Goal: Information Seeking & Learning: Learn about a topic

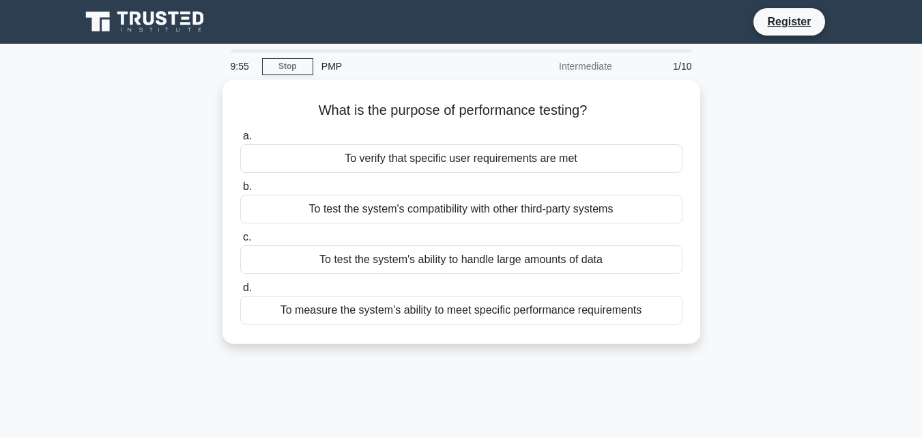
click at [595, 108] on icon ".spinner_0XTQ{transform-origin:center;animation:spinner_y6GP .75s linear infini…" at bounding box center [595, 111] width 16 height 16
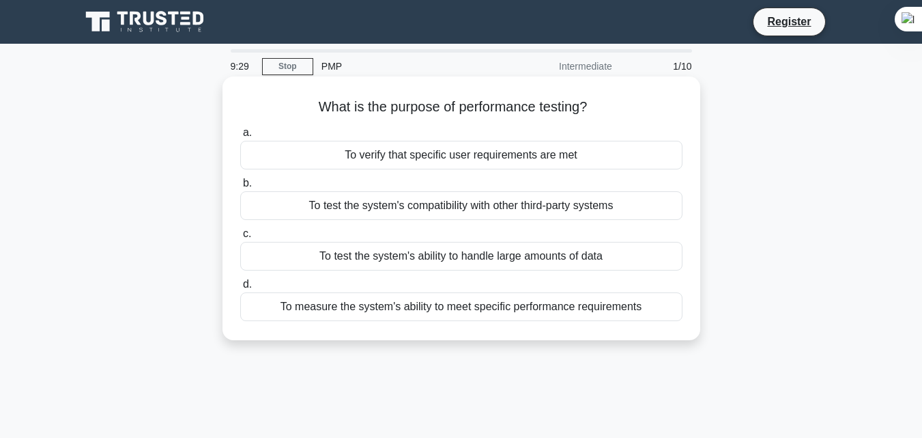
click at [520, 259] on div "To test the system's ability to handle large amounts of data" at bounding box center [461, 256] width 442 height 29
click at [240, 238] on input "c. To test the system's ability to handle large amounts of data" at bounding box center [240, 233] width 0 height 9
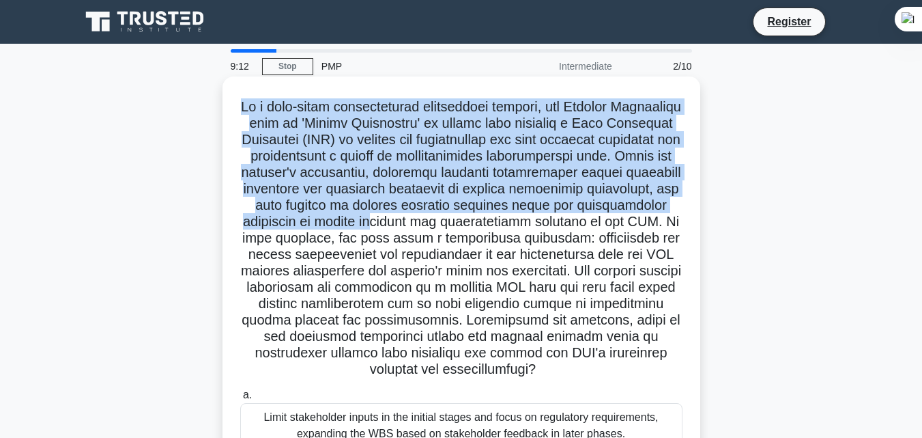
drag, startPoint x: 270, startPoint y: 16, endPoint x: 599, endPoint y: 227, distance: 390.5
click at [601, 225] on h5 ".spinner_0XTQ{transform-origin:center;animation:spinner_y6GP .75s linear infini…" at bounding box center [461, 238] width 445 height 280
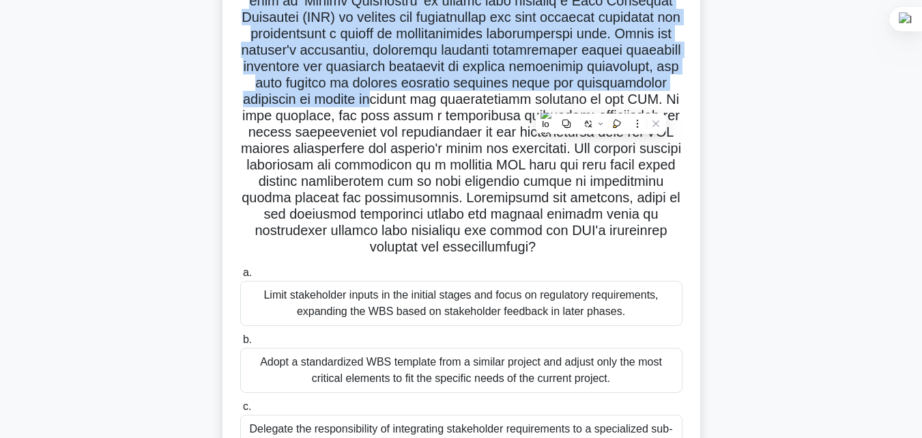
scroll to position [91, 0]
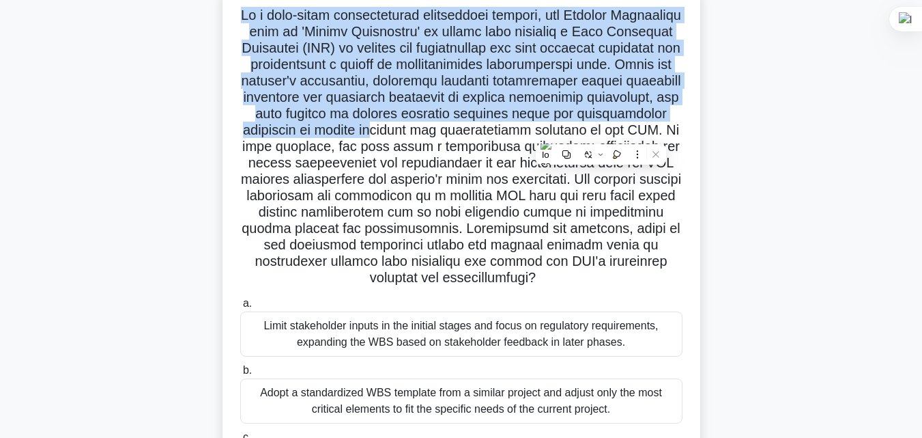
click at [425, 111] on h5 ".spinner_0XTQ{transform-origin:center;animation:spinner_y6GP .75s linear infini…" at bounding box center [461, 147] width 445 height 280
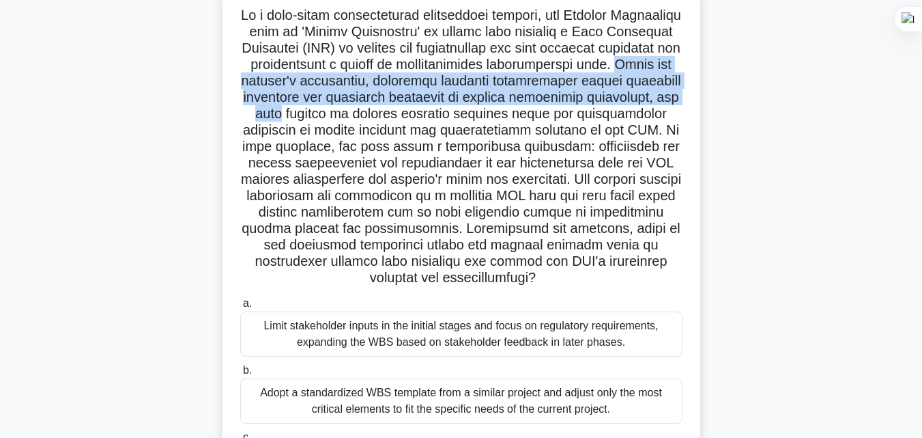
drag, startPoint x: 369, startPoint y: 81, endPoint x: 513, endPoint y: 169, distance: 167.9
click at [609, 118] on h5 ".spinner_0XTQ{transform-origin:center;animation:spinner_y6GP .75s linear infini…" at bounding box center [461, 147] width 445 height 280
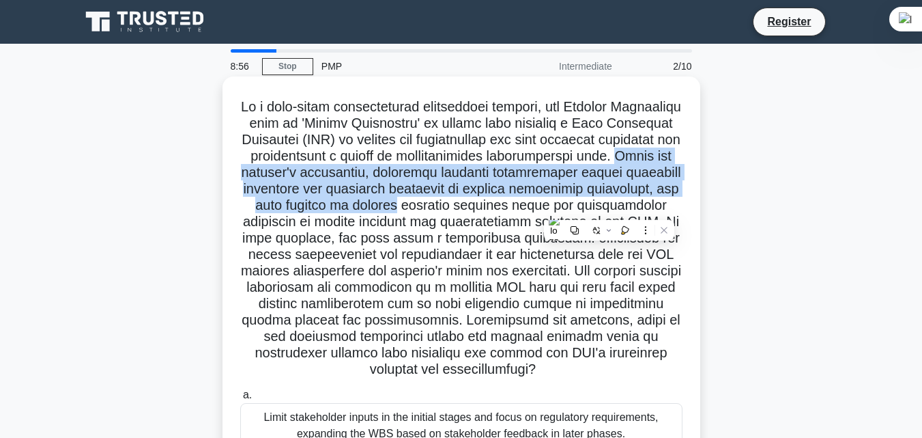
click at [494, 212] on h5 ".spinner_0XTQ{transform-origin:center;animation:spinner_y6GP .75s linear infini…" at bounding box center [461, 238] width 445 height 280
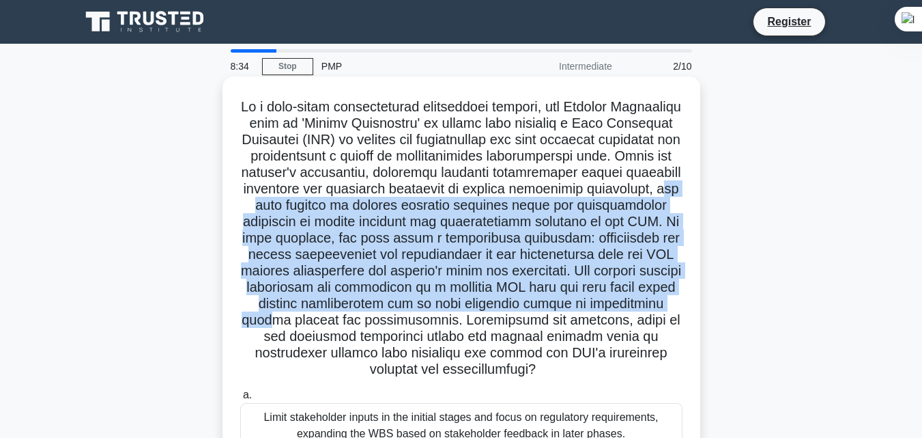
drag, startPoint x: 449, startPoint y: 206, endPoint x: 657, endPoint y: 315, distance: 234.8
click at [657, 315] on h5 ".spinner_0XTQ{transform-origin:center;animation:spinner_y6GP .75s linear infini…" at bounding box center [461, 238] width 445 height 280
click at [624, 292] on h5 ".spinner_0XTQ{transform-origin:center;animation:spinner_y6GP .75s linear infini…" at bounding box center [461, 238] width 445 height 280
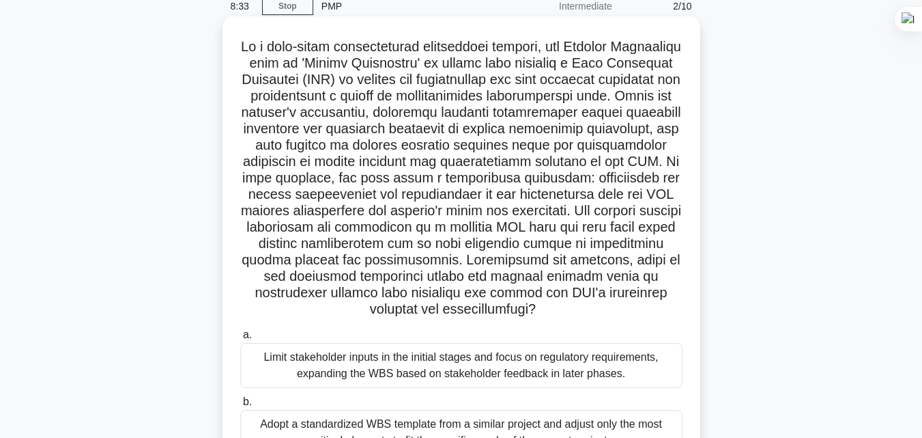
scroll to position [91, 0]
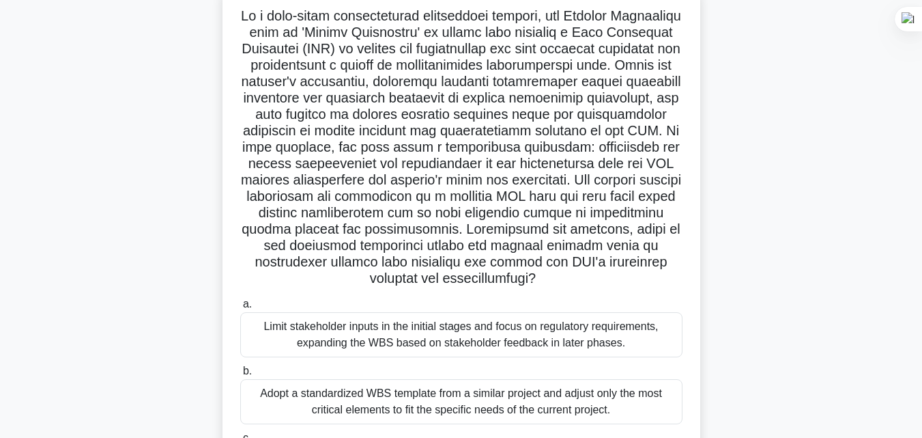
drag, startPoint x: 449, startPoint y: 210, endPoint x: 631, endPoint y: 292, distance: 200.1
click at [631, 287] on h5 ".spinner_0XTQ{transform-origin:center;animation:spinner_y6GP .75s linear infini…" at bounding box center [461, 148] width 445 height 280
click at [617, 262] on h5 ".spinner_0XTQ{transform-origin:center;animation:spinner_y6GP .75s linear infini…" at bounding box center [461, 148] width 445 height 280
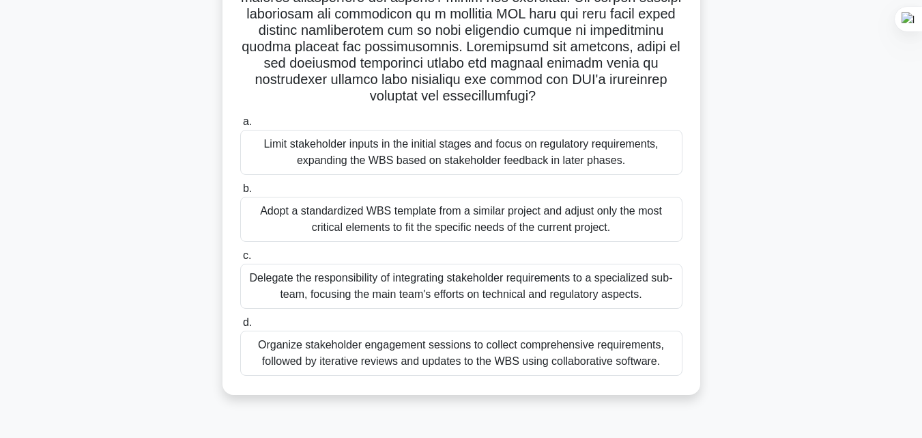
scroll to position [300, 0]
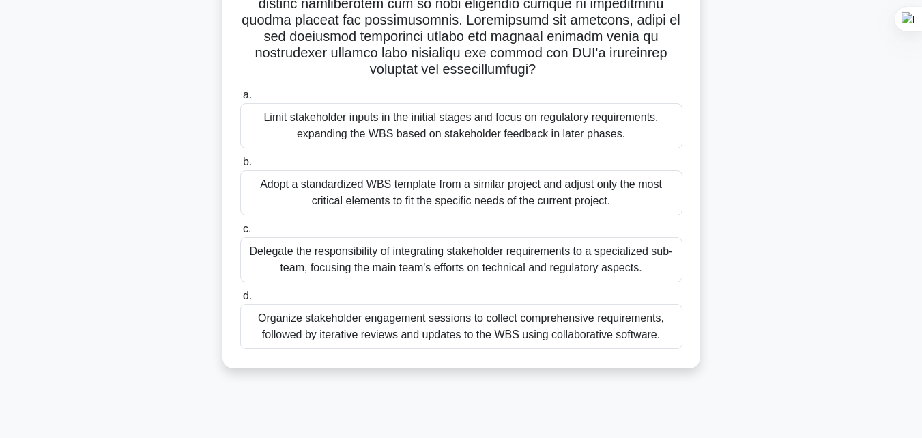
click at [481, 281] on div "Delegate the responsibility of integrating stakeholder requirements to a specia…" at bounding box center [461, 259] width 442 height 45
click at [240, 234] on input "c. Delegate the responsibility of integrating stakeholder requirements to a spe…" at bounding box center [240, 229] width 0 height 9
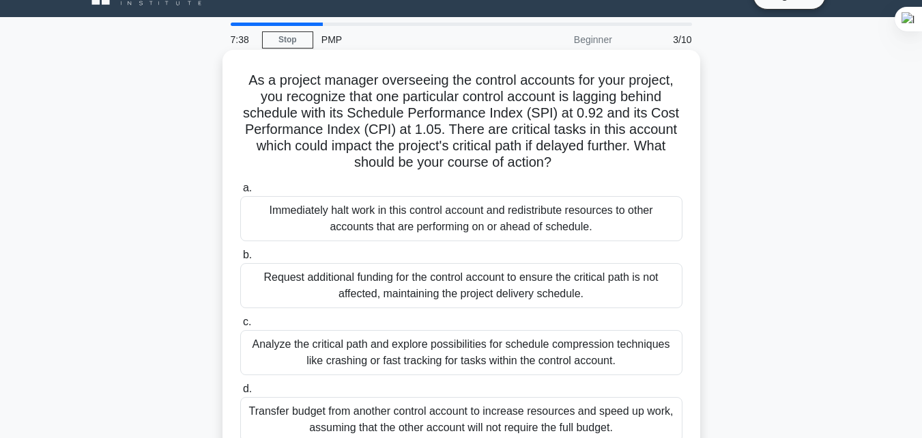
scroll to position [0, 0]
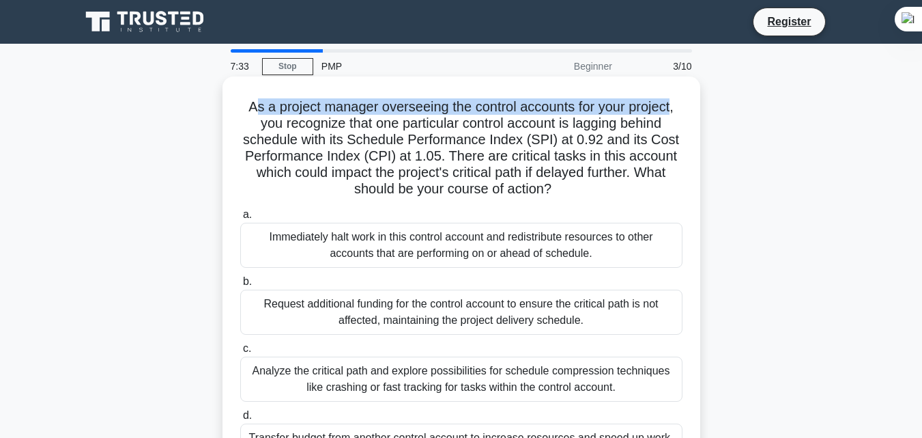
drag, startPoint x: 247, startPoint y: 115, endPoint x: 675, endPoint y: 113, distance: 428.1
click at [675, 113] on h5 "As a project manager overseeing the control accounts for your project, you reco…" at bounding box center [461, 148] width 445 height 100
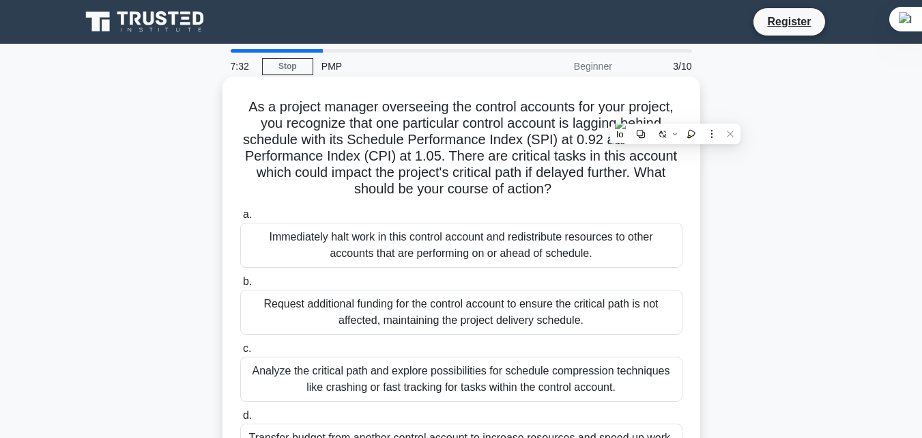
click at [270, 141] on h5 "As a project manager overseeing the control accounts for your project, you reco…" at bounding box center [461, 148] width 445 height 100
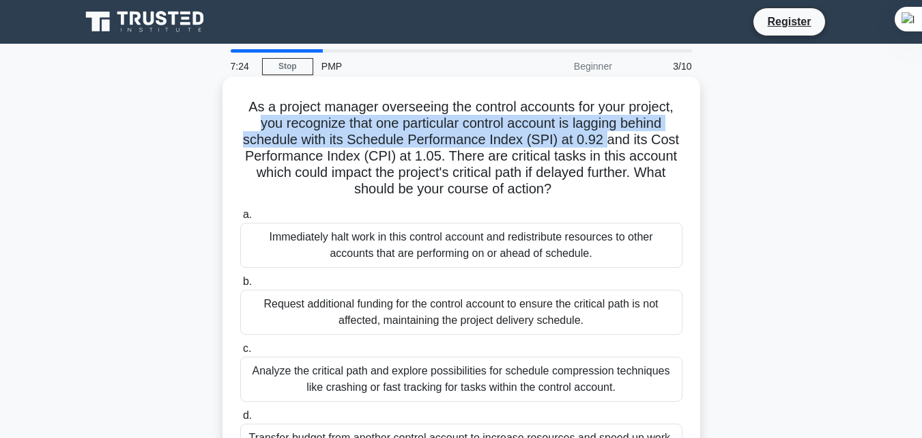
drag, startPoint x: 253, startPoint y: 124, endPoint x: 609, endPoint y: 141, distance: 356.8
click at [609, 141] on h5 "As a project manager overseeing the control accounts for your project, you reco…" at bounding box center [461, 148] width 445 height 100
click at [606, 141] on h5 "As a project manager overseeing the control accounts for your project, you reco…" at bounding box center [461, 148] width 445 height 100
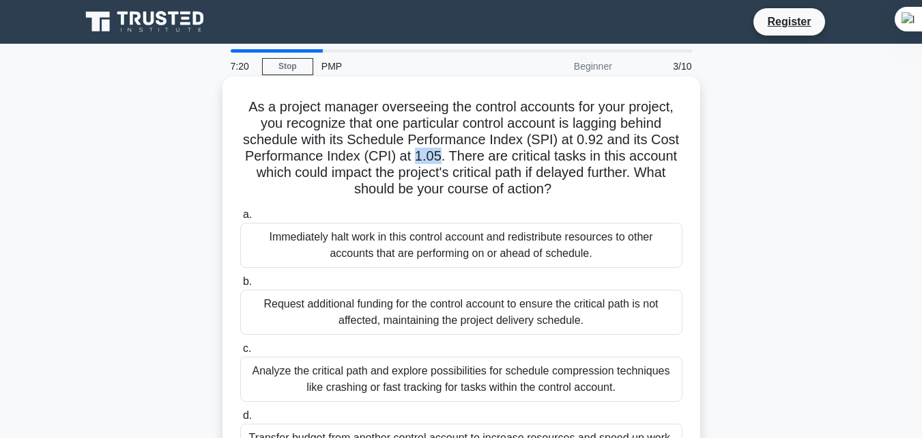
drag, startPoint x: 419, startPoint y: 158, endPoint x: 437, endPoint y: 158, distance: 17.8
click at [437, 158] on h5 "As a project manager overseeing the control accounts for your project, you reco…" at bounding box center [461, 148] width 445 height 100
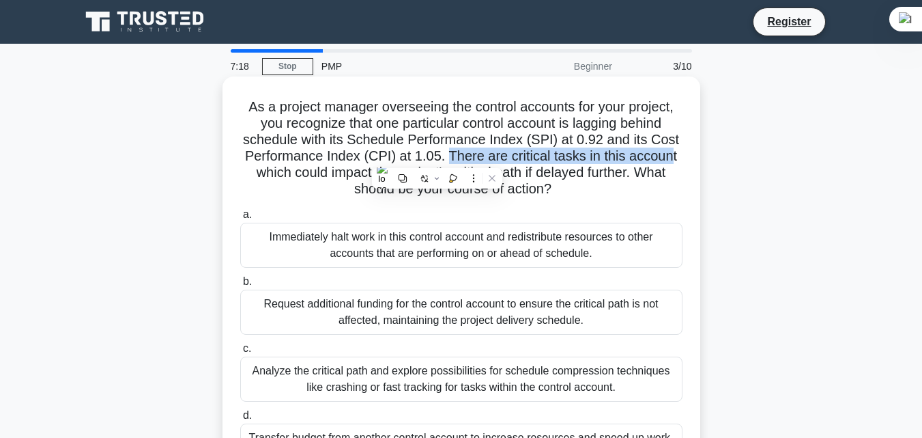
drag, startPoint x: 447, startPoint y: 158, endPoint x: 673, endPoint y: 162, distance: 225.4
click at [673, 162] on h5 "As a project manager overseeing the control accounts for your project, you reco…" at bounding box center [461, 148] width 445 height 100
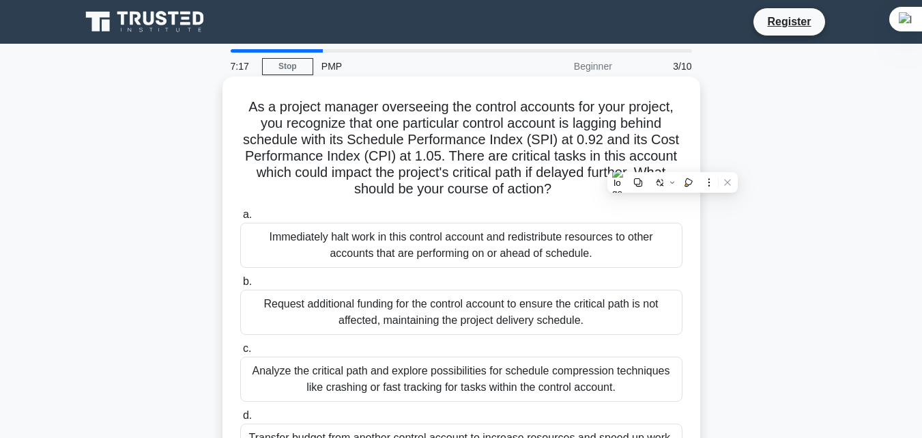
click at [291, 180] on h5 "As a project manager overseeing the control accounts for your project, you reco…" at bounding box center [461, 148] width 445 height 100
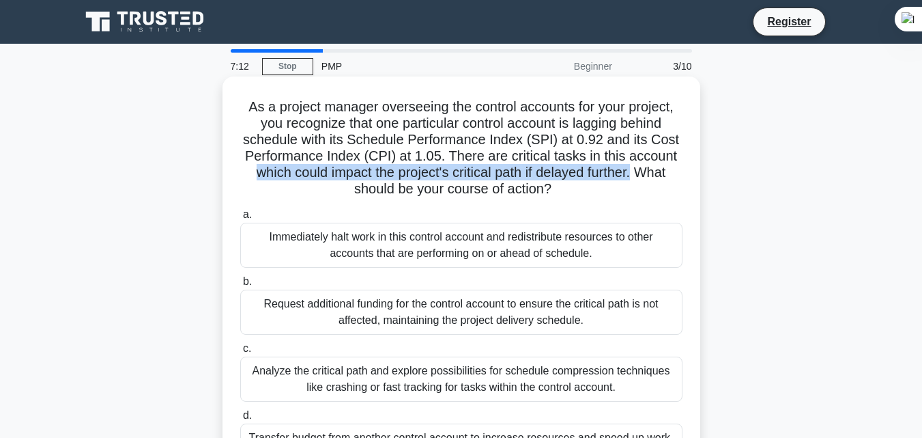
drag, startPoint x: 253, startPoint y: 173, endPoint x: 638, endPoint y: 175, distance: 385.8
click at [638, 175] on h5 "As a project manager overseeing the control accounts for your project, you reco…" at bounding box center [461, 148] width 445 height 100
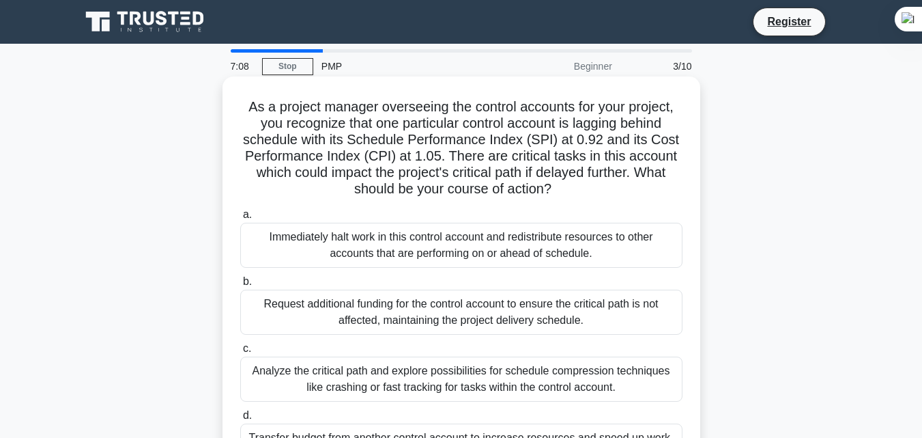
drag, startPoint x: 349, startPoint y: 191, endPoint x: 567, endPoint y: 191, distance: 217.8
click at [567, 191] on h5 "As a project manager overseeing the control accounts for your project, you reco…" at bounding box center [461, 148] width 445 height 100
click at [567, 191] on icon ".spinner_0XTQ{transform-origin:center;animation:spinner_y6GP .75s linear infini…" at bounding box center [560, 190] width 16 height 16
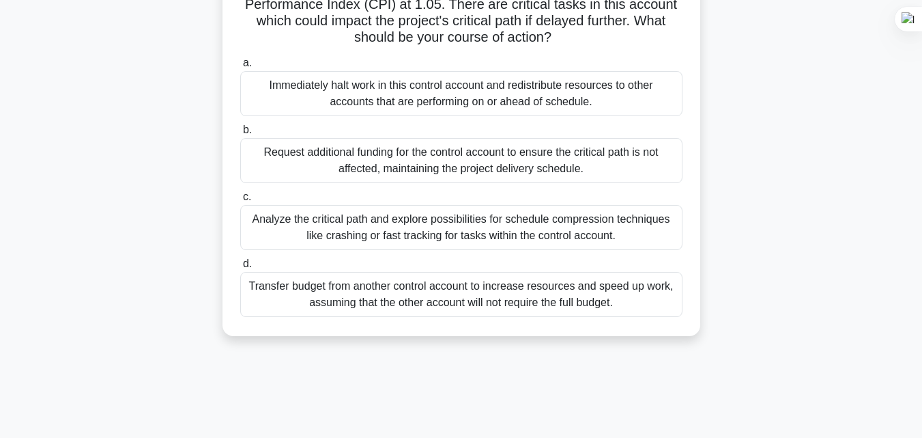
scroll to position [182, 0]
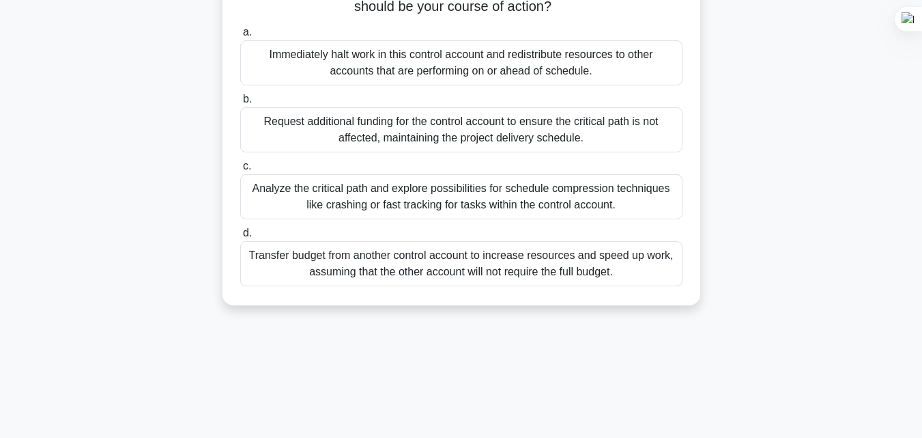
click at [520, 206] on div "Analyze the critical path and explore possibilities for schedule compression te…" at bounding box center [461, 196] width 442 height 45
click at [240, 171] on input "c. Analyze the critical path and explore possibilities for schedule compression…" at bounding box center [240, 166] width 0 height 9
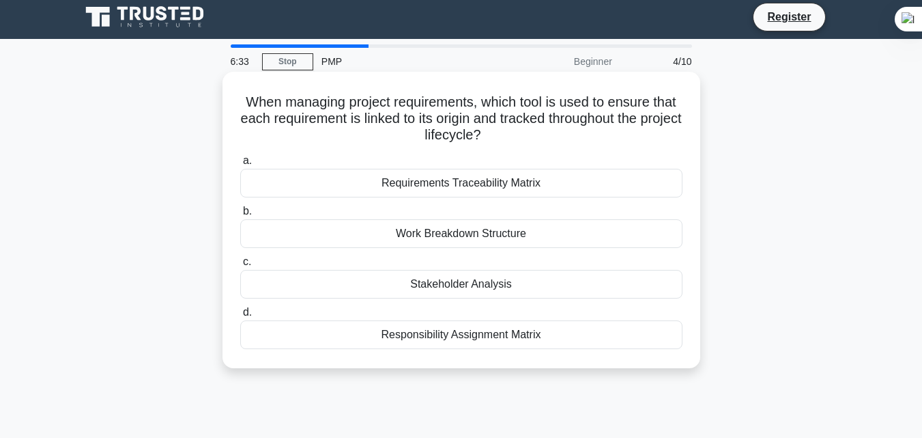
scroll to position [0, 0]
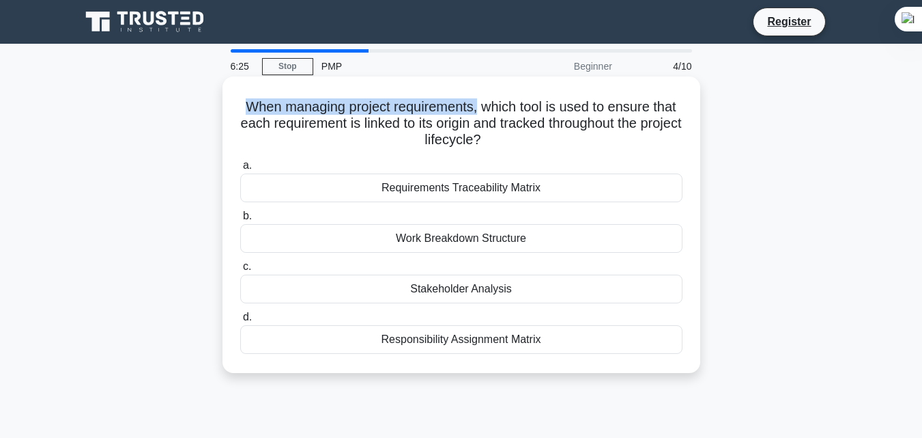
drag, startPoint x: 241, startPoint y: 106, endPoint x: 477, endPoint y: 113, distance: 236.3
click at [477, 113] on h5 "When managing project requirements, which tool is used to ensure that each requ…" at bounding box center [461, 123] width 445 height 51
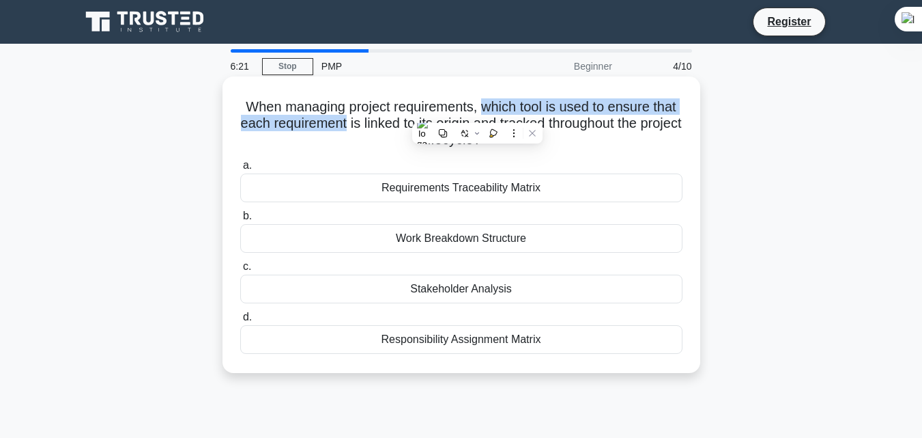
drag, startPoint x: 485, startPoint y: 108, endPoint x: 363, endPoint y: 130, distance: 123.5
click at [363, 130] on h5 "When managing project requirements, which tool is used to ensure that each requ…" at bounding box center [461, 123] width 445 height 51
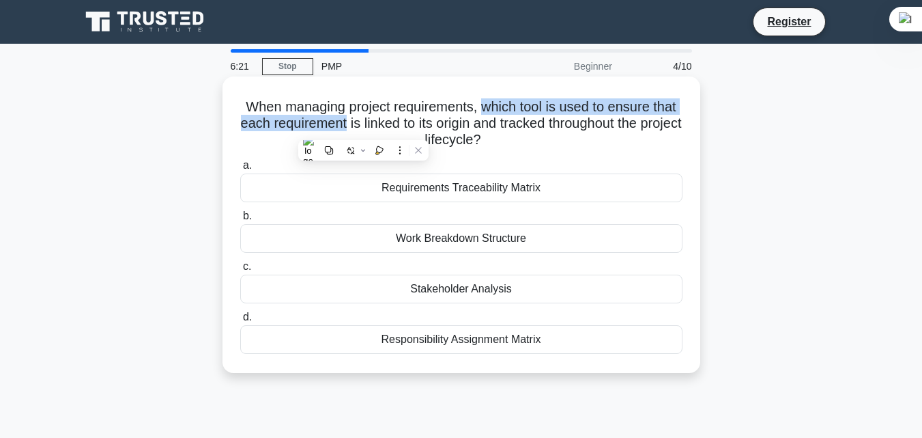
click at [363, 130] on h5 "When managing project requirements, which tool is used to ensure that each requ…" at bounding box center [461, 123] width 445 height 51
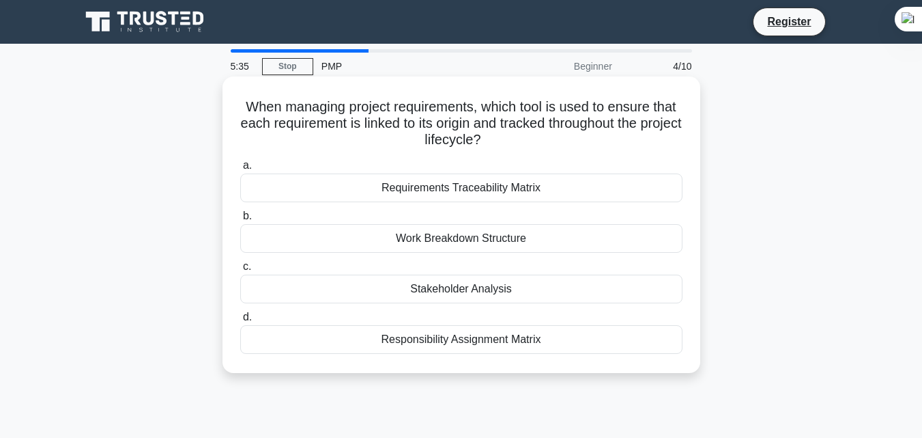
click at [491, 241] on div "Work Breakdown Structure" at bounding box center [461, 238] width 442 height 29
click at [240, 221] on input "b. Work Breakdown Structure" at bounding box center [240, 216] width 0 height 9
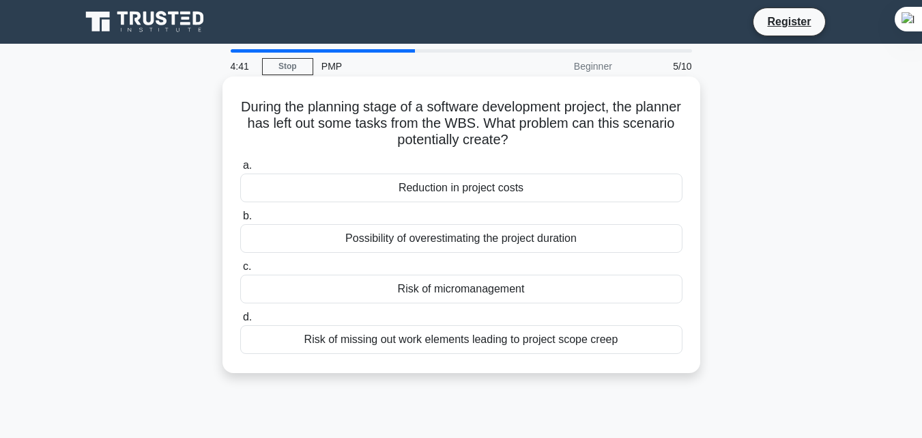
click at [485, 343] on div "Risk of missing out work elements leading to project scope creep" at bounding box center [461, 339] width 442 height 29
click at [240, 322] on input "d. Risk of missing out work elements leading to project scope creep" at bounding box center [240, 317] width 0 height 9
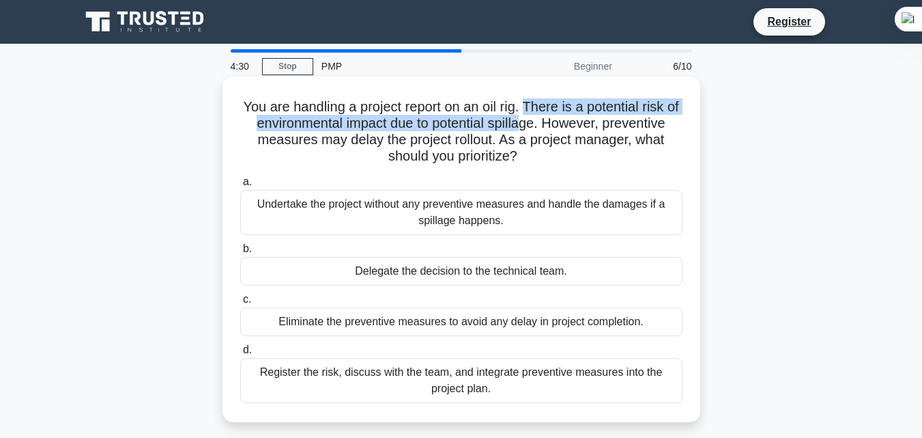
drag, startPoint x: 536, startPoint y: 106, endPoint x: 531, endPoint y: 120, distance: 15.1
click at [531, 120] on h5 "You are handling a project report on an oil rig. There is a potential risk of e…" at bounding box center [461, 131] width 445 height 67
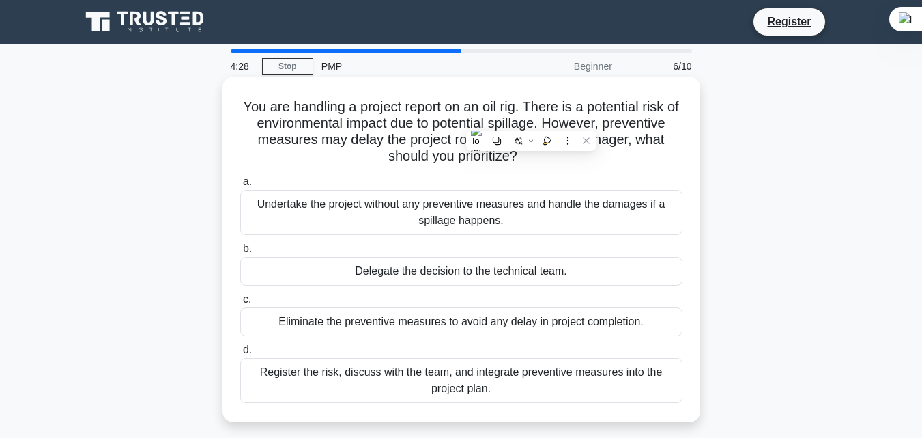
click at [543, 125] on h5 "You are handling a project report on an oil rig. There is a potential risk of e…" at bounding box center [461, 131] width 445 height 67
drag, startPoint x: 555, startPoint y: 122, endPoint x: 561, endPoint y: 158, distance: 36.6
click at [561, 157] on h5 "You are handling a project report on an oil rig. There is a potential risk of e…" at bounding box center [461, 131] width 445 height 67
click at [561, 158] on h5 "You are handling a project report on an oil rig. There is a potential risk of e…" at bounding box center [461, 131] width 445 height 67
click at [521, 386] on div "Register the risk, discuss with the team, and integrate preventive measures int…" at bounding box center [461, 380] width 442 height 45
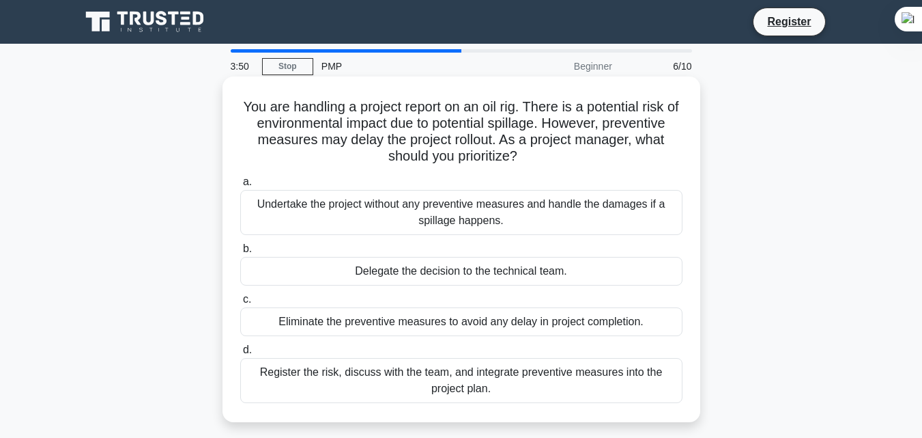
click at [240, 354] on input "d. Register the risk, discuss with the team, and integrate preventive measures …" at bounding box center [240, 349] width 0 height 9
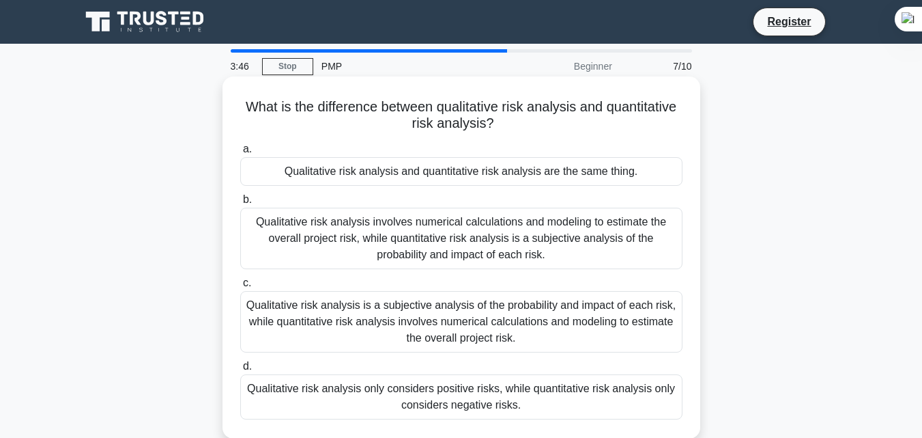
drag, startPoint x: 239, startPoint y: 111, endPoint x: 554, endPoint y: 123, distance: 315.7
click at [554, 123] on h5 "What is the difference between qualitative risk analysis and quantitative risk …" at bounding box center [461, 115] width 445 height 34
click at [554, 125] on h5 "What is the difference between qualitative risk analysis and quantitative risk …" at bounding box center [461, 115] width 445 height 34
click at [412, 319] on div "Qualitative risk analysis is a subjective analysis of the probability and impac…" at bounding box center [461, 321] width 442 height 61
click at [240, 287] on input "c. Qualitative risk analysis is a subjective analysis of the probability and im…" at bounding box center [240, 283] width 0 height 9
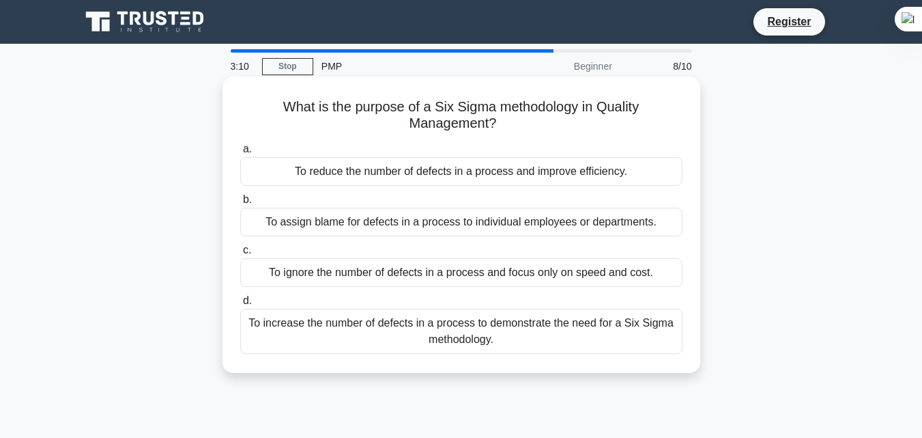
drag, startPoint x: 279, startPoint y: 111, endPoint x: 638, endPoint y: 122, distance: 358.6
click at [638, 121] on h5 "What is the purpose of a Six Sigma methodology in Quality Management? .spinner_…" at bounding box center [461, 115] width 445 height 34
click at [638, 119] on h5 "What is the purpose of a Six Sigma methodology in Quality Management? .spinner_…" at bounding box center [461, 115] width 445 height 34
drag, startPoint x: 275, startPoint y: 109, endPoint x: 526, endPoint y: 119, distance: 251.5
click at [526, 119] on h5 "What is the purpose of a Six Sigma methodology in Quality Management? .spinner_…" at bounding box center [461, 115] width 445 height 34
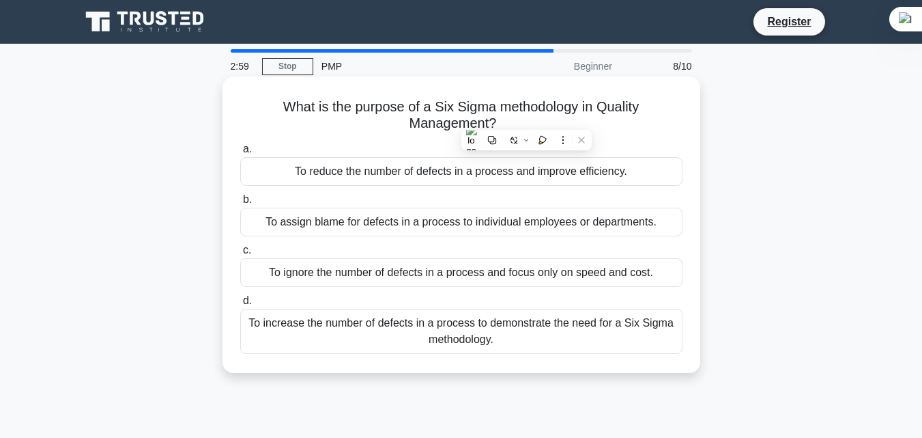
click at [526, 119] on h5 "What is the purpose of a Six Sigma methodology in Quality Management? .spinner_…" at bounding box center [461, 115] width 445 height 34
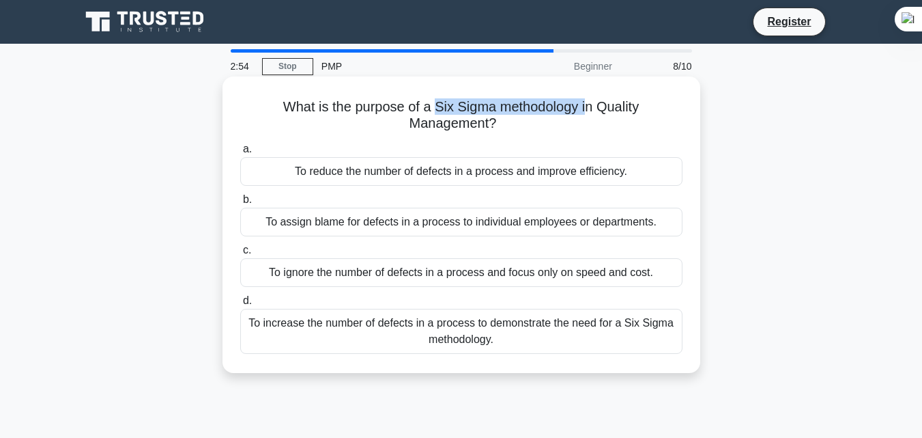
drag, startPoint x: 442, startPoint y: 106, endPoint x: 588, endPoint y: 113, distance: 145.6
click at [588, 113] on h5 "What is the purpose of a Six Sigma methodology in Quality Management? .spinner_…" at bounding box center [461, 115] width 445 height 34
drag, startPoint x: 277, startPoint y: 107, endPoint x: 518, endPoint y: 119, distance: 242.0
click at [518, 119] on h5 "What is the purpose of a Six Sigma methodology in Quality Management? .spinner_…" at bounding box center [461, 115] width 445 height 34
click at [463, 116] on h5 "What is the purpose of a Six Sigma methodology in Quality Management? .spinner_…" at bounding box center [461, 115] width 445 height 34
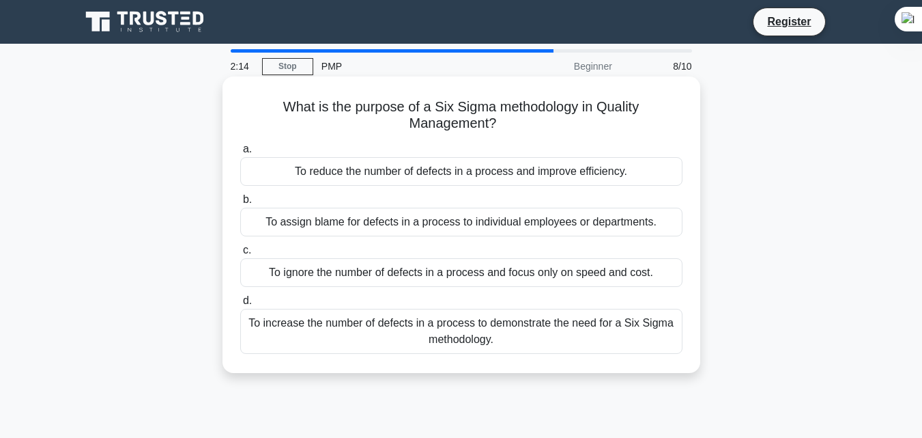
click at [464, 177] on div "To reduce the number of defects in a process and improve efficiency." at bounding box center [461, 171] width 442 height 29
click at [240, 154] on input "a. To reduce the number of defects in a process and improve efficiency." at bounding box center [240, 149] width 0 height 9
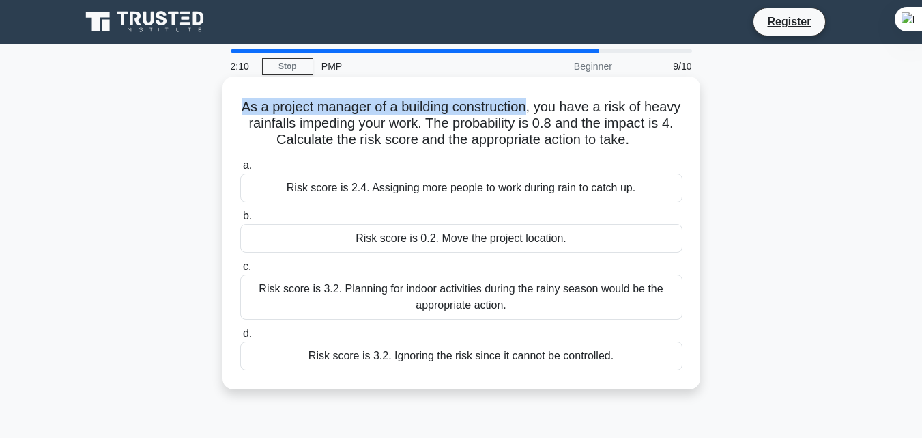
drag, startPoint x: 259, startPoint y: 107, endPoint x: 552, endPoint y: 107, distance: 292.9
click at [552, 107] on h5 "As a project manager of a building construction, you have a risk of heavy rainf…" at bounding box center [461, 123] width 445 height 51
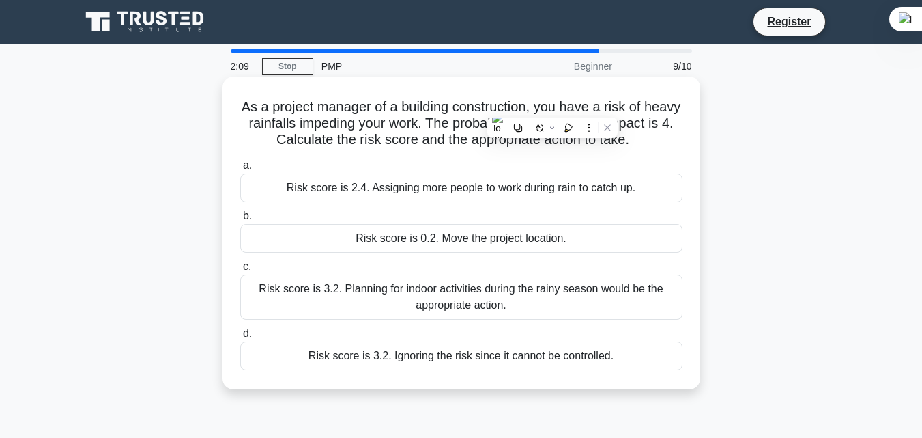
click at [334, 128] on h5 "As a project manager of a building construction, you have a risk of heavy rainf…" at bounding box center [461, 123] width 445 height 51
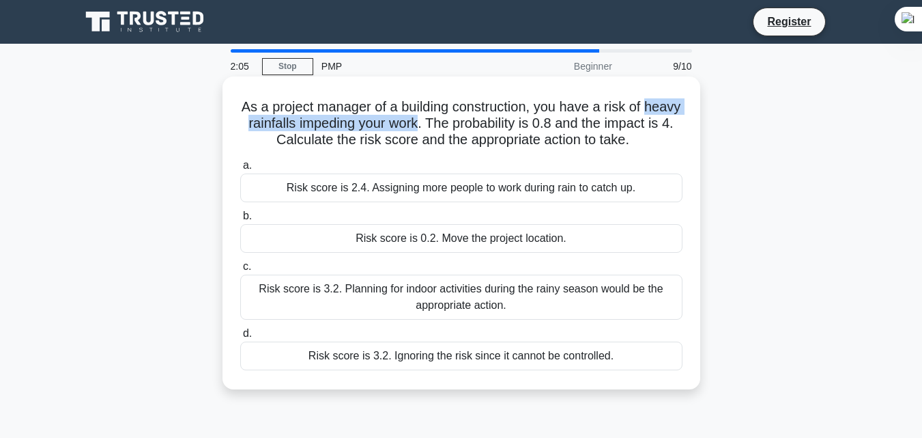
drag, startPoint x: 257, startPoint y: 128, endPoint x: 474, endPoint y: 124, distance: 216.5
click at [474, 124] on h5 "As a project manager of a building construction, you have a risk of heavy rainf…" at bounding box center [461, 123] width 445 height 51
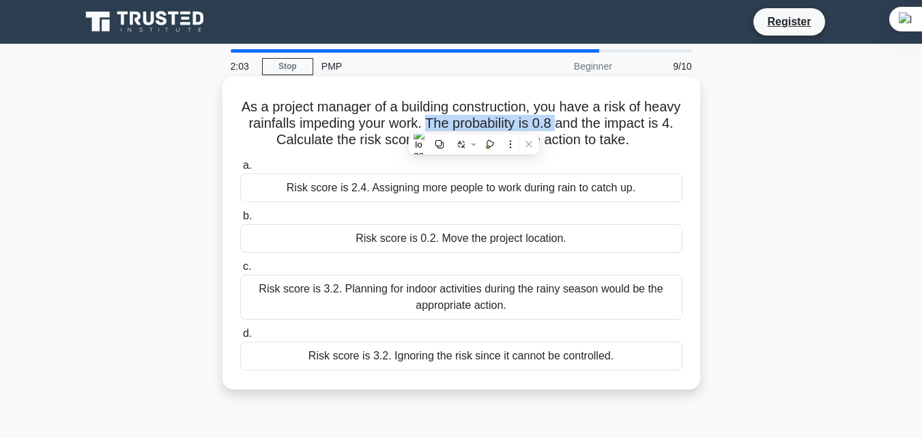
drag, startPoint x: 484, startPoint y: 124, endPoint x: 620, endPoint y: 128, distance: 135.9
click at [620, 128] on h5 "As a project manager of a building construction, you have a risk of heavy rainf…" at bounding box center [461, 123] width 445 height 51
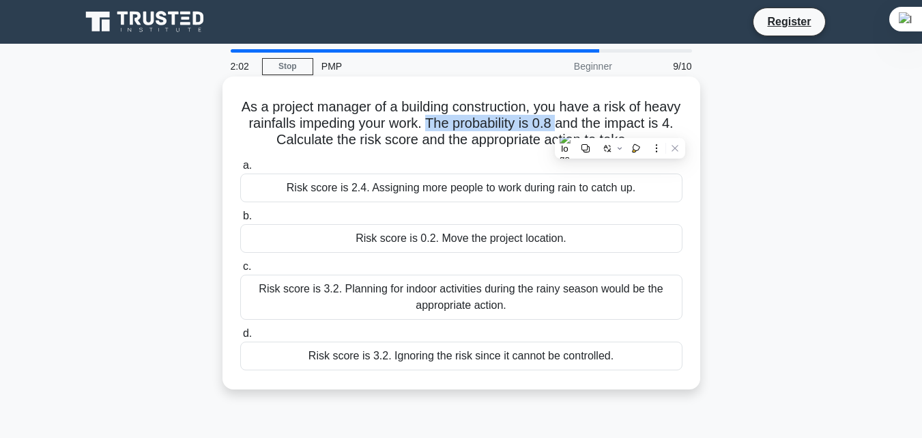
click at [620, 128] on h5 "As a project manager of a building construction, you have a risk of heavy rainf…" at bounding box center [461, 123] width 445 height 51
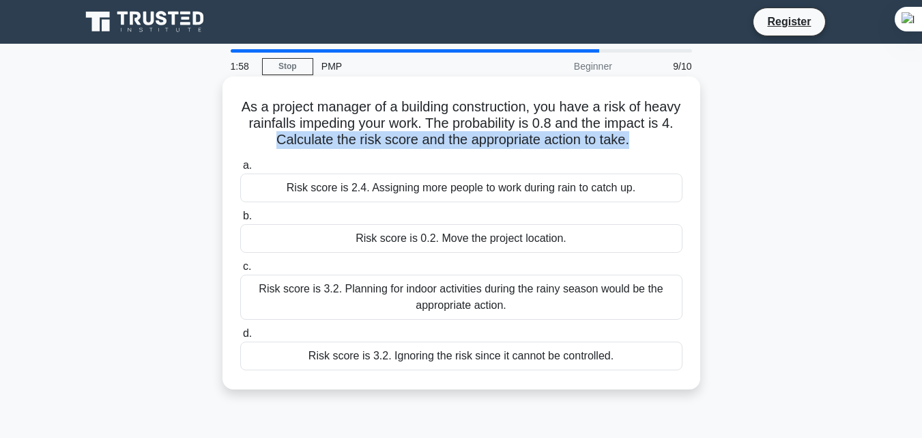
drag, startPoint x: 320, startPoint y: 139, endPoint x: 690, endPoint y: 141, distance: 369.4
click at [690, 141] on div "As a project manager of a building construction, you have a risk of heavy rainf…" at bounding box center [461, 233] width 467 height 302
click at [682, 142] on h5 "As a project manager of a building construction, you have a risk of heavy rainf…" at bounding box center [461, 123] width 445 height 51
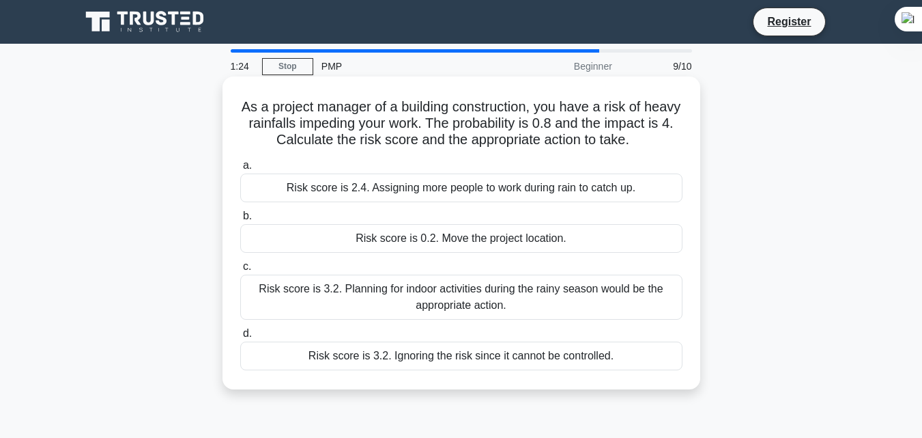
click at [537, 315] on div "Risk score is 3.2. Planning for indoor activities during the rainy season would…" at bounding box center [461, 296] width 442 height 45
click at [240, 271] on input "c. Risk score is 3.2. Planning for indoor activities during the rainy season wo…" at bounding box center [240, 266] width 0 height 9
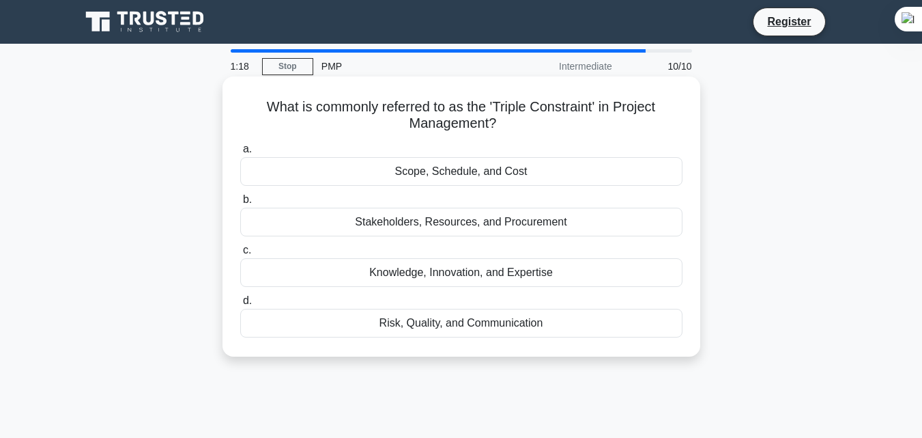
drag, startPoint x: 262, startPoint y: 107, endPoint x: 623, endPoint y: 120, distance: 360.8
click at [623, 120] on h5 "What is commonly referred to as the 'Triple Constraint' in Project Management? …" at bounding box center [461, 115] width 445 height 34
click at [535, 165] on div "Scope, Schedule, and Cost" at bounding box center [461, 171] width 442 height 29
click at [240, 154] on input "a. Scope, Schedule, and Cost" at bounding box center [240, 149] width 0 height 9
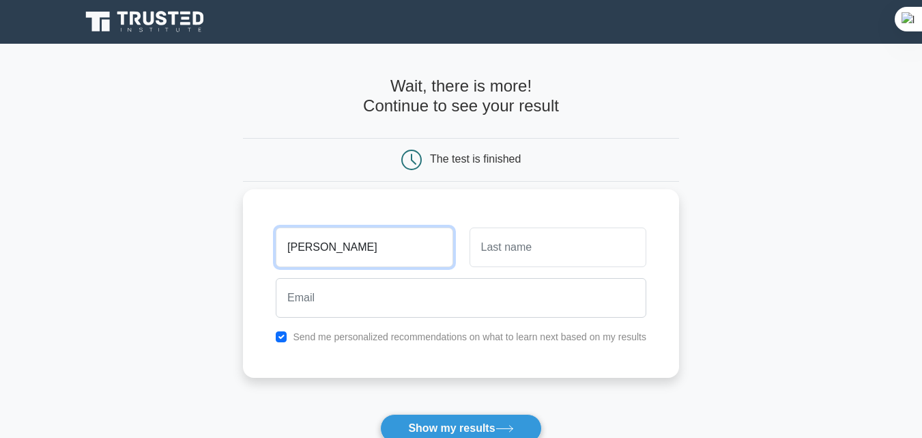
type input "[PERSON_NAME]"
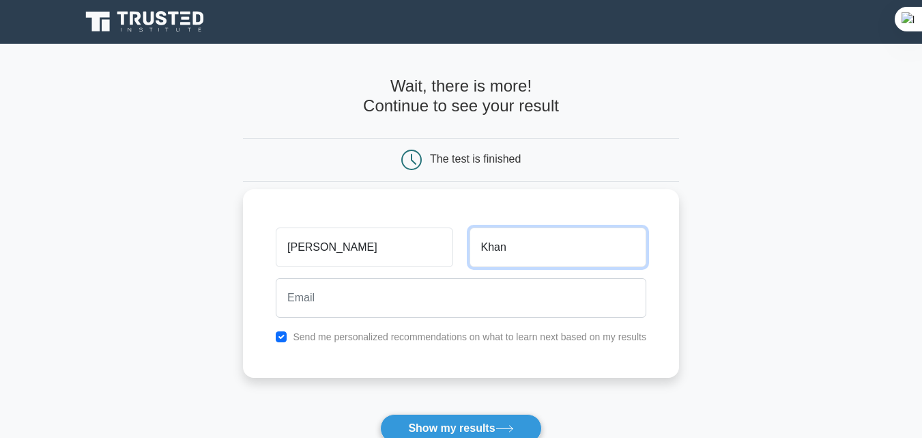
type input "Khan"
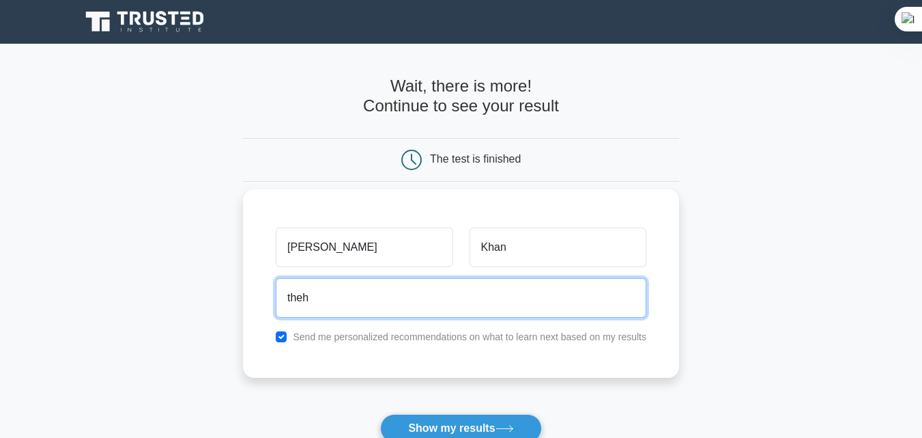
type input "thehassan56@gmail.com"
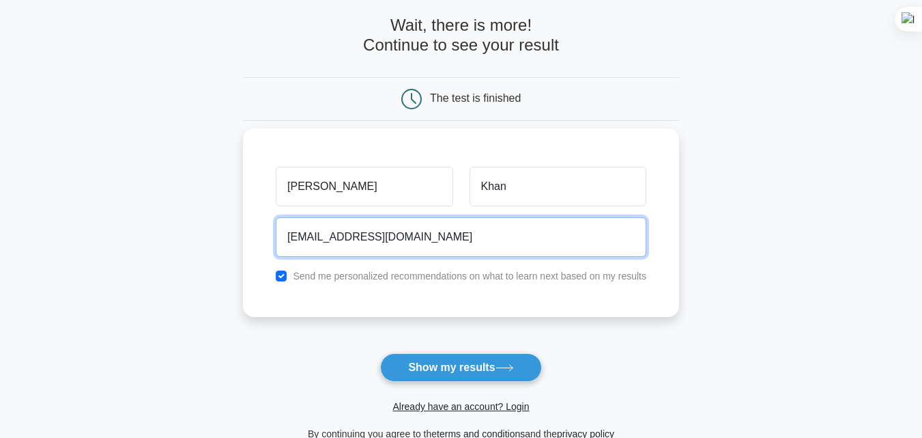
scroll to position [91, 0]
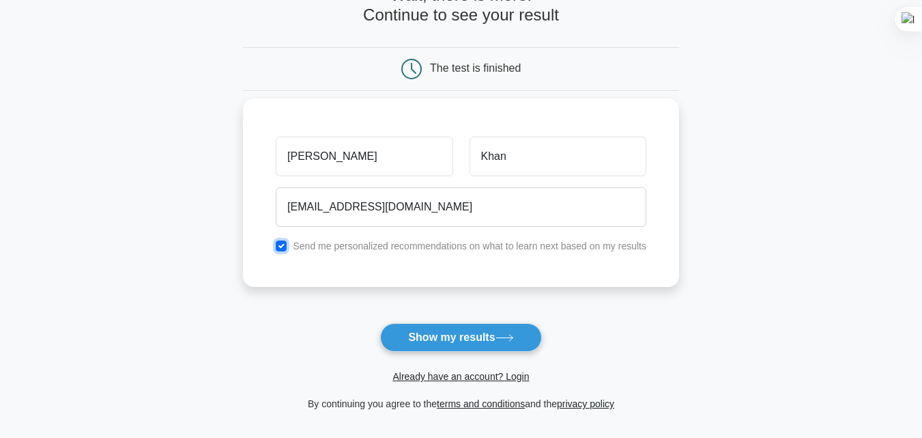
click at [283, 250] on input "checkbox" at bounding box center [281, 245] width 11 height 11
checkbox input "false"
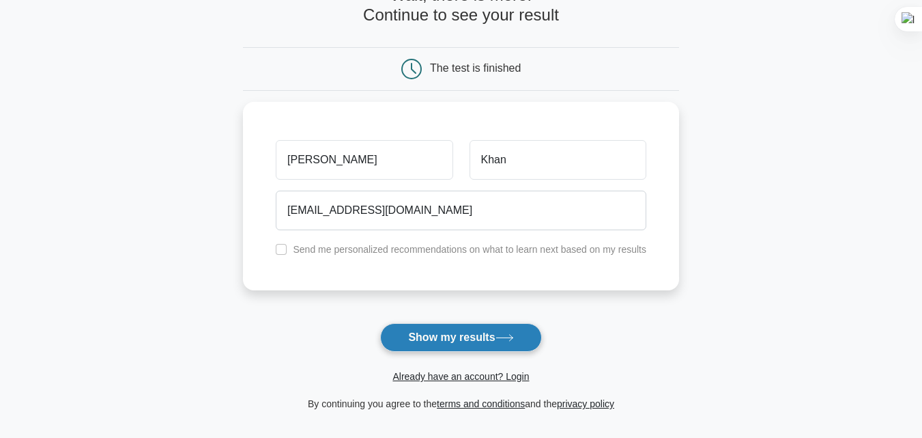
click at [427, 339] on button "Show my results" at bounding box center [460, 337] width 161 height 29
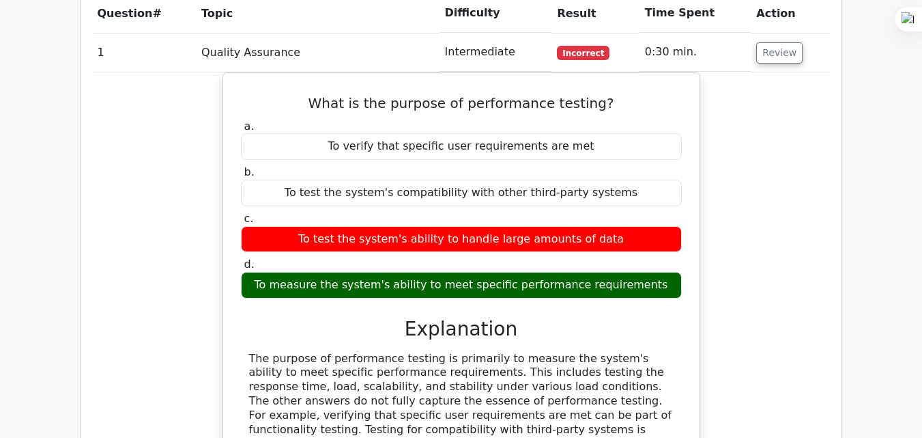
scroll to position [1275, 0]
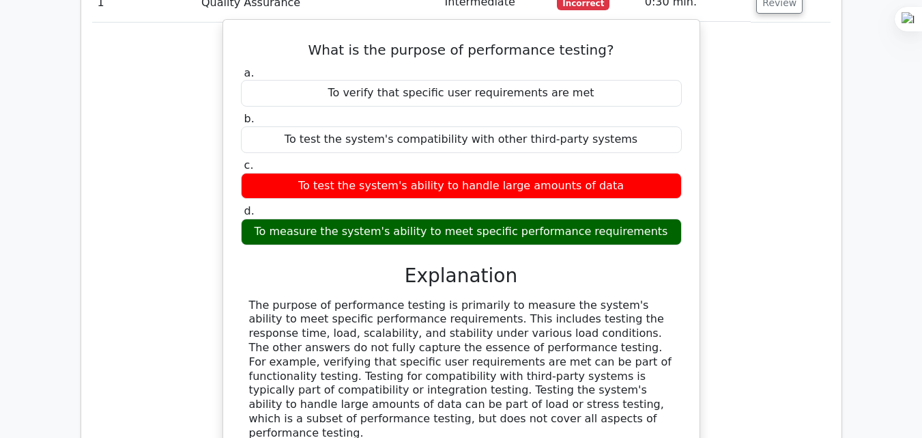
drag, startPoint x: 421, startPoint y: 255, endPoint x: 627, endPoint y: 350, distance: 227.6
click at [636, 350] on div "The purpose of performance testing is primarily to measure the system's ability…" at bounding box center [461, 369] width 425 height 142
click at [590, 311] on div "The purpose of performance testing is primarily to measure the system's ability…" at bounding box center [461, 369] width 425 height 142
drag, startPoint x: 248, startPoint y: 241, endPoint x: 607, endPoint y: 350, distance: 375.2
click at [608, 350] on div "The purpose of performance testing is primarily to measure the system's ability…" at bounding box center [461, 369] width 441 height 142
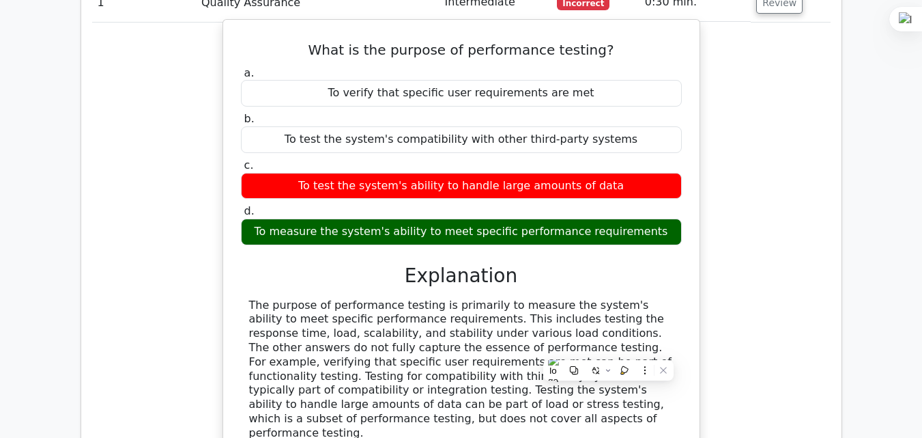
click at [589, 330] on div "The purpose of performance testing is primarily to measure the system's ability…" at bounding box center [461, 369] width 425 height 142
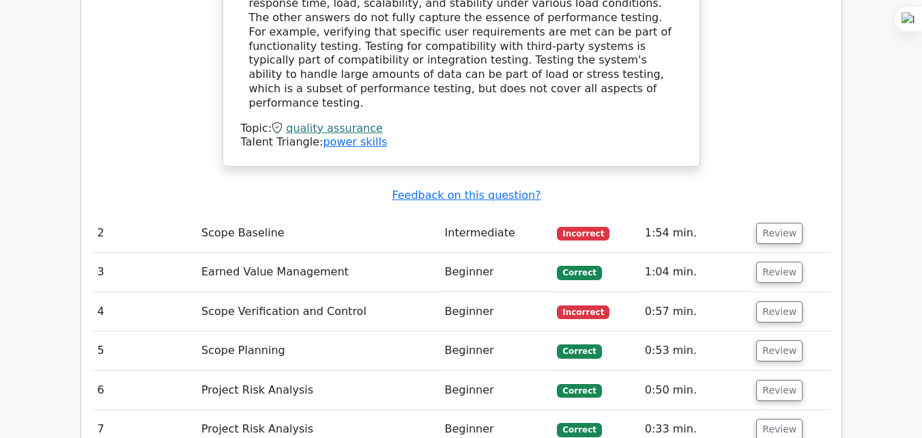
scroll to position [1639, 0]
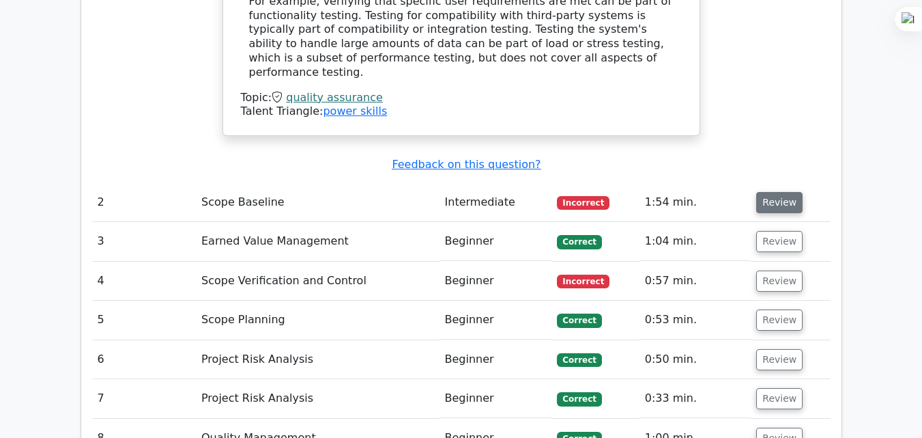
click at [774, 192] on button "Review" at bounding box center [780, 202] width 46 height 21
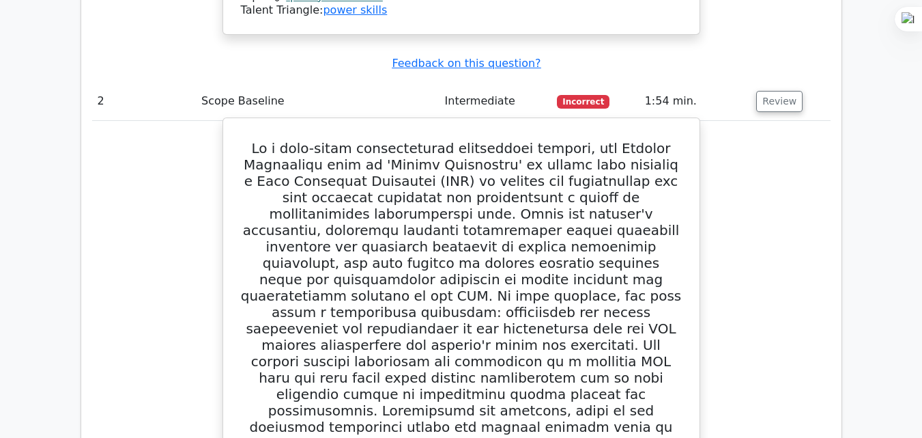
scroll to position [1729, 0]
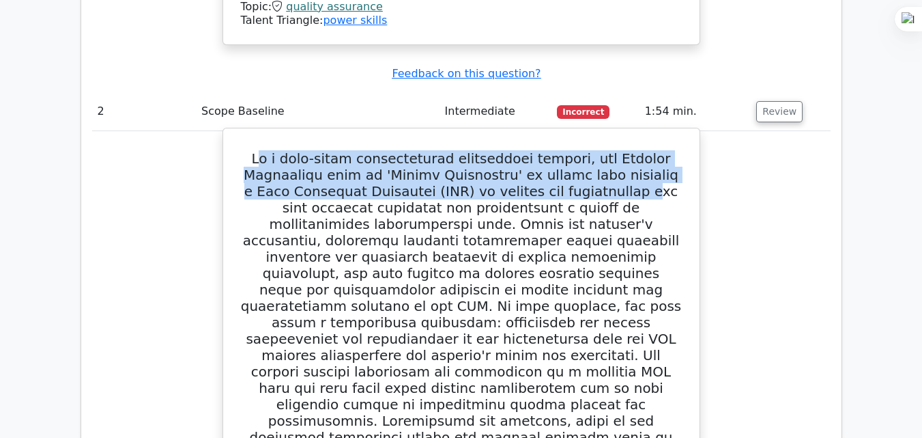
drag, startPoint x: 272, startPoint y: 81, endPoint x: 610, endPoint y: 108, distance: 339.0
click at [610, 150] on h5 at bounding box center [462, 314] width 444 height 328
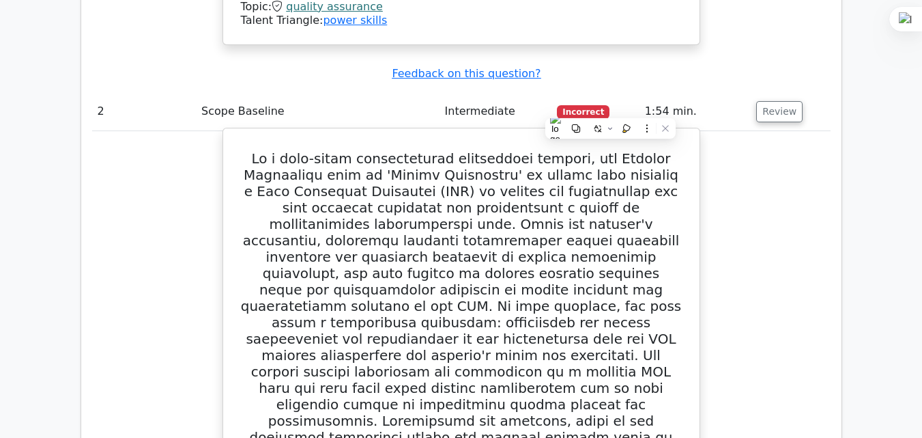
click at [390, 150] on h5 at bounding box center [462, 314] width 444 height 328
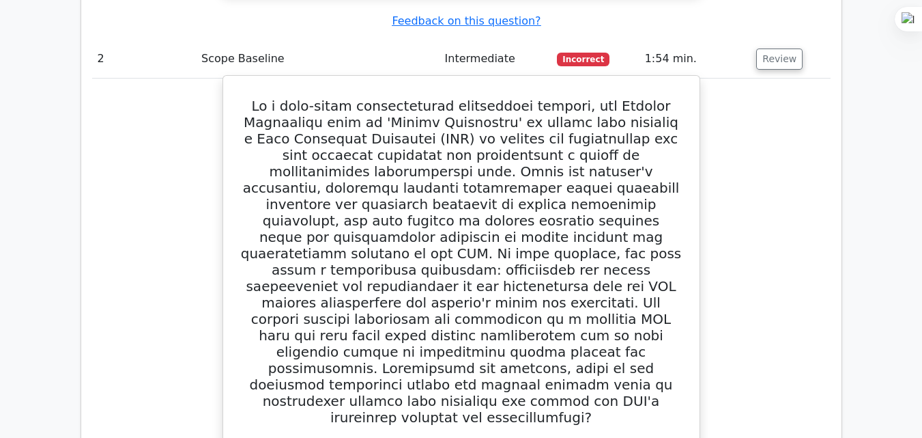
scroll to position [1783, 0]
drag, startPoint x: 257, startPoint y: 256, endPoint x: 436, endPoint y: 255, distance: 178.2
click at [436, 255] on h5 at bounding box center [462, 261] width 444 height 328
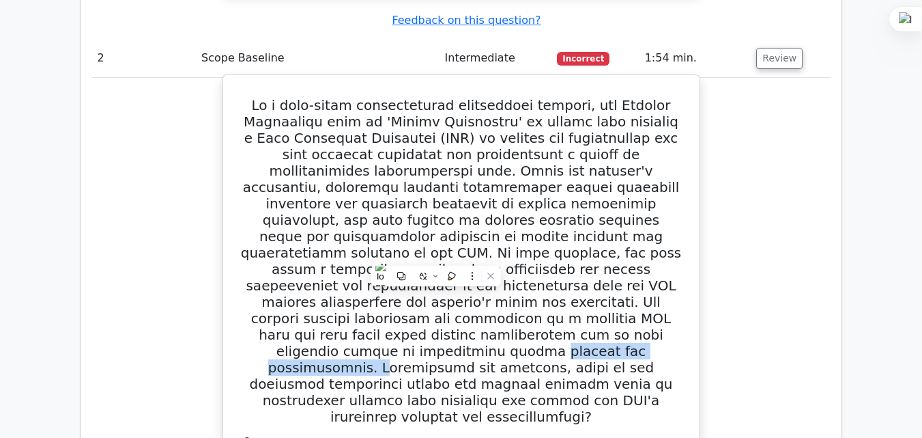
click at [436, 255] on h5 at bounding box center [462, 261] width 444 height 328
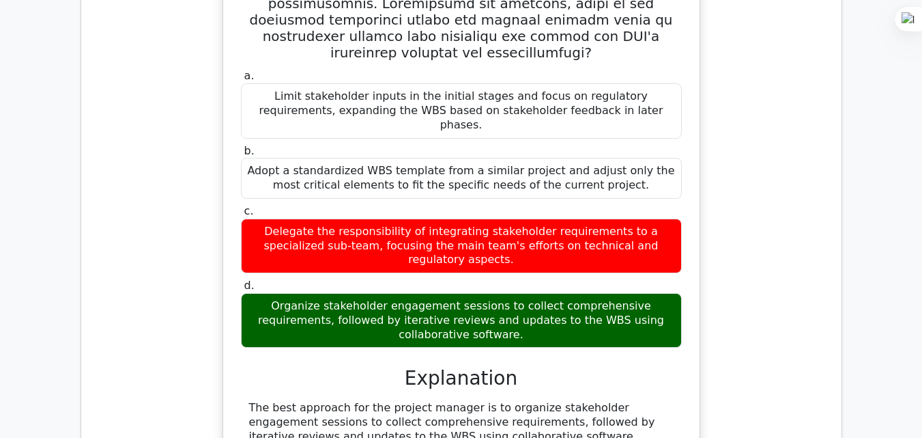
scroll to position [2238, 0]
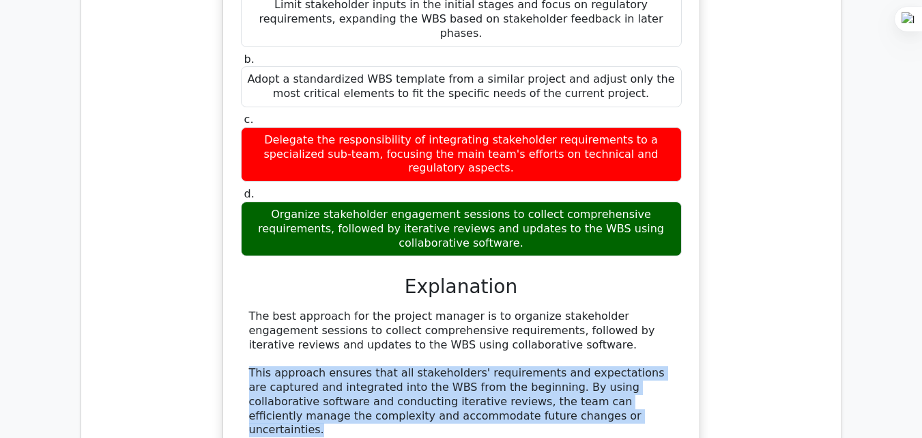
drag, startPoint x: 249, startPoint y: 218, endPoint x: 577, endPoint y: 263, distance: 331.5
click at [577, 309] on div "The best approach for the project manager is to organize stakeholder engagement…" at bounding box center [461, 430] width 425 height 242
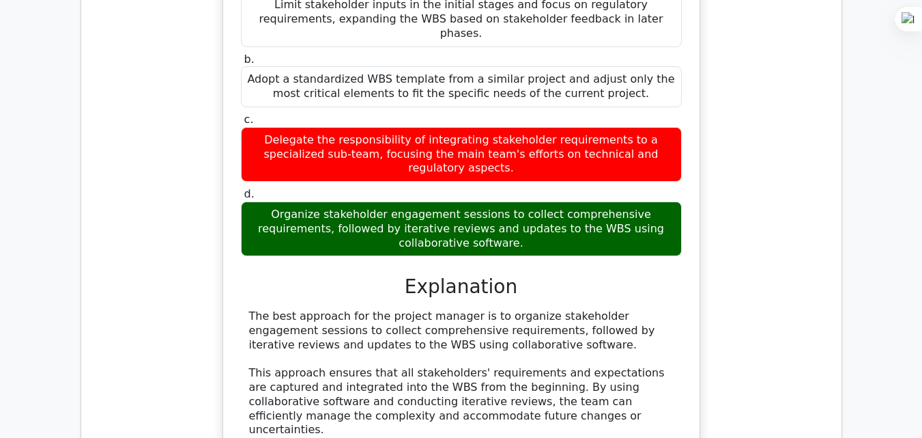
drag, startPoint x: 248, startPoint y: 292, endPoint x: 593, endPoint y: 353, distance: 350.9
click at [593, 353] on div "The best approach for the project manager is to organize stakeholder engagement…" at bounding box center [461, 430] width 441 height 242
click at [663, 309] on div "The best approach for the project manager is to organize stakeholder engagement…" at bounding box center [461, 430] width 425 height 242
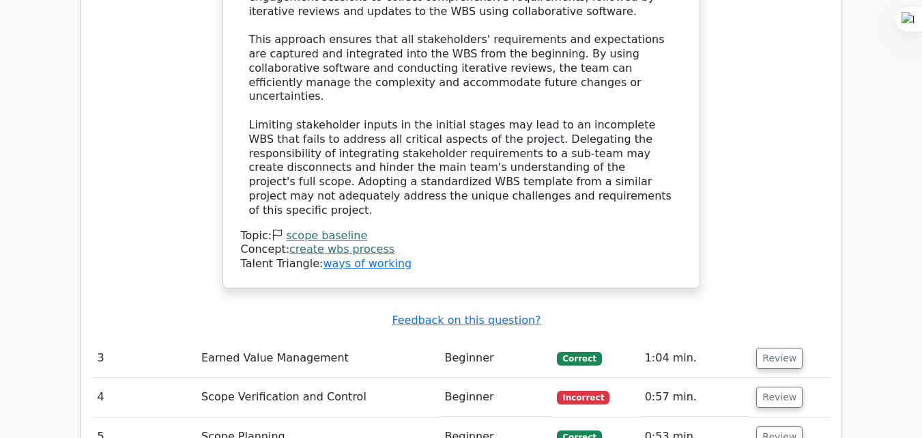
scroll to position [2602, 0]
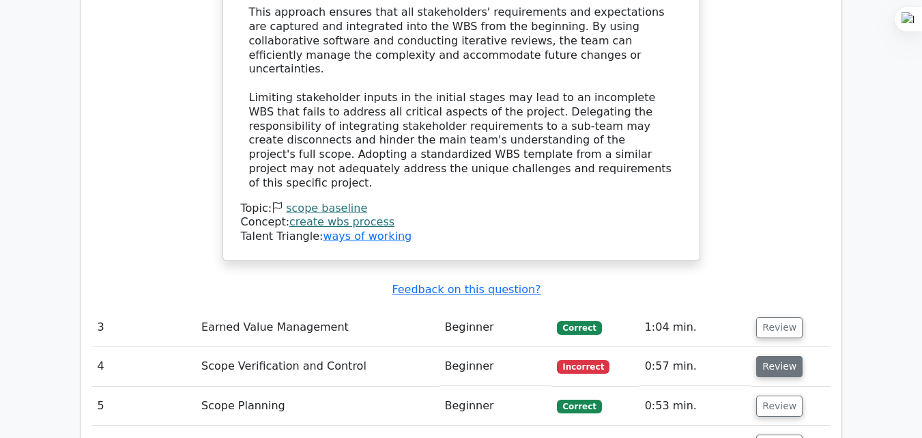
click at [774, 356] on button "Review" at bounding box center [780, 366] width 46 height 21
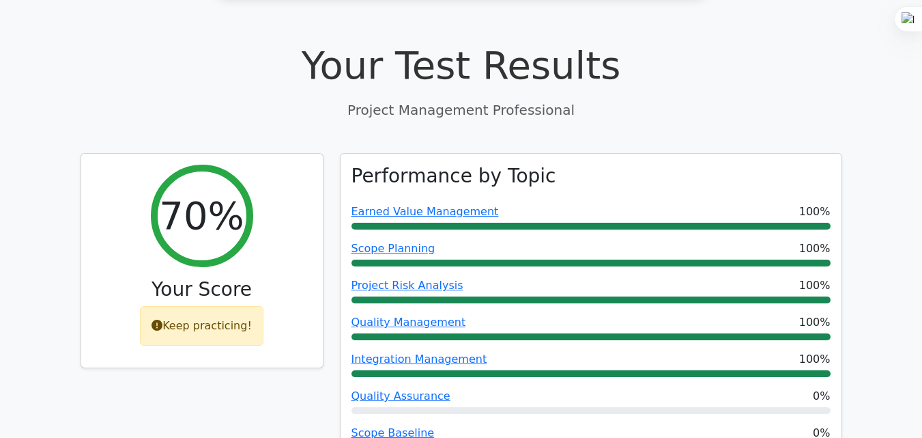
scroll to position [637, 0]
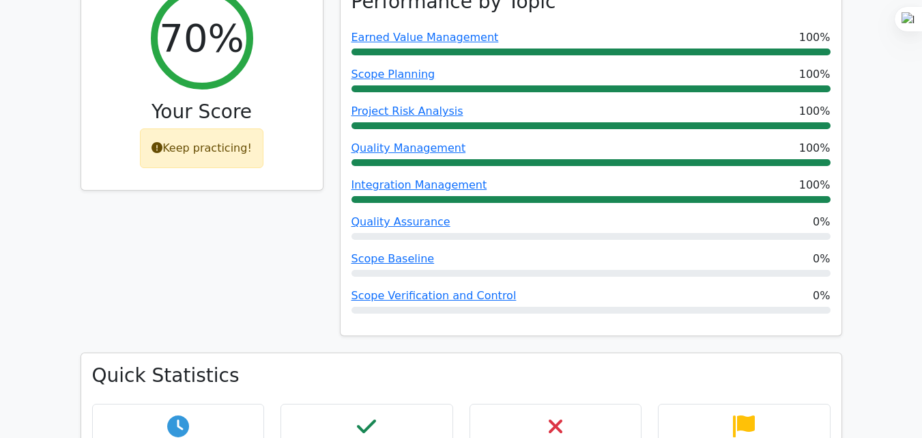
click at [218, 128] on div "Keep practicing!" at bounding box center [202, 148] width 124 height 40
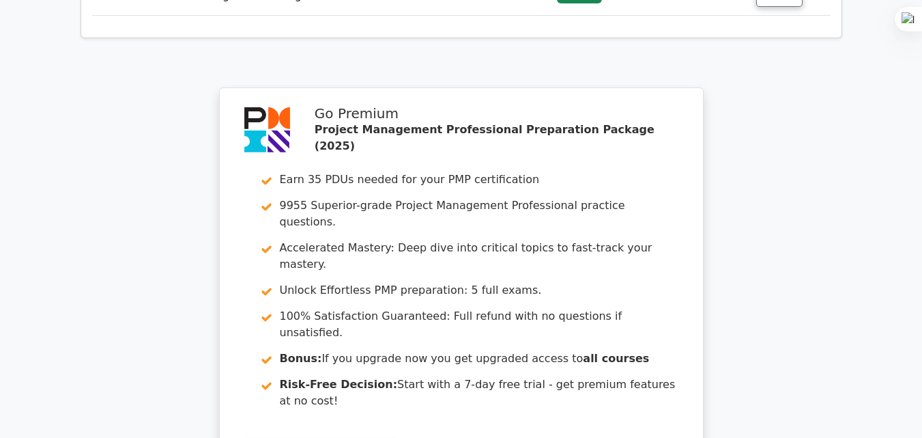
scroll to position [3880, 0]
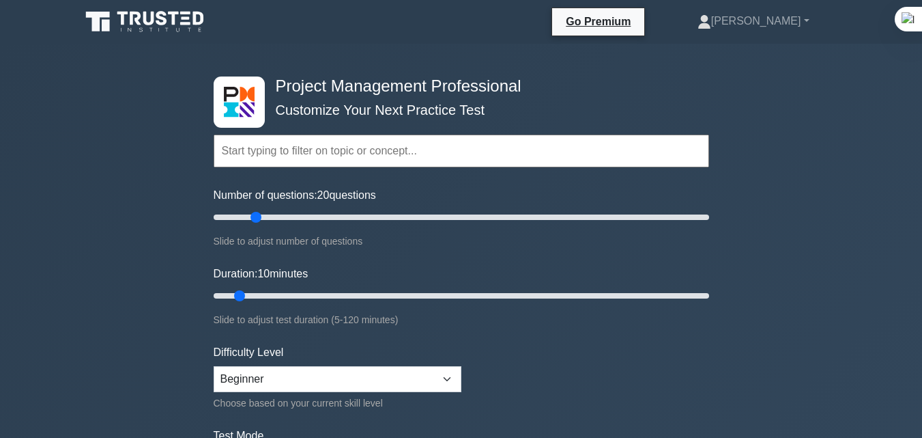
type input "20"
click at [259, 219] on input "Number of questions: 20 questions" at bounding box center [462, 217] width 496 height 16
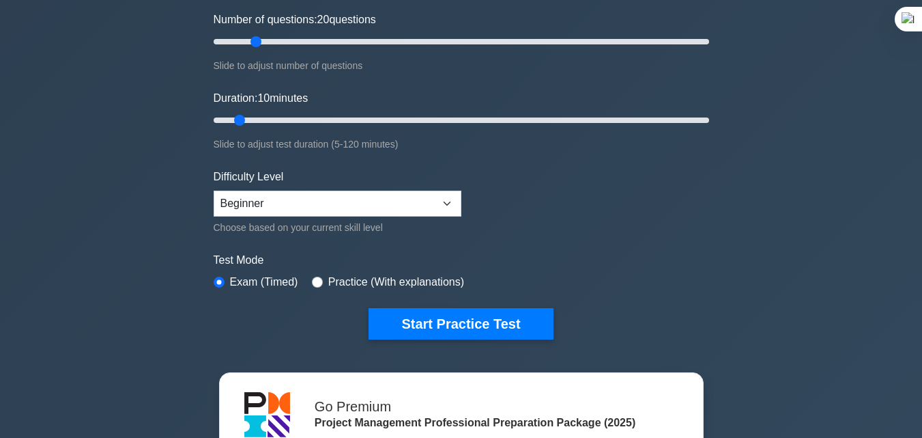
scroll to position [182, 0]
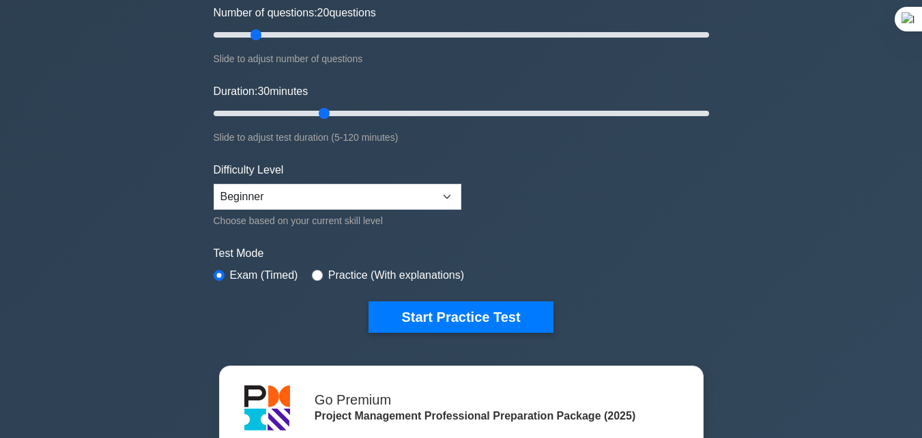
drag, startPoint x: 239, startPoint y: 115, endPoint x: 333, endPoint y: 105, distance: 94.8
type input "30"
click at [333, 105] on input "Duration: 30 minutes" at bounding box center [462, 113] width 496 height 16
click at [273, 189] on select "Beginner Intermediate Expert" at bounding box center [338, 197] width 248 height 26
click at [214, 184] on select "Beginner Intermediate Expert" at bounding box center [338, 197] width 248 height 26
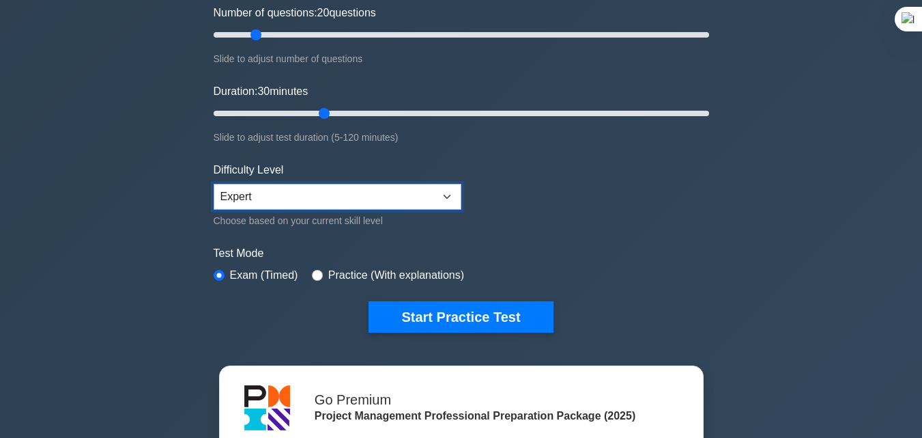
drag, startPoint x: 300, startPoint y: 195, endPoint x: 295, endPoint y: 206, distance: 12.2
click at [300, 195] on select "Beginner Intermediate Expert" at bounding box center [338, 197] width 248 height 26
select select "intermediate"
click at [214, 184] on select "Beginner Intermediate Expert" at bounding box center [338, 197] width 248 height 26
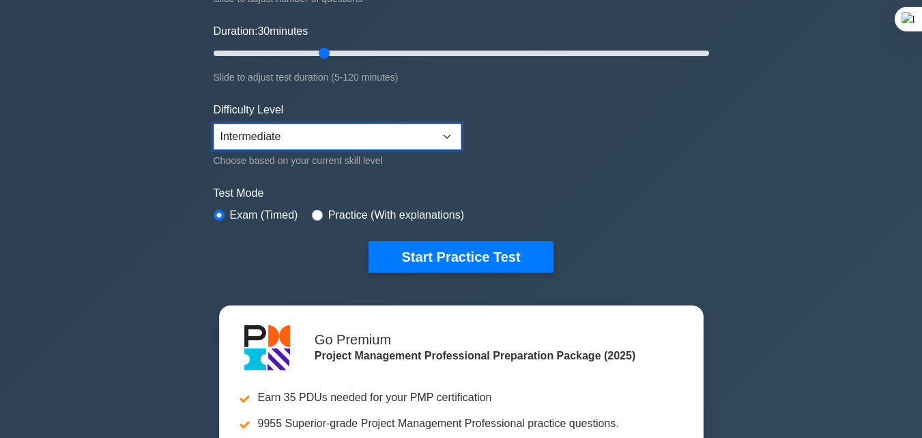
scroll to position [273, 0]
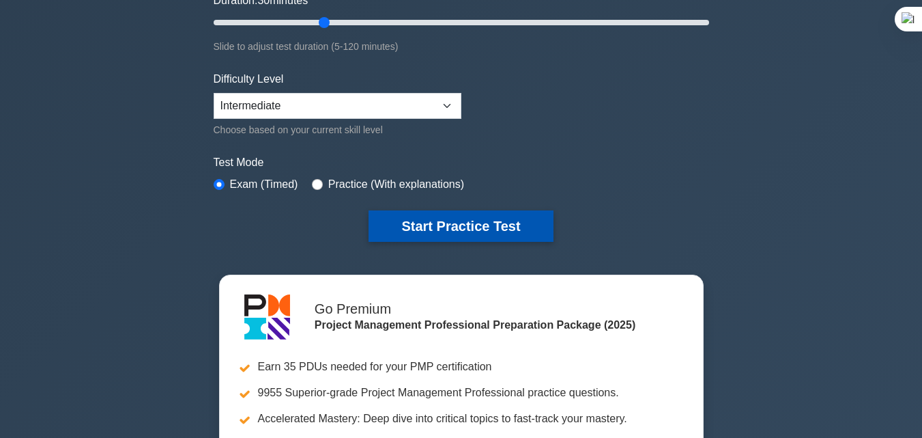
click at [422, 225] on button "Start Practice Test" at bounding box center [461, 225] width 184 height 31
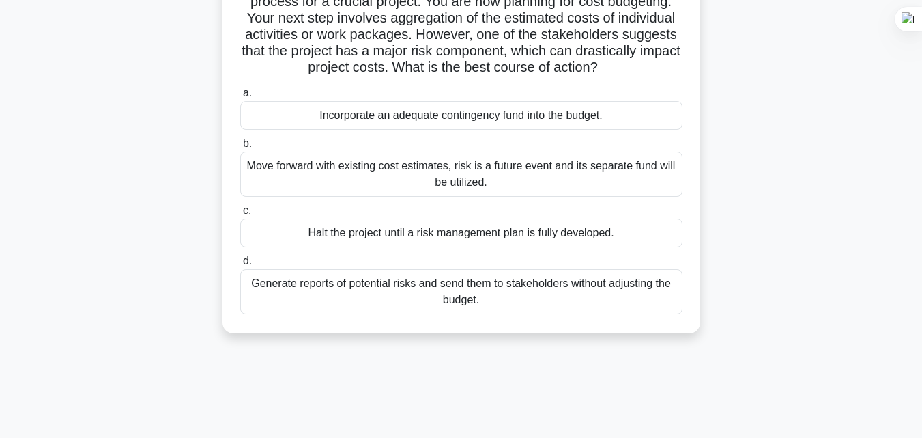
scroll to position [91, 0]
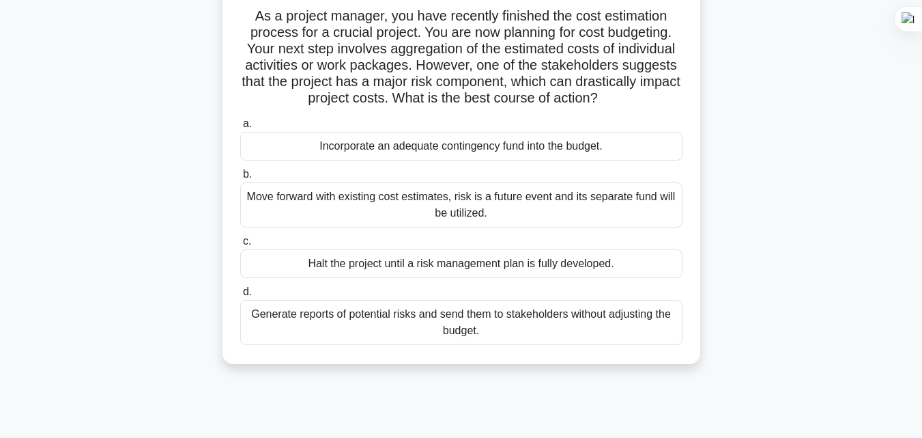
click at [517, 333] on div "Generate reports of potential risks and send them to stakeholders without adjus…" at bounding box center [461, 322] width 442 height 45
click at [240, 296] on input "d. Generate reports of potential risks and send them to stakeholders without ad…" at bounding box center [240, 291] width 0 height 9
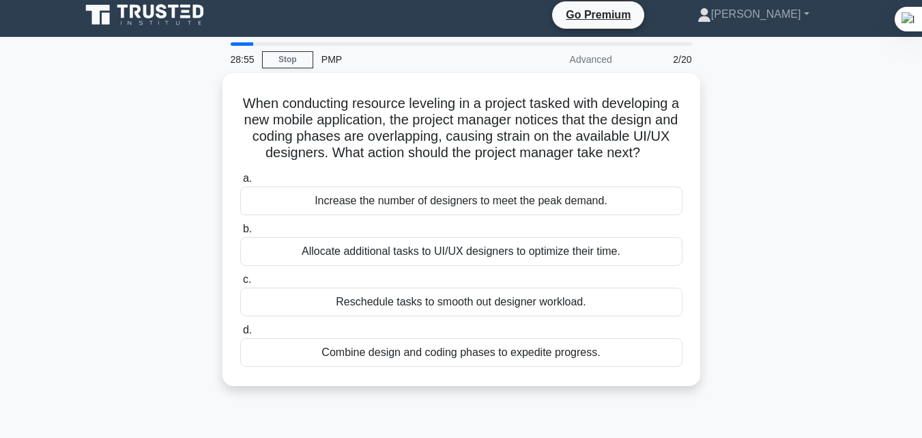
scroll to position [0, 0]
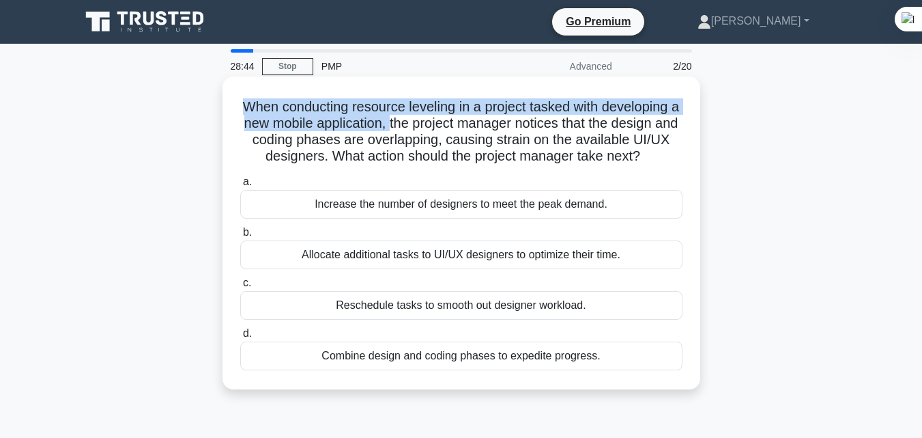
drag, startPoint x: 240, startPoint y: 107, endPoint x: 406, endPoint y: 125, distance: 166.9
click at [406, 125] on h5 "When conducting resource leveling in a project tasked with developing a new mob…" at bounding box center [461, 131] width 445 height 67
drag, startPoint x: 248, startPoint y: 111, endPoint x: 666, endPoint y: 102, distance: 418.6
click at [666, 102] on h5 "When conducting resource leveling in a project tasked with developing a new mob…" at bounding box center [461, 131] width 445 height 67
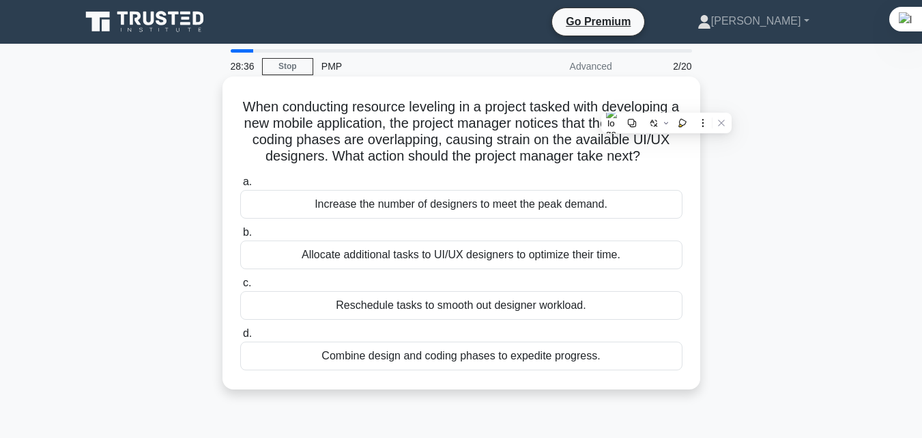
click at [255, 122] on h5 "When conducting resource leveling in a project tasked with developing a new mob…" at bounding box center [461, 131] width 445 height 67
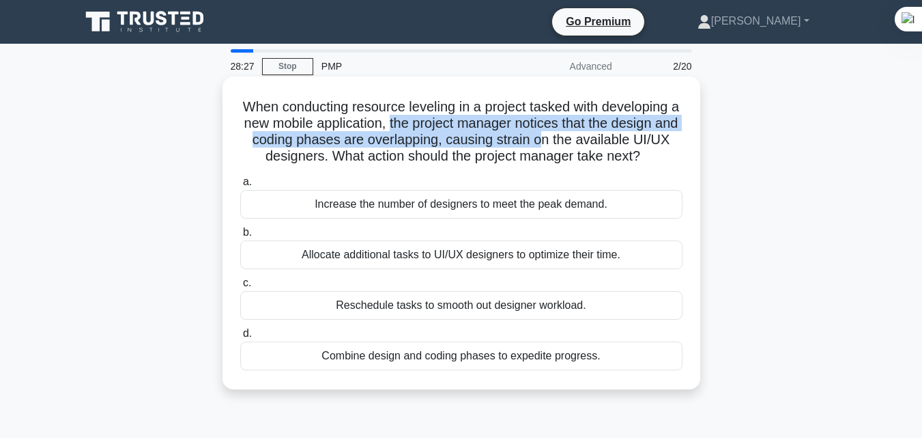
drag, startPoint x: 408, startPoint y: 125, endPoint x: 574, endPoint y: 145, distance: 166.4
click at [574, 145] on h5 "When conducting resource leveling in a project tasked with developing a new mob…" at bounding box center [461, 131] width 445 height 67
click at [546, 141] on h5 "When conducting resource leveling in a project tasked with developing a new mob…" at bounding box center [461, 131] width 445 height 67
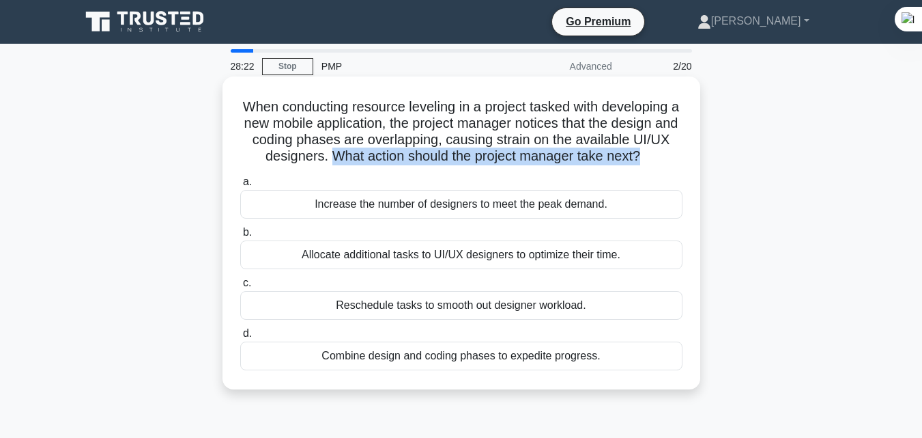
drag, startPoint x: 352, startPoint y: 155, endPoint x: 666, endPoint y: 156, distance: 314.1
click at [666, 156] on h5 "When conducting resource leveling in a project tasked with developing a new mob…" at bounding box center [461, 131] width 445 height 67
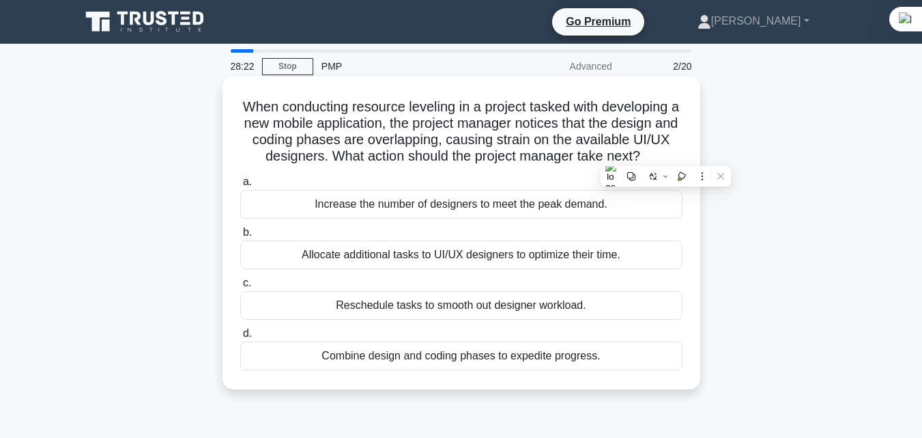
click at [657, 156] on icon ".spinner_0XTQ{transform-origin:center;animation:spinner_y6GP .75s linear infini…" at bounding box center [648, 157] width 16 height 16
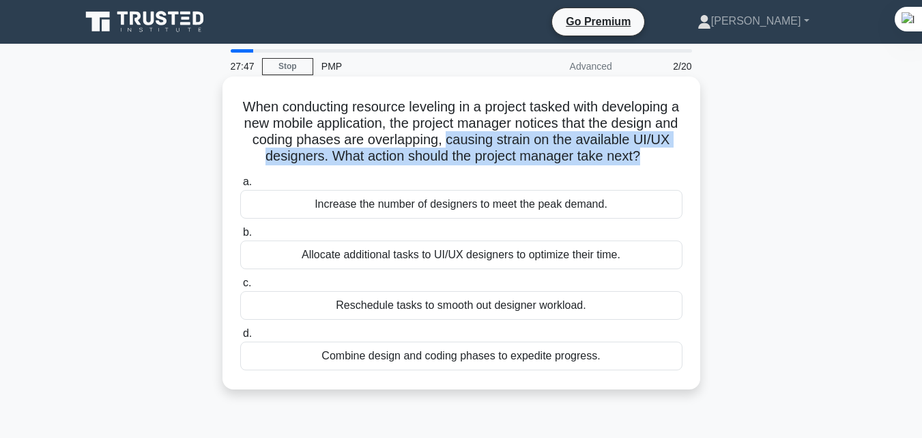
drag, startPoint x: 480, startPoint y: 145, endPoint x: 665, endPoint y: 157, distance: 185.4
click at [665, 157] on h5 "When conducting resource leveling in a project tasked with developing a new mob…" at bounding box center [461, 131] width 445 height 67
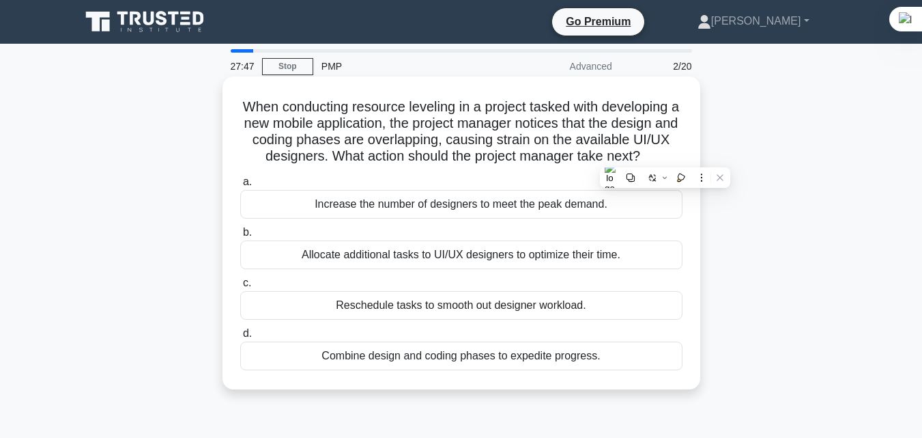
click at [666, 157] on h5 "When conducting resource leveling in a project tasked with developing a new mob…" at bounding box center [461, 131] width 445 height 67
drag, startPoint x: 238, startPoint y: 108, endPoint x: 670, endPoint y: 163, distance: 435.0
click at [670, 163] on h5 "When conducting resource leveling in a project tasked with developing a new mob…" at bounding box center [461, 131] width 445 height 67
click at [657, 163] on icon ".spinner_0XTQ{transform-origin:center;animation:spinner_y6GP .75s linear infini…" at bounding box center [648, 157] width 16 height 16
click at [486, 309] on div "Reschedule tasks to smooth out designer workload." at bounding box center [461, 305] width 442 height 29
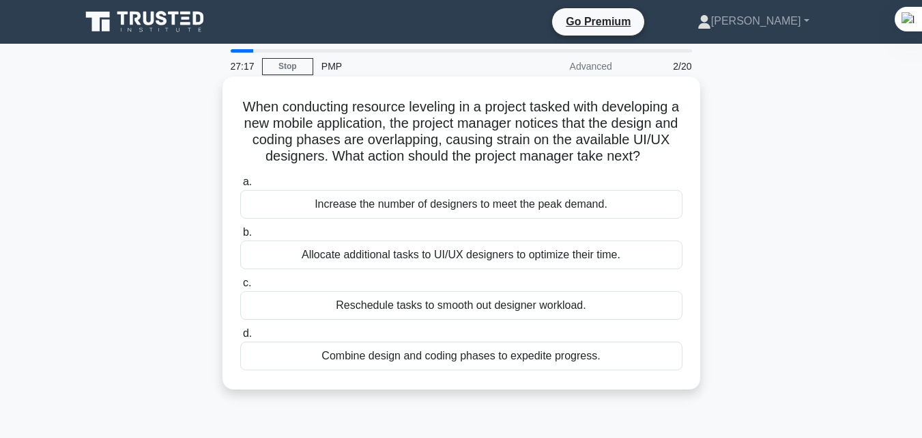
click at [240, 287] on input "c. Reschedule tasks to smooth out designer workload." at bounding box center [240, 283] width 0 height 9
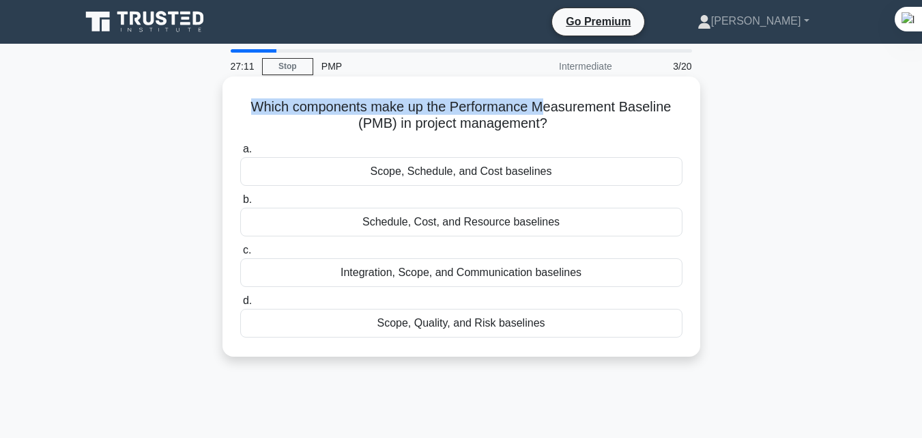
drag, startPoint x: 250, startPoint y: 110, endPoint x: 543, endPoint y: 107, distance: 292.9
click at [543, 107] on h5 "Which components make up the Performance Measurement Baseline (PMB) in project …" at bounding box center [461, 115] width 445 height 34
click at [549, 115] on h5 "Which components make up the Performance Measurement Baseline (PMB) in project …" at bounding box center [461, 115] width 445 height 34
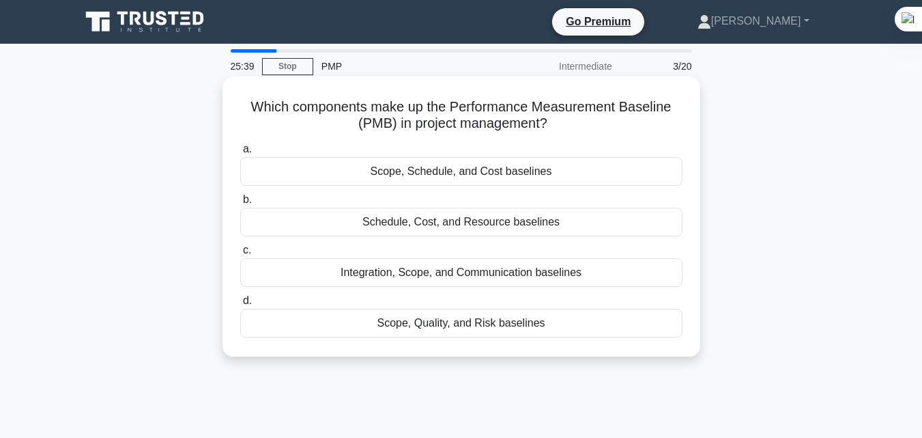
click at [468, 328] on div "Scope, Quality, and Risk baselines" at bounding box center [461, 323] width 442 height 29
click at [240, 305] on input "d. Scope, Quality, and Risk baselines" at bounding box center [240, 300] width 0 height 9
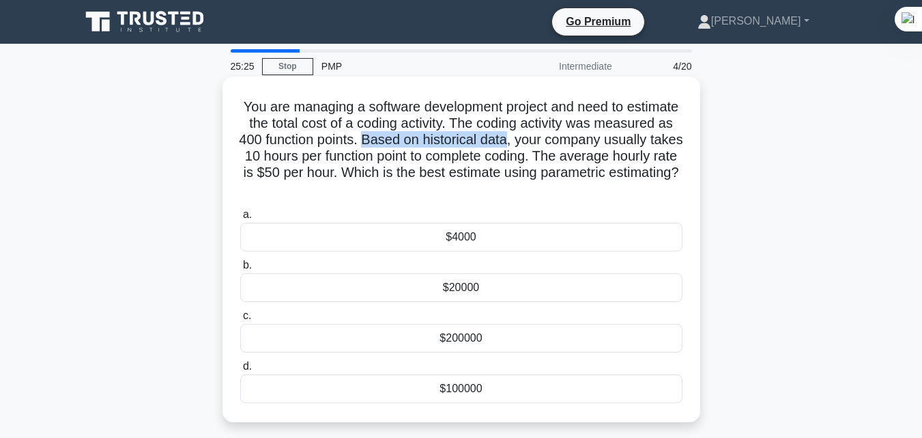
drag, startPoint x: 477, startPoint y: 142, endPoint x: 621, endPoint y: 139, distance: 144.8
click at [621, 139] on h5 "You are managing a software development project and need to estimate the total …" at bounding box center [461, 148] width 445 height 100
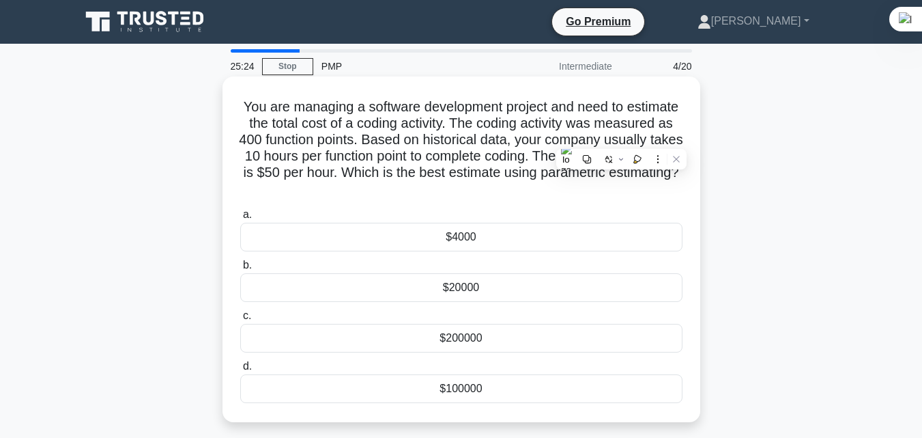
click at [310, 172] on h5 "You are managing a software development project and need to estimate the total …" at bounding box center [461, 148] width 445 height 100
click at [476, 343] on div "$200000" at bounding box center [461, 338] width 442 height 29
click at [240, 320] on input "c. $200000" at bounding box center [240, 315] width 0 height 9
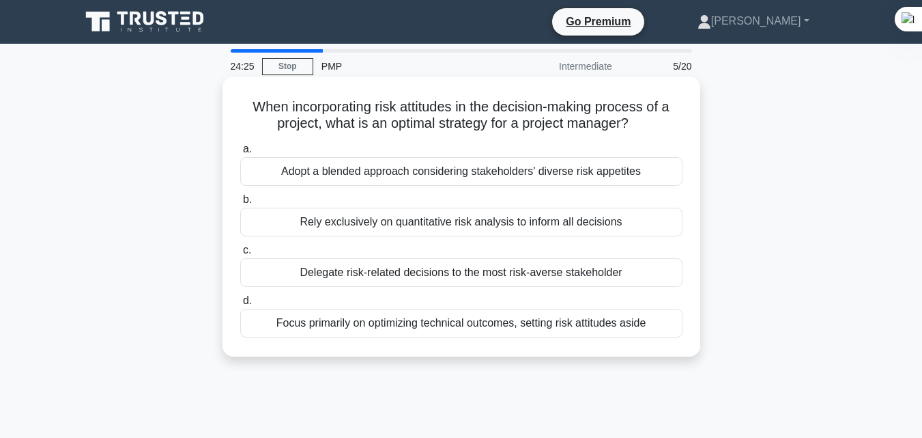
drag, startPoint x: 259, startPoint y: 109, endPoint x: 652, endPoint y: 122, distance: 393.5
click at [652, 122] on h5 "When incorporating risk attitudes in the decision-making process of a project, …" at bounding box center [461, 115] width 445 height 34
click at [645, 122] on icon ".spinner_0XTQ{transform-origin:center;animation:spinner_y6GP .75s linear infini…" at bounding box center [637, 124] width 16 height 16
click at [452, 278] on div "Delegate risk-related decisions to the most risk-averse stakeholder" at bounding box center [461, 272] width 442 height 29
click at [240, 255] on input "c. Delegate risk-related decisions to the most risk-averse stakeholder" at bounding box center [240, 250] width 0 height 9
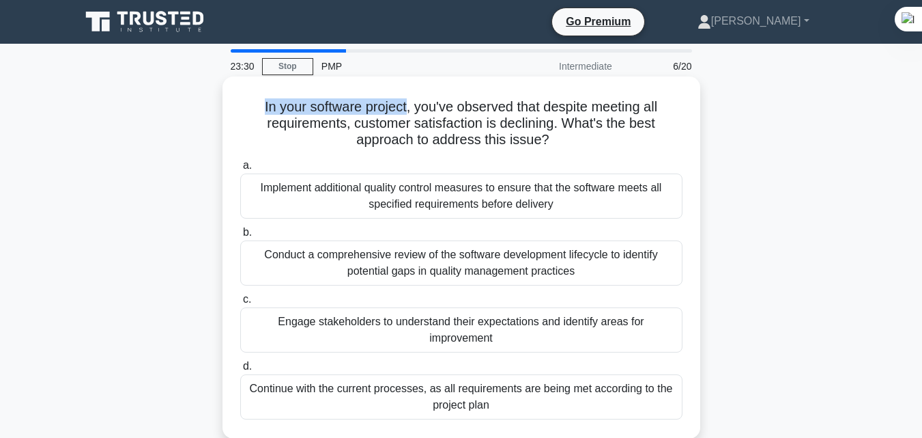
drag, startPoint x: 259, startPoint y: 109, endPoint x: 406, endPoint y: 104, distance: 146.9
click at [406, 104] on h5 "In your software project, you've observed that despite meeting all requirements…" at bounding box center [461, 123] width 445 height 51
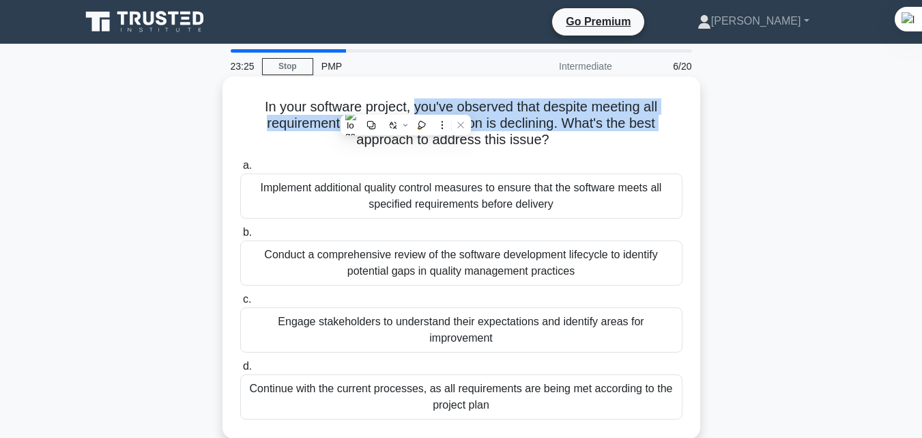
drag, startPoint x: 414, startPoint y: 105, endPoint x: 313, endPoint y: 133, distance: 104.2
click at [313, 133] on h5 "In your software project, you've observed that despite meeting all requirements…" at bounding box center [461, 123] width 445 height 51
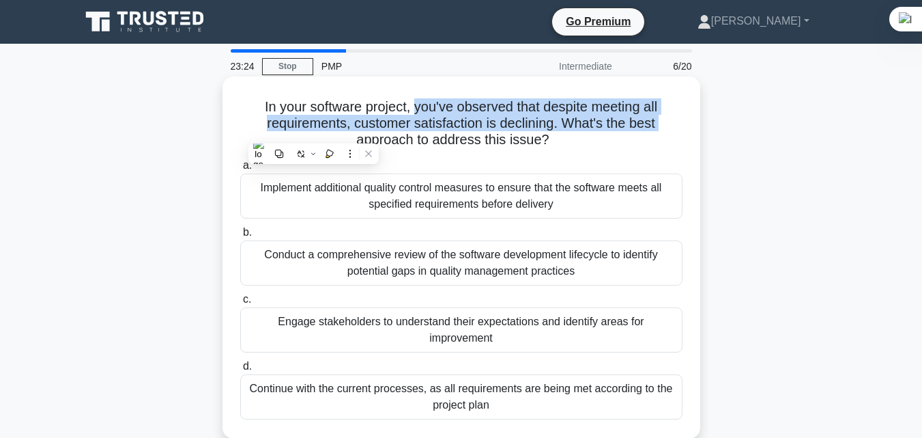
click at [313, 133] on h5 "In your software project, you've observed that despite meeting all requirements…" at bounding box center [461, 123] width 445 height 51
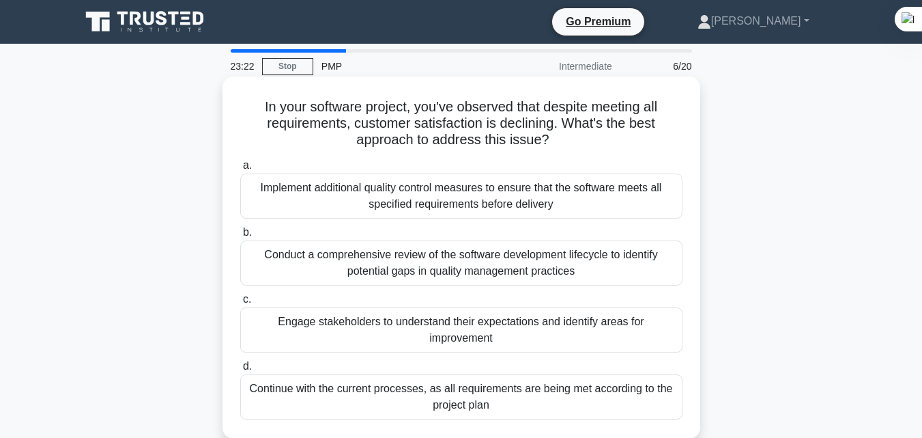
drag, startPoint x: 593, startPoint y: 126, endPoint x: 623, endPoint y: 140, distance: 33.6
click at [623, 140] on h5 "In your software project, you've observed that despite meeting all requirements…" at bounding box center [461, 123] width 445 height 51
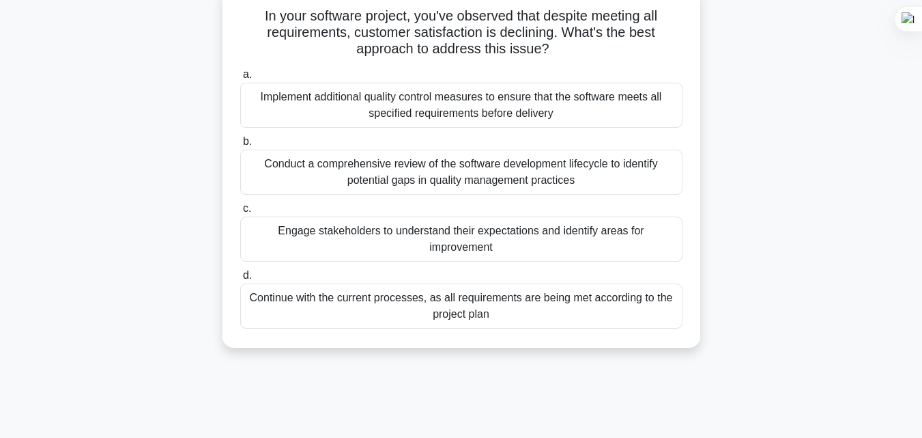
click at [528, 247] on div "Engage stakeholders to understand their expectations and identify areas for imp…" at bounding box center [461, 238] width 442 height 45
click at [240, 213] on input "c. Engage stakeholders to understand their expectations and identify areas for …" at bounding box center [240, 208] width 0 height 9
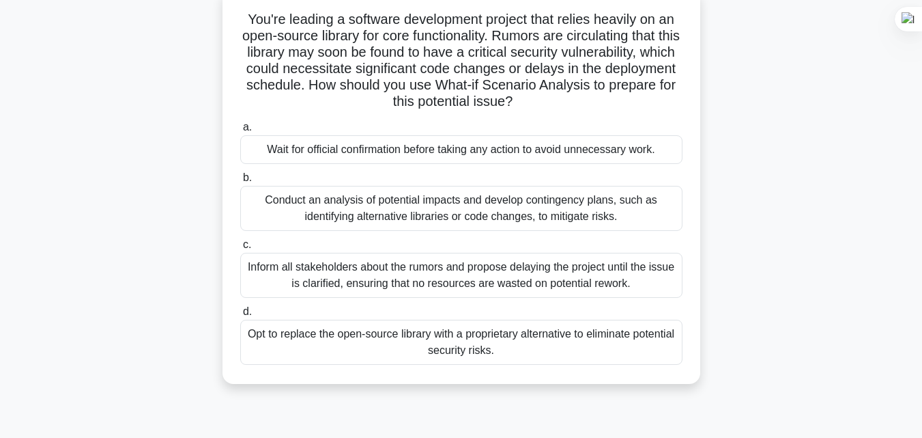
scroll to position [0, 0]
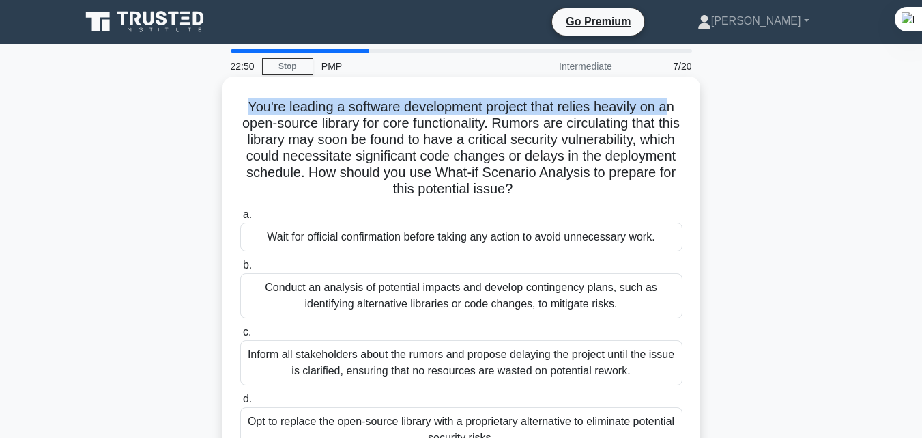
drag, startPoint x: 242, startPoint y: 109, endPoint x: 673, endPoint y: 111, distance: 430.8
click at [673, 111] on h5 "You're leading a software development project that relies heavily on an open-so…" at bounding box center [461, 148] width 445 height 100
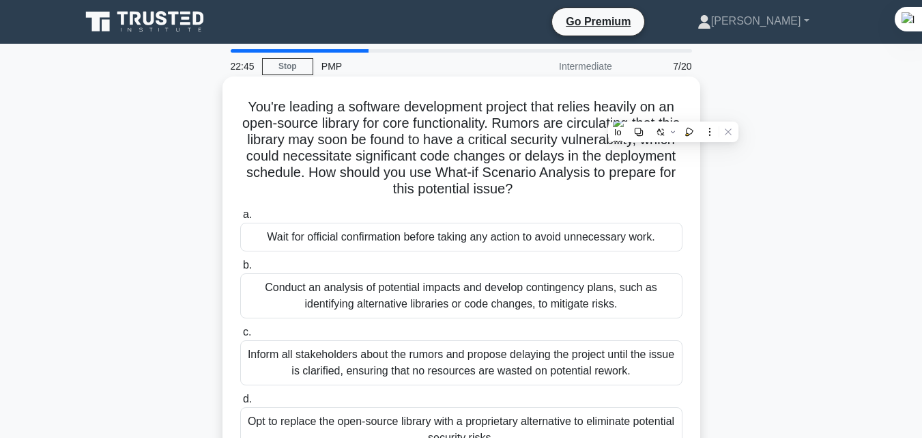
click at [395, 130] on h5 "You're leading a software development project that relies heavily on an open-so…" at bounding box center [461, 148] width 445 height 100
drag, startPoint x: 371, startPoint y: 122, endPoint x: 505, endPoint y: 124, distance: 133.8
click at [505, 124] on h5 "You're leading a software development project that relies heavily on an open-so…" at bounding box center [461, 148] width 445 height 100
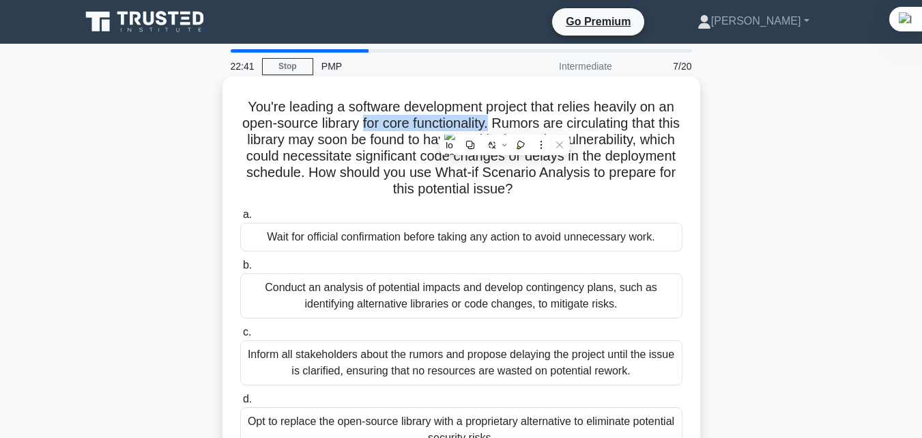
click at [505, 124] on h5 "You're leading a software development project that relies heavily on an open-so…" at bounding box center [461, 148] width 445 height 100
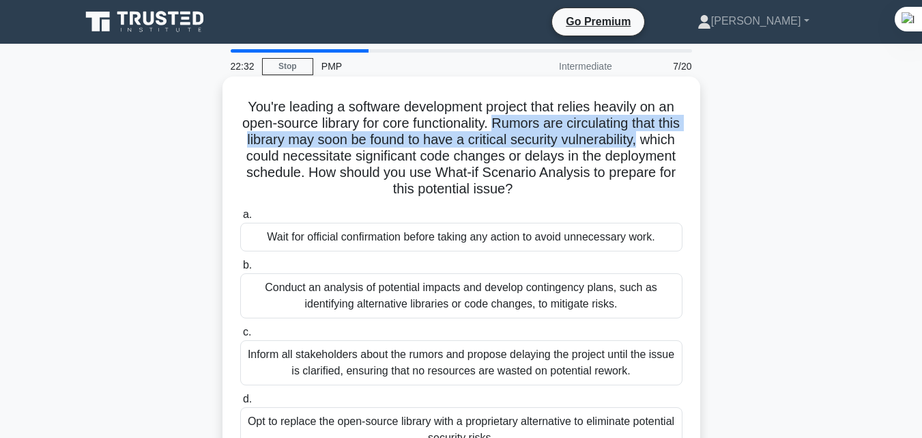
drag, startPoint x: 508, startPoint y: 124, endPoint x: 679, endPoint y: 146, distance: 172.1
click at [679, 146] on h5 "You're leading a software development project that relies heavily on an open-so…" at bounding box center [461, 148] width 445 height 100
click at [649, 144] on h5 "You're leading a software development project that relies heavily on an open-so…" at bounding box center [461, 148] width 445 height 100
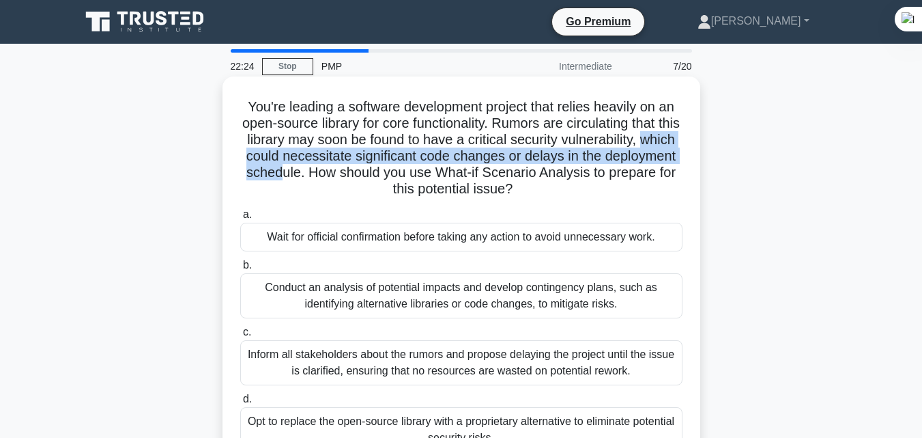
drag, startPoint x: 262, startPoint y: 159, endPoint x: 357, endPoint y: 168, distance: 95.3
click at [357, 168] on h5 "You're leading a software development project that relies heavily on an open-so…" at bounding box center [461, 148] width 445 height 100
drag, startPoint x: 262, startPoint y: 159, endPoint x: 567, endPoint y: 160, distance: 305.9
click at [567, 160] on h5 "You're leading a software development project that relies heavily on an open-so…" at bounding box center [461, 148] width 445 height 100
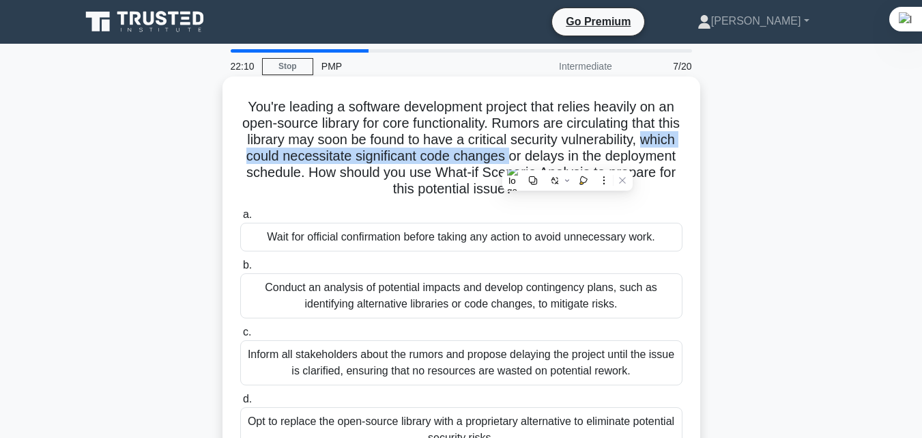
click at [567, 160] on h5 "You're leading a software development project that relies heavily on an open-so…" at bounding box center [461, 148] width 445 height 100
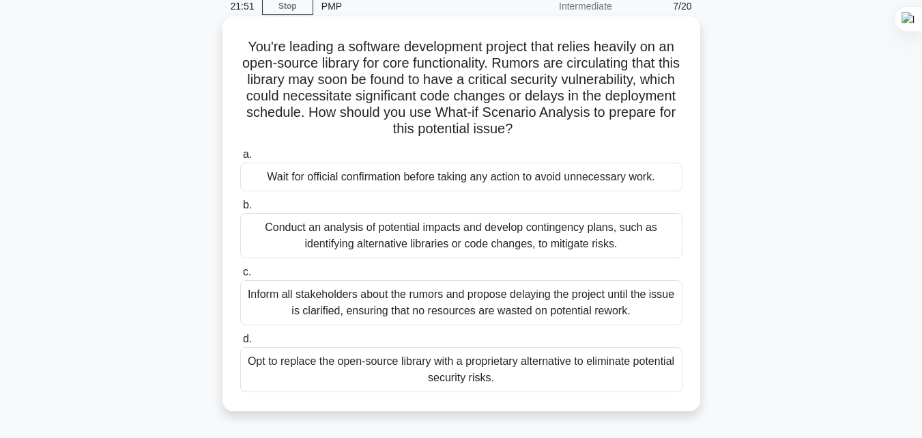
scroll to position [91, 0]
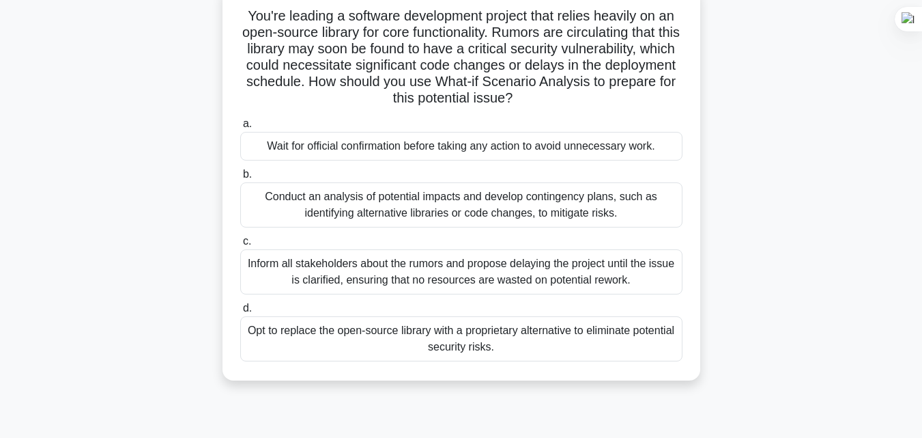
drag, startPoint x: 246, startPoint y: 266, endPoint x: 358, endPoint y: 285, distance: 114.3
click at [358, 285] on div "Inform all stakeholders about the rumors and propose delaying the project until…" at bounding box center [461, 271] width 442 height 45
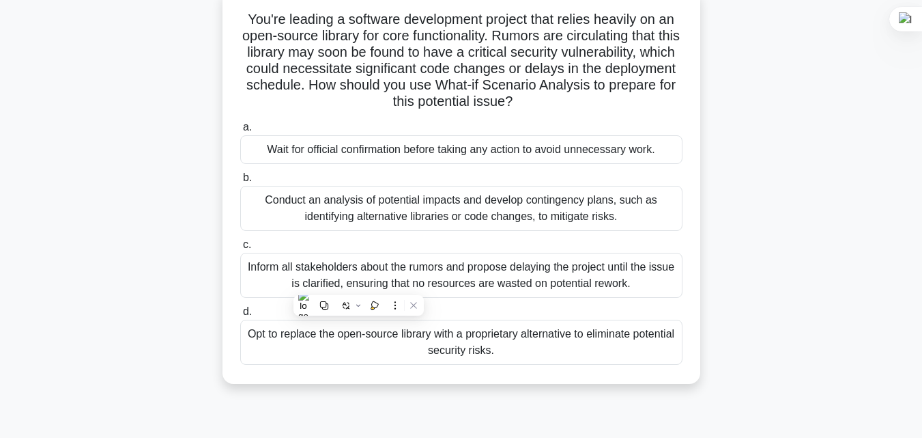
click at [752, 216] on div "You're leading a software development project that relies heavily on an open-so…" at bounding box center [461, 194] width 778 height 411
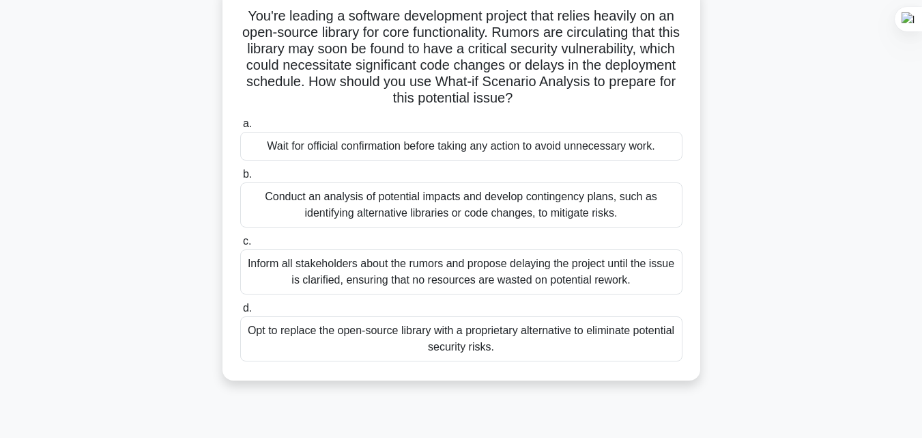
click at [466, 276] on div "Inform all stakeholders about the rumors and propose delaying the project until…" at bounding box center [461, 271] width 442 height 45
click at [240, 246] on input "c. Inform all stakeholders about the rumors and propose delaying the project un…" at bounding box center [240, 241] width 0 height 9
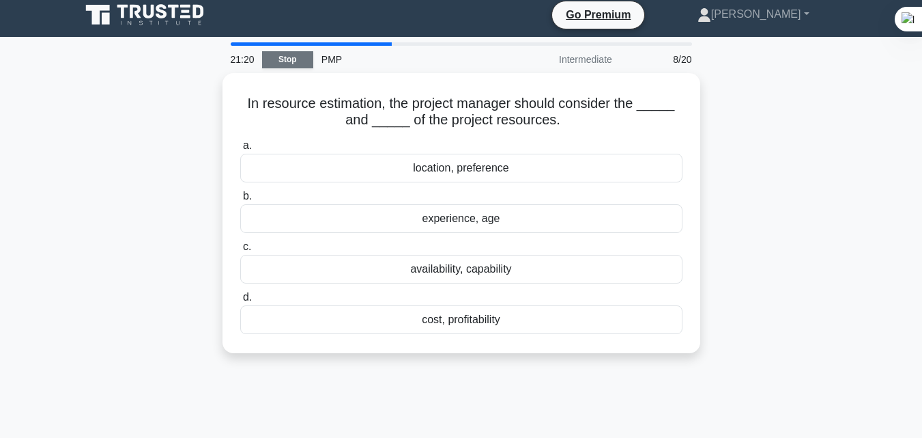
scroll to position [0, 0]
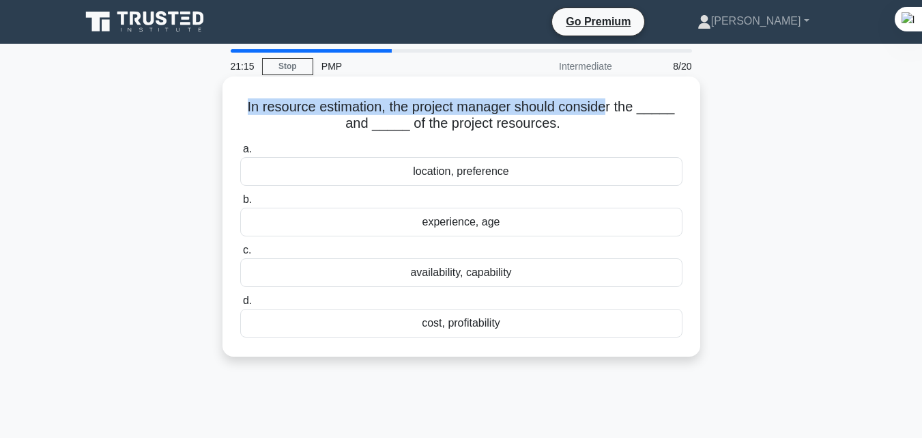
drag, startPoint x: 246, startPoint y: 109, endPoint x: 618, endPoint y: 110, distance: 371.4
click at [617, 110] on h5 "In resource estimation, the project manager should consider the _____ and _____…" at bounding box center [461, 115] width 445 height 34
click at [618, 110] on h5 "In resource estimation, the project manager should consider the _____ and _____…" at bounding box center [461, 115] width 445 height 34
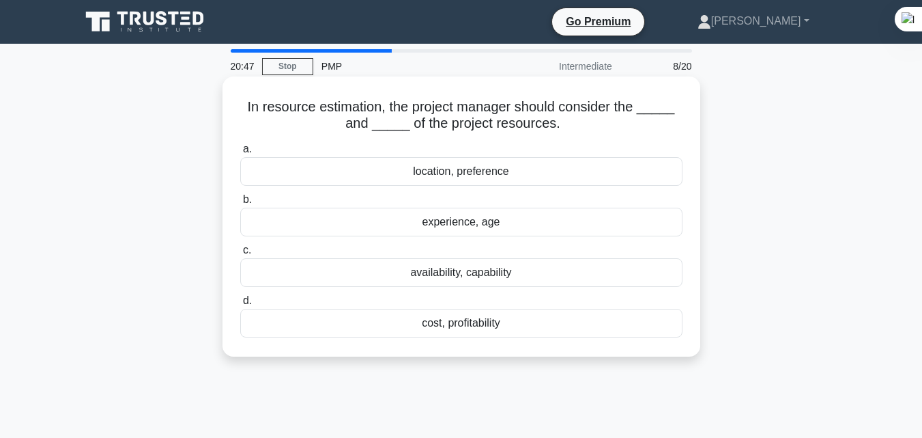
click at [522, 273] on div "availability, capability" at bounding box center [461, 272] width 442 height 29
click at [240, 255] on input "c. availability, capability" at bounding box center [240, 250] width 0 height 9
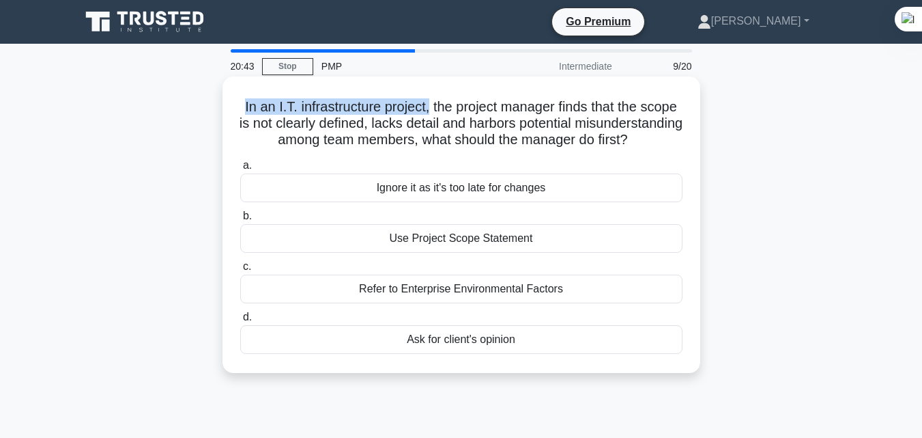
drag, startPoint x: 259, startPoint y: 107, endPoint x: 447, endPoint y: 107, distance: 187.1
click at [447, 107] on h5 "In an I.T. infrastructure project, the project manager finds that the scope is …" at bounding box center [461, 123] width 445 height 51
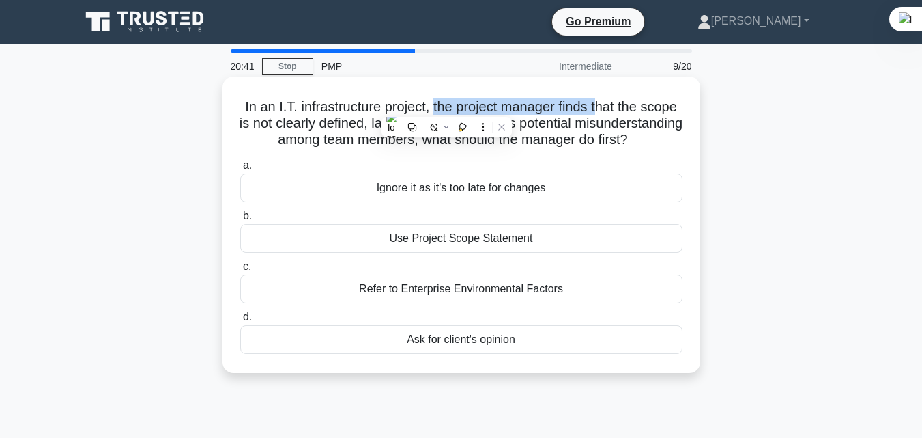
drag, startPoint x: 451, startPoint y: 106, endPoint x: 621, endPoint y: 112, distance: 169.4
click at [620, 112] on h5 "In an I.T. infrastructure project, the project manager finds that the scope is …" at bounding box center [461, 123] width 445 height 51
click at [621, 112] on h5 "In an I.T. infrastructure project, the project manager finds that the scope is …" at bounding box center [461, 123] width 445 height 51
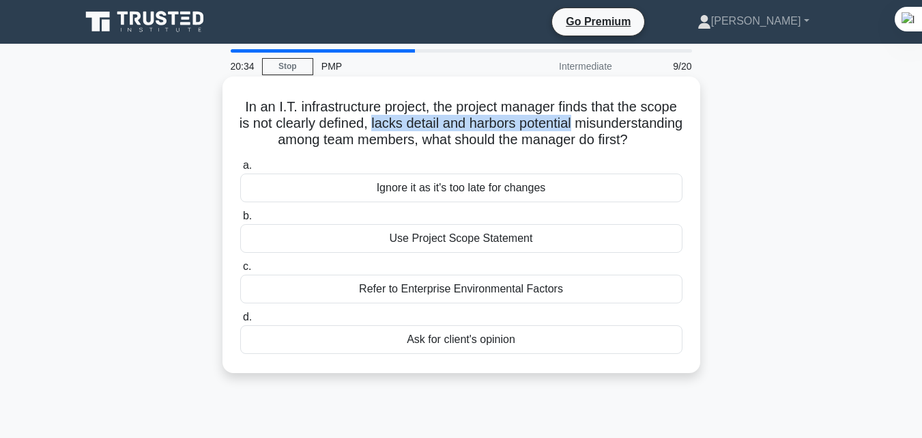
drag, startPoint x: 444, startPoint y: 122, endPoint x: 660, endPoint y: 124, distance: 215.1
click at [660, 124] on h5 "In an I.T. infrastructure project, the project manager finds that the scope is …" at bounding box center [461, 123] width 445 height 51
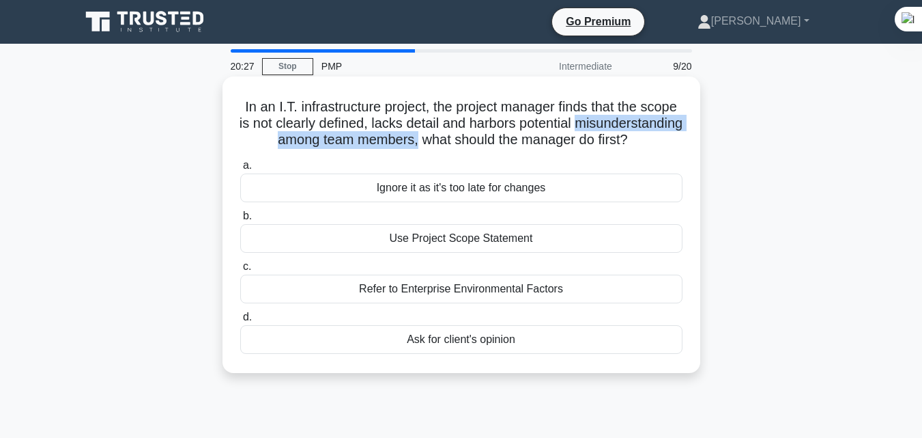
drag, startPoint x: 239, startPoint y: 142, endPoint x: 498, endPoint y: 142, distance: 259.5
click at [498, 142] on h5 "In an I.T. infrastructure project, the project manager finds that the scope is …" at bounding box center [461, 123] width 445 height 51
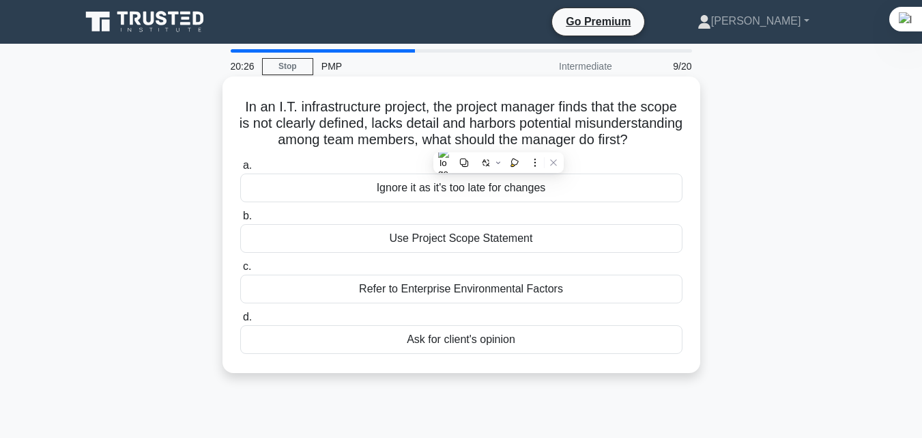
click at [524, 141] on h5 "In an I.T. infrastructure project, the project manager finds that the scope is …" at bounding box center [461, 123] width 445 height 51
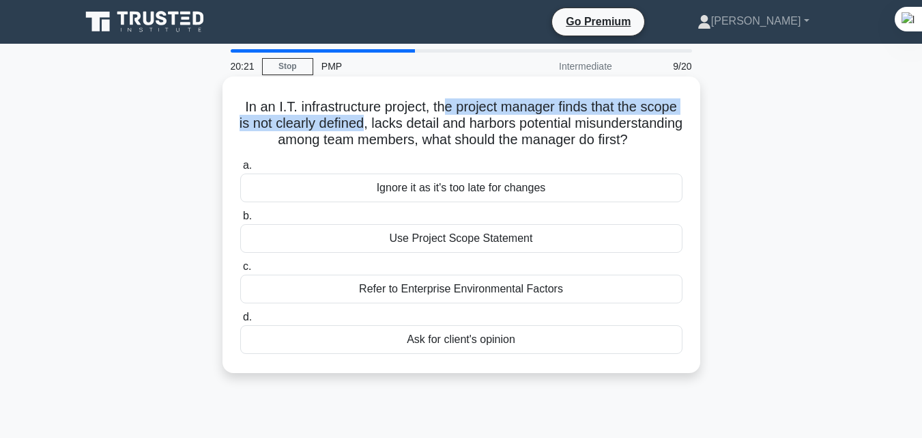
drag, startPoint x: 461, startPoint y: 108, endPoint x: 440, endPoint y: 128, distance: 28.5
click at [440, 128] on h5 "In an I.T. infrastructure project, the project manager finds that the scope is …" at bounding box center [461, 123] width 445 height 51
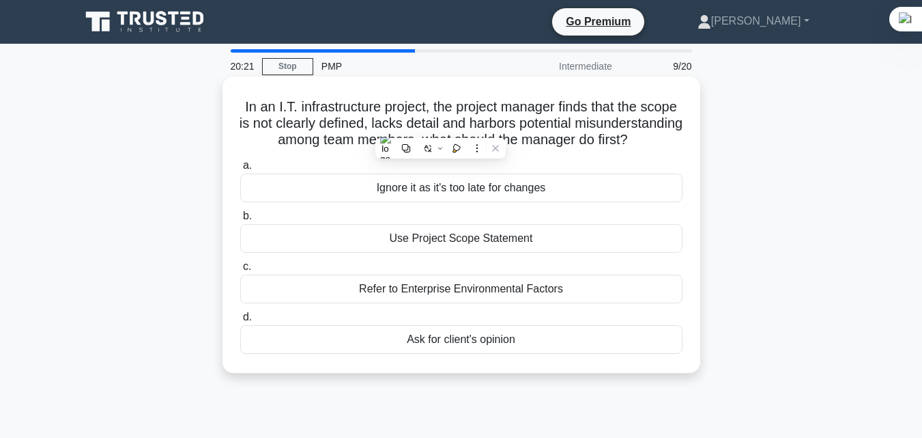
click at [455, 124] on h5 "In an I.T. infrastructure project, the project manager finds that the scope is …" at bounding box center [461, 123] width 445 height 51
drag, startPoint x: 509, startPoint y: 145, endPoint x: 597, endPoint y: 164, distance: 90.1
click at [597, 149] on h5 "In an I.T. infrastructure project, the project manager finds that the scope is …" at bounding box center [461, 123] width 445 height 51
click at [503, 354] on div "Ask for client's opinion" at bounding box center [461, 339] width 442 height 29
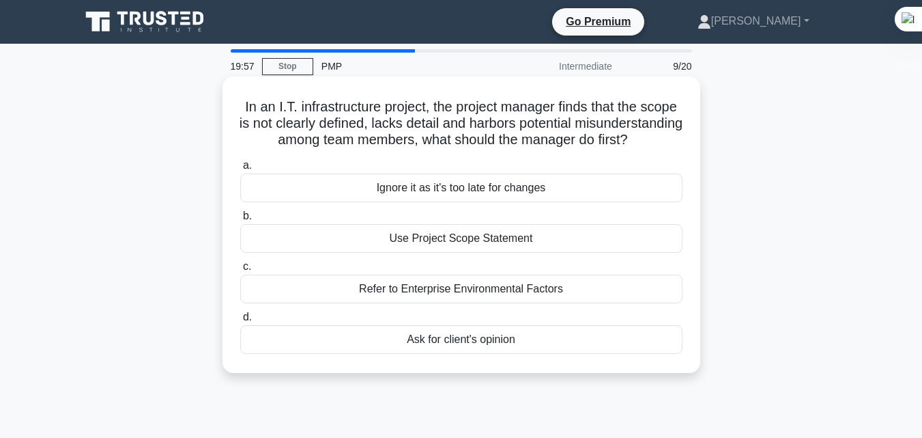
click at [240, 322] on input "d. Ask for client's opinion" at bounding box center [240, 317] width 0 height 9
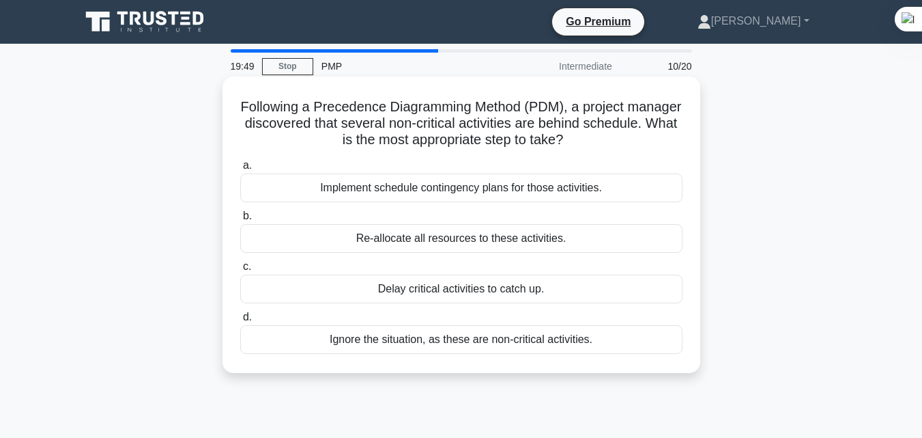
drag, startPoint x: 284, startPoint y: 109, endPoint x: 620, endPoint y: 145, distance: 337.9
click at [619, 145] on h5 "Following a Precedence Diagramming Method (PDM), a project manager discovered t…" at bounding box center [461, 123] width 445 height 51
click at [580, 143] on icon ".spinner_0XTQ{transform-origin:center;animation:spinner_y6GP .75s linear infini…" at bounding box center [571, 140] width 16 height 16
click at [496, 192] on div "Implement schedule contingency plans for those activities." at bounding box center [461, 187] width 442 height 29
click at [240, 170] on input "a. Implement schedule contingency plans for those activities." at bounding box center [240, 165] width 0 height 9
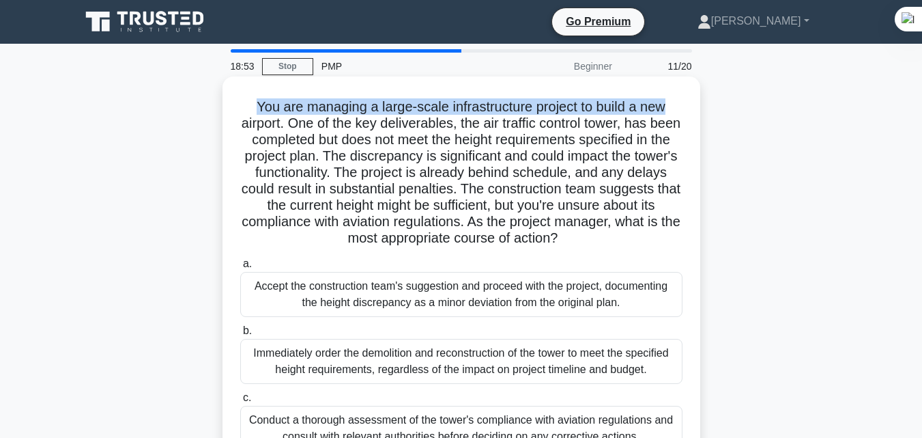
drag, startPoint x: 249, startPoint y: 106, endPoint x: 677, endPoint y: 112, distance: 428.1
click at [677, 112] on h5 "You are managing a large-scale infrastructure project to build a new airport. O…" at bounding box center [461, 172] width 445 height 149
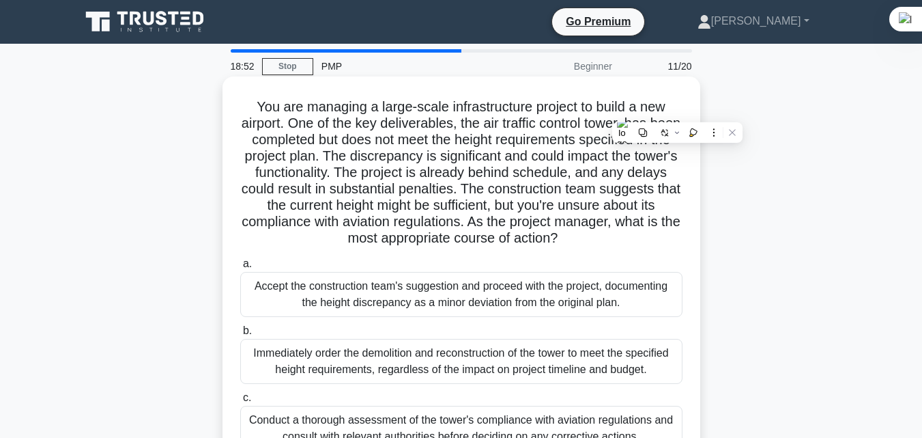
click at [447, 163] on h5 "You are managing a large-scale infrastructure project to build a new airport. O…" at bounding box center [461, 172] width 445 height 149
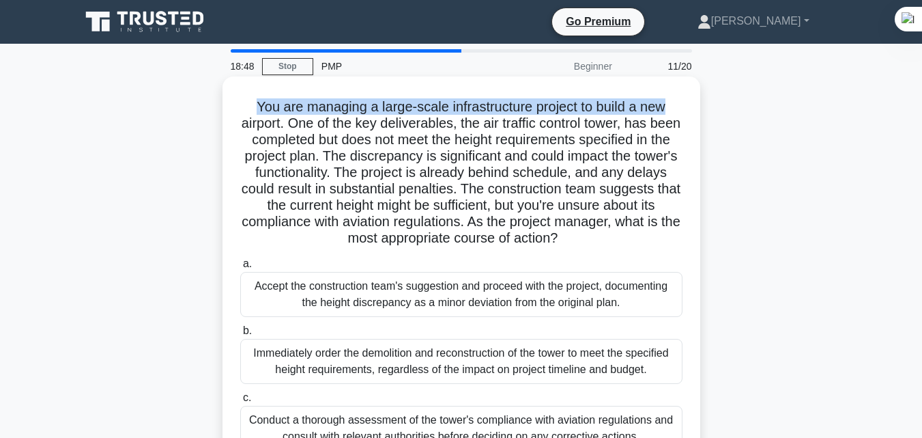
drag, startPoint x: 251, startPoint y: 109, endPoint x: 671, endPoint y: 109, distance: 420.6
click at [671, 109] on h5 "You are managing a large-scale infrastructure project to build a new airport. O…" at bounding box center [461, 172] width 445 height 149
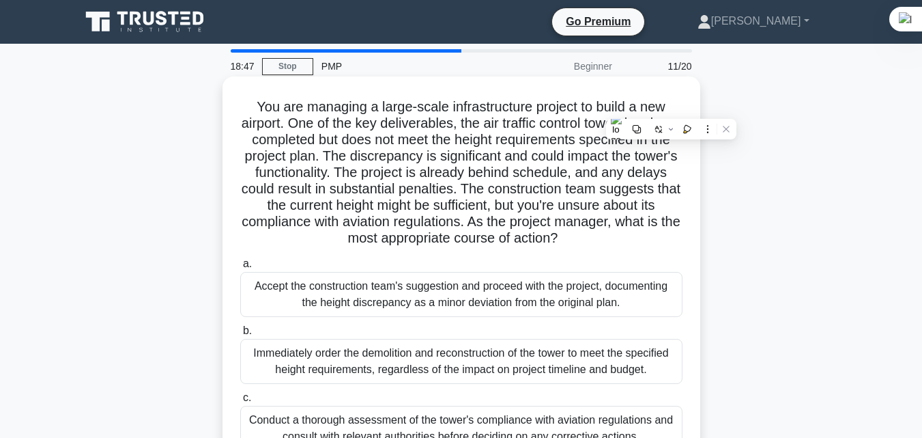
click at [462, 201] on h5 "You are managing a large-scale infrastructure project to build a new airport. O…" at bounding box center [461, 172] width 445 height 149
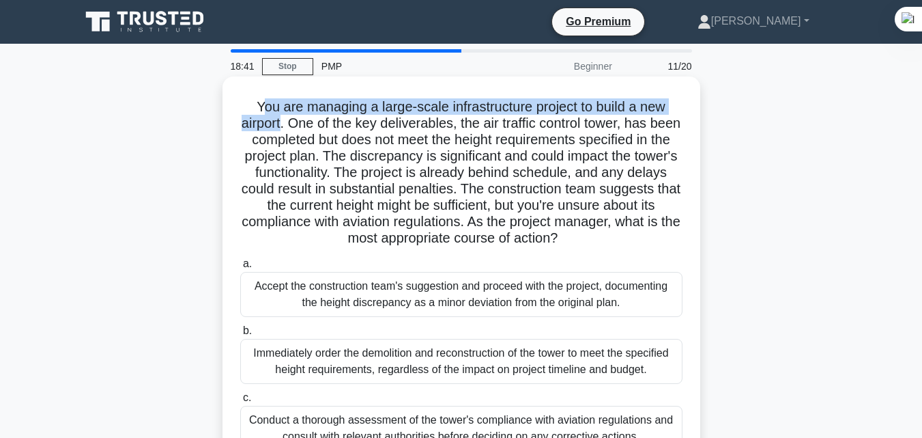
drag, startPoint x: 255, startPoint y: 109, endPoint x: 292, endPoint y: 126, distance: 41.3
click at [292, 126] on h5 "You are managing a large-scale infrastructure project to build a new airport. O…" at bounding box center [461, 172] width 445 height 149
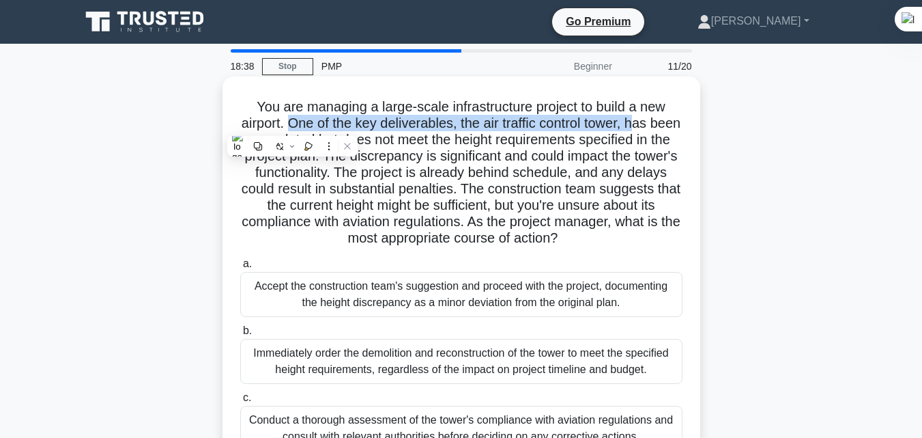
drag, startPoint x: 300, startPoint y: 126, endPoint x: 656, endPoint y: 123, distance: 355.7
click at [656, 123] on h5 "You are managing a large-scale infrastructure project to build a new airport. O…" at bounding box center [461, 172] width 445 height 149
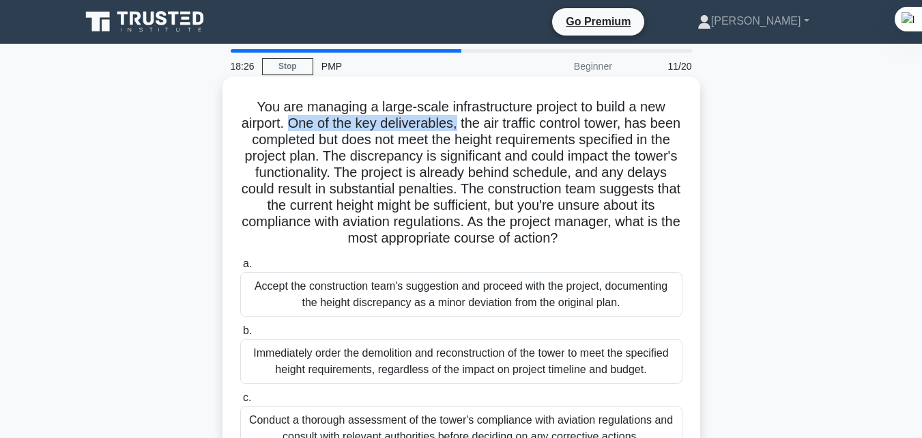
drag, startPoint x: 303, startPoint y: 120, endPoint x: 472, endPoint y: 122, distance: 168.7
click at [472, 122] on h5 "You are managing a large-scale infrastructure project to build a new airport. O…" at bounding box center [461, 172] width 445 height 149
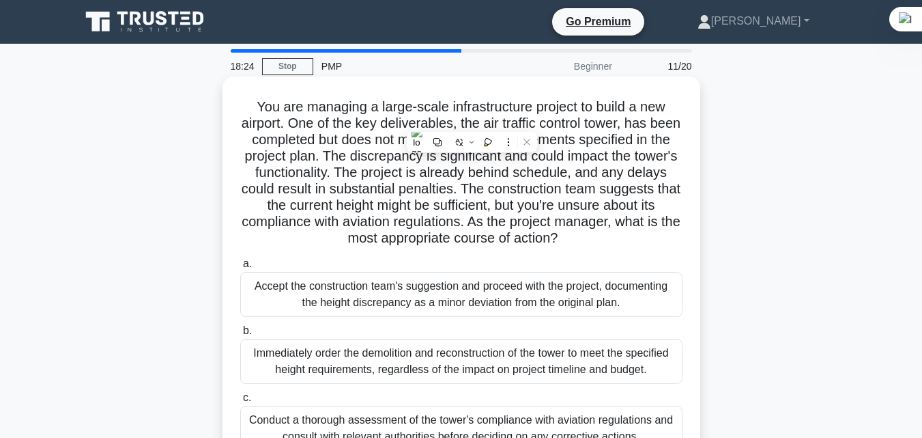
click at [477, 121] on h5 "You are managing a large-scale infrastructure project to build a new airport. O…" at bounding box center [461, 172] width 445 height 149
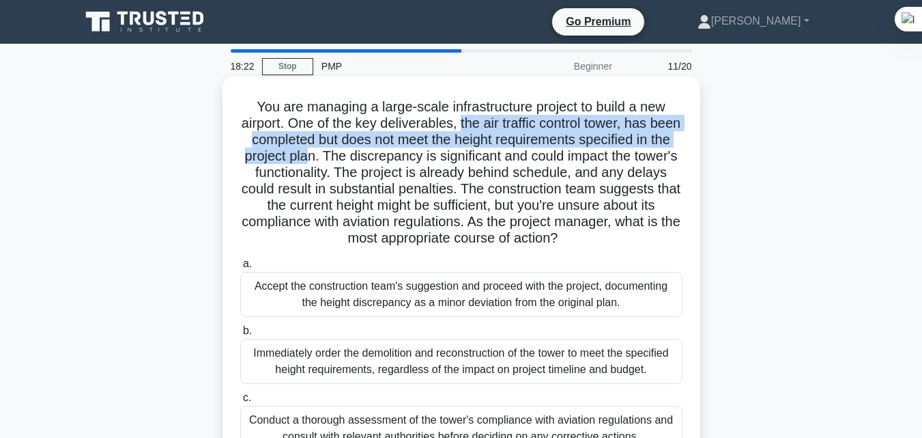
drag, startPoint x: 477, startPoint y: 122, endPoint x: 351, endPoint y: 161, distance: 132.4
click at [351, 161] on h5 "You are managing a large-scale infrastructure project to build a new airport. O…" at bounding box center [461, 172] width 445 height 149
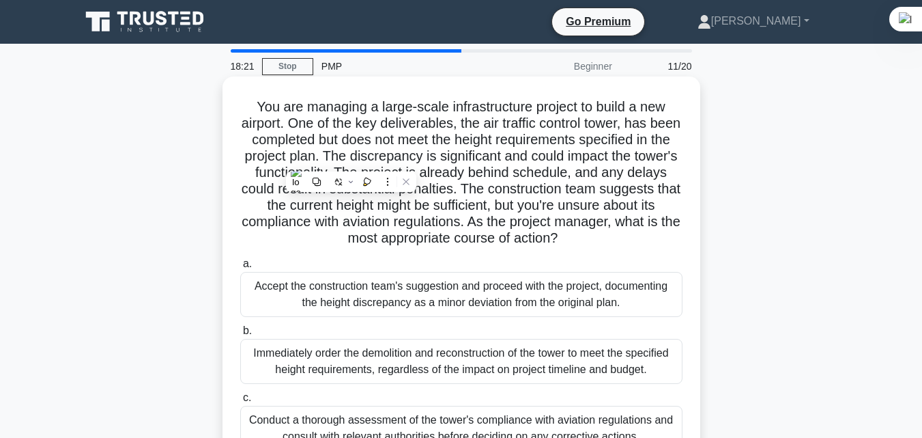
click at [364, 156] on h5 "You are managing a large-scale infrastructure project to build a new airport. O…" at bounding box center [461, 172] width 445 height 149
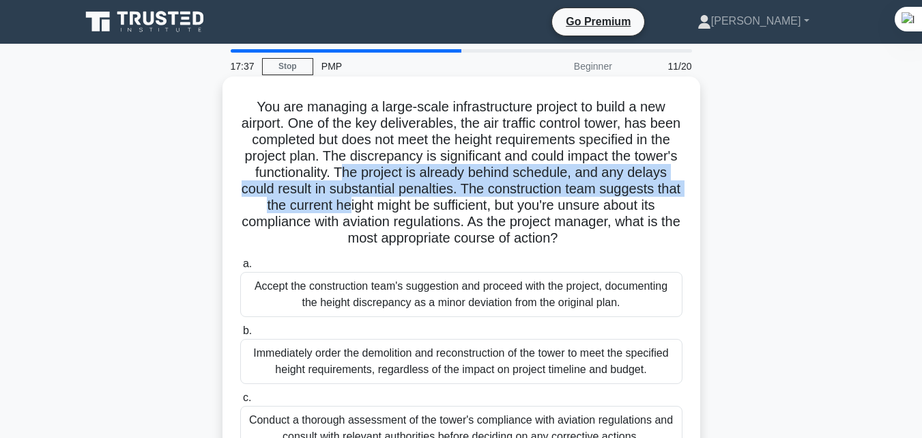
drag, startPoint x: 388, startPoint y: 169, endPoint x: 466, endPoint y: 208, distance: 86.1
click at [444, 209] on h5 "You are managing a large-scale infrastructure project to build a new airport. O…" at bounding box center [461, 172] width 445 height 149
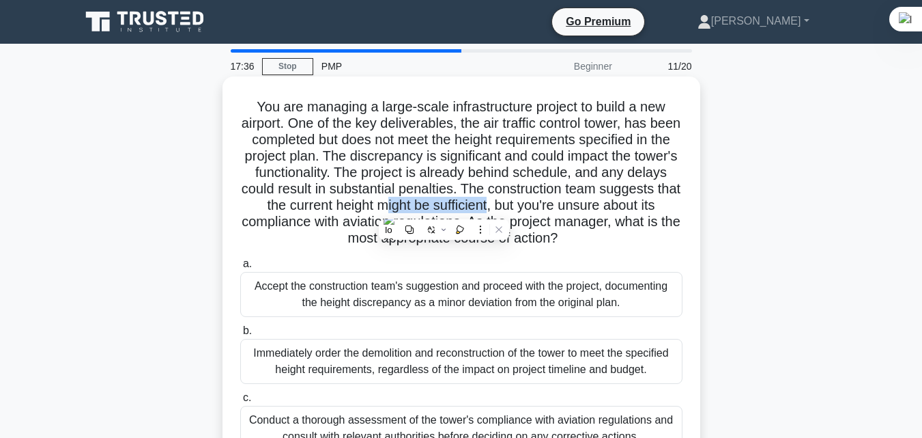
drag, startPoint x: 466, startPoint y: 208, endPoint x: 563, endPoint y: 203, distance: 97.7
click at [563, 203] on h5 "You are managing a large-scale infrastructure project to build a new airport. O…" at bounding box center [461, 172] width 445 height 149
click at [564, 203] on h5 "You are managing a large-scale infrastructure project to build a new airport. O…" at bounding box center [461, 172] width 445 height 149
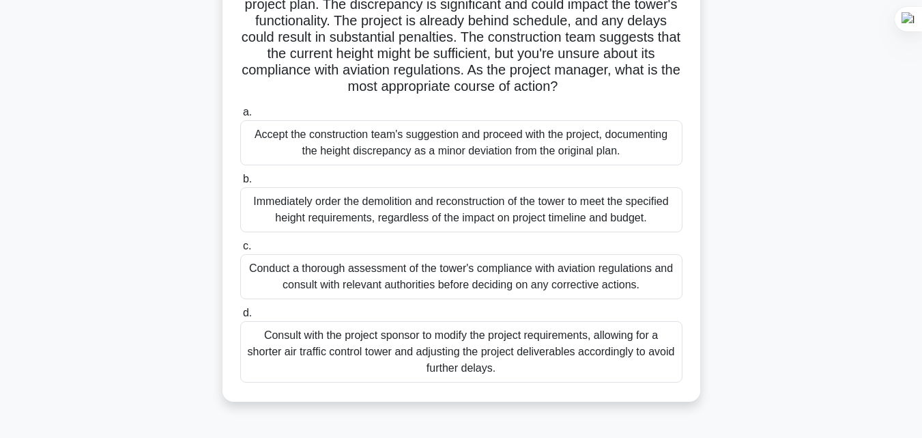
scroll to position [182, 0]
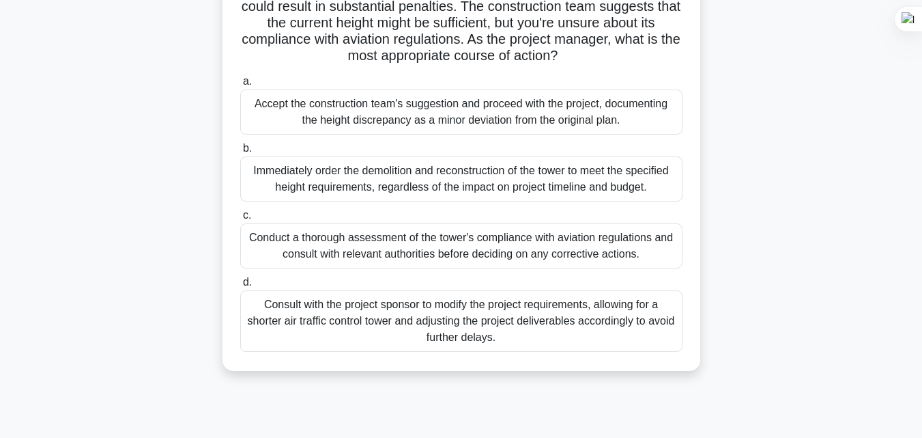
click at [513, 249] on div "Conduct a thorough assessment of the tower's compliance with aviation regulatio…" at bounding box center [461, 245] width 442 height 45
click at [240, 220] on input "c. Conduct a thorough assessment of the tower's compliance with aviation regula…" at bounding box center [240, 215] width 0 height 9
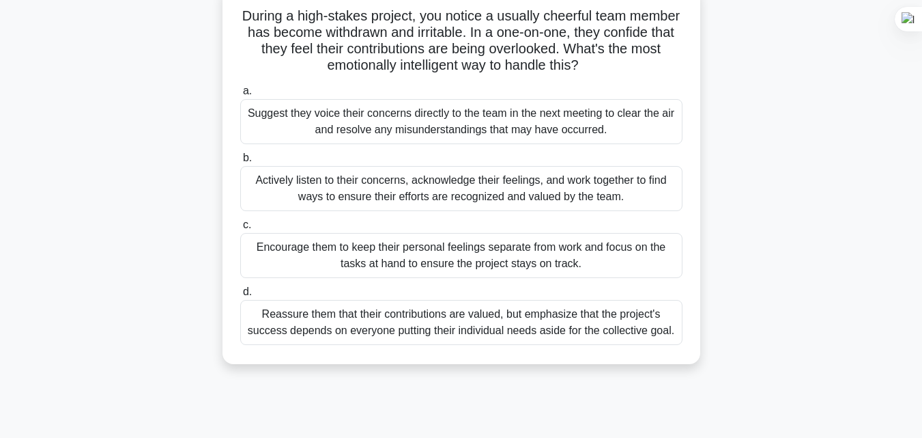
scroll to position [0, 0]
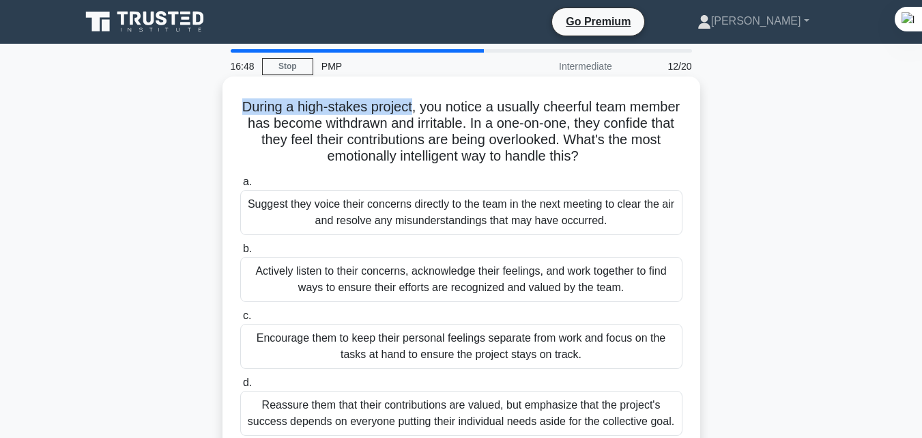
drag, startPoint x: 267, startPoint y: 108, endPoint x: 441, endPoint y: 105, distance: 174.1
click at [441, 105] on h5 "During a high-stakes project, you notice a usually cheerful team member has bec…" at bounding box center [461, 131] width 445 height 67
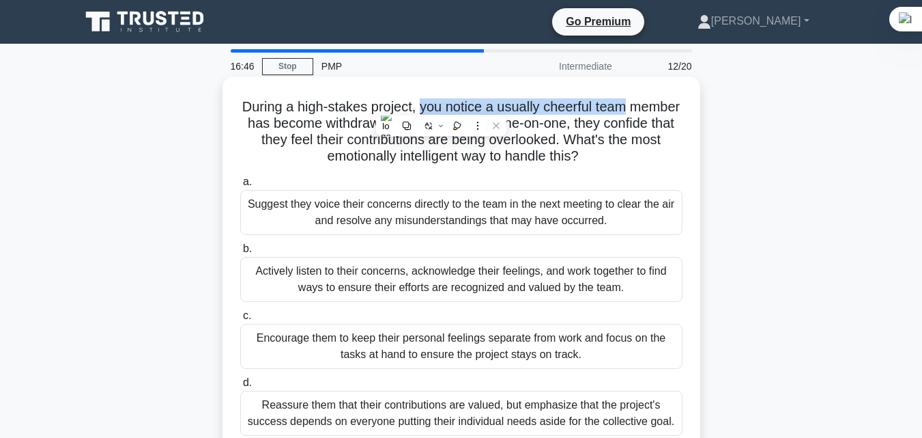
drag, startPoint x: 447, startPoint y: 109, endPoint x: 664, endPoint y: 106, distance: 217.1
click at [660, 106] on h5 "During a high-stakes project, you notice a usually cheerful team member has bec…" at bounding box center [461, 131] width 445 height 67
click at [664, 106] on h5 "During a high-stakes project, you notice a usually cheerful team member has bec…" at bounding box center [461, 131] width 445 height 67
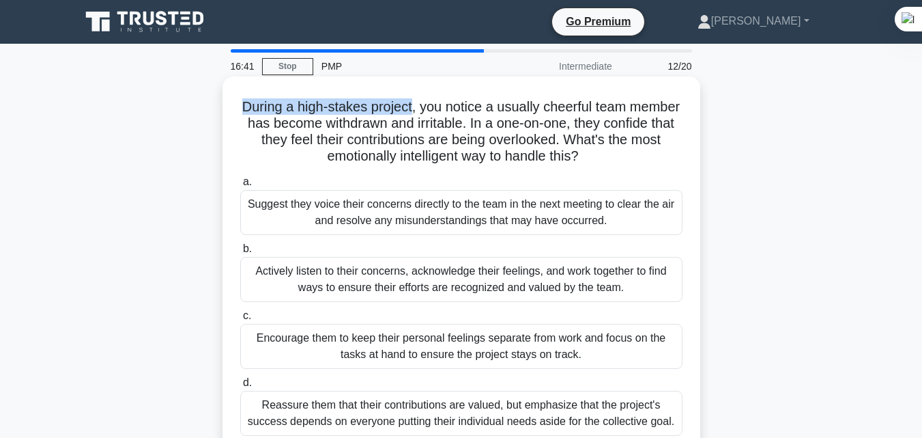
drag, startPoint x: 255, startPoint y: 104, endPoint x: 440, endPoint y: 107, distance: 185.1
click at [440, 107] on h5 "During a high-stakes project, you notice a usually cheerful team member has bec…" at bounding box center [461, 131] width 445 height 67
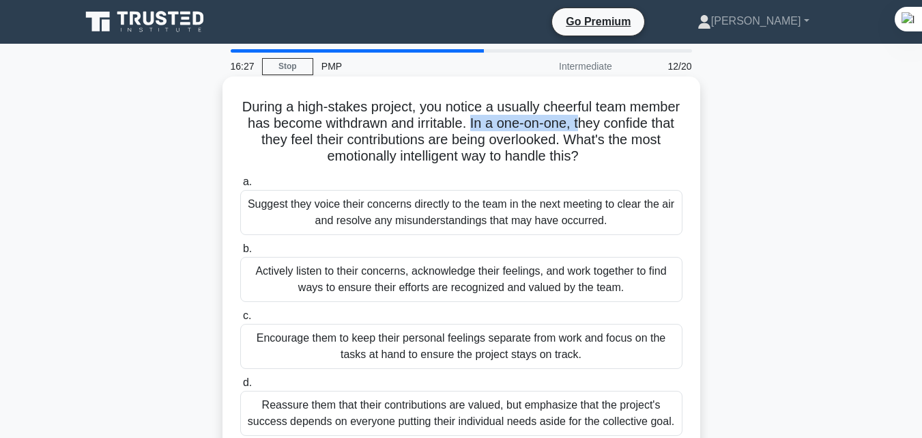
drag, startPoint x: 537, startPoint y: 124, endPoint x: 647, endPoint y: 121, distance: 109.3
click at [647, 121] on h5 "During a high-stakes project, you notice a usually cheerful team member has bec…" at bounding box center [461, 131] width 445 height 67
click at [273, 148] on h5 "During a high-stakes project, you notice a usually cheerful team member has bec…" at bounding box center [461, 131] width 445 height 67
drag, startPoint x: 280, startPoint y: 161, endPoint x: 630, endPoint y: 162, distance: 350.3
click at [629, 162] on h5 "During a high-stakes project, you notice a usually cheerful team member has bec…" at bounding box center [461, 131] width 445 height 67
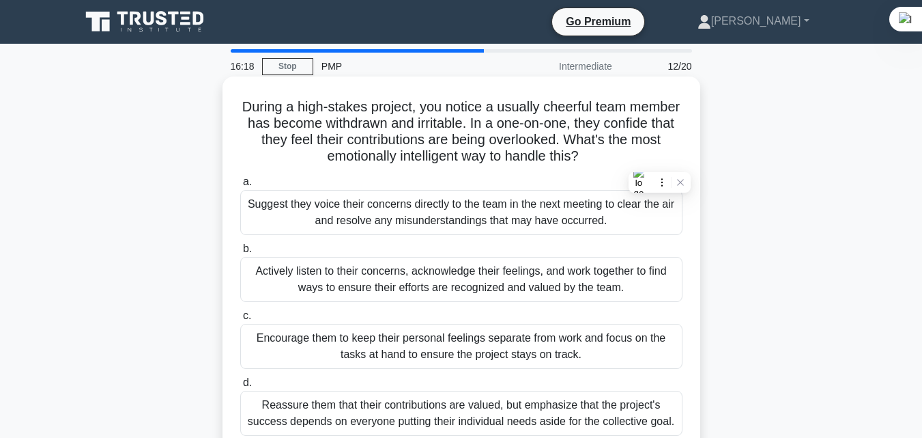
click at [595, 162] on icon ".spinner_0XTQ{transform-origin:center;animation:spinner_y6GP .75s linear infini…" at bounding box center [587, 157] width 16 height 16
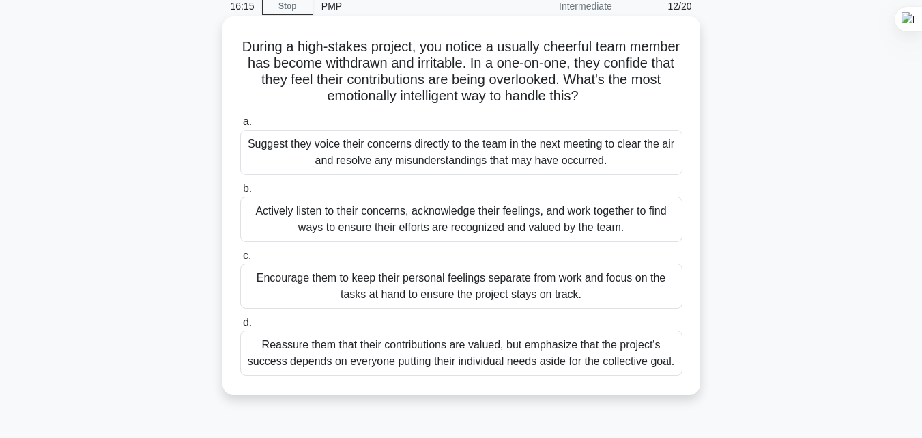
scroll to position [91, 0]
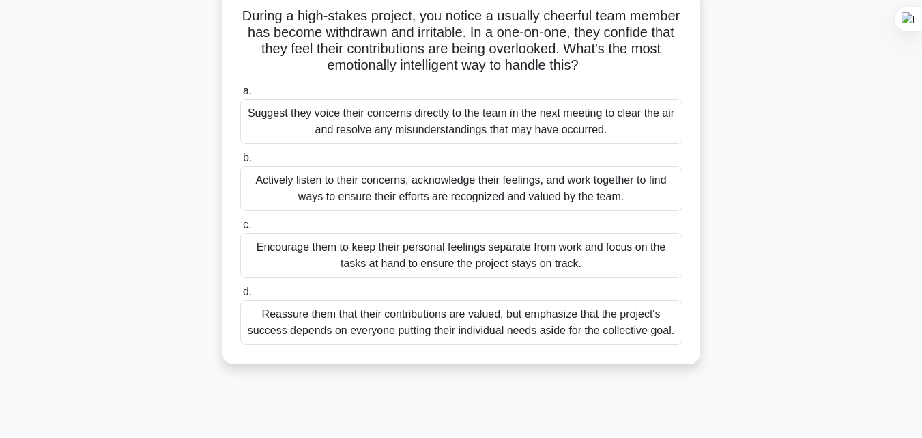
click at [574, 193] on div "Actively listen to their concerns, acknowledge their feelings, and work togethe…" at bounding box center [461, 188] width 442 height 45
click at [240, 163] on input "b. Actively listen to their concerns, acknowledge their feelings, and work toge…" at bounding box center [240, 158] width 0 height 9
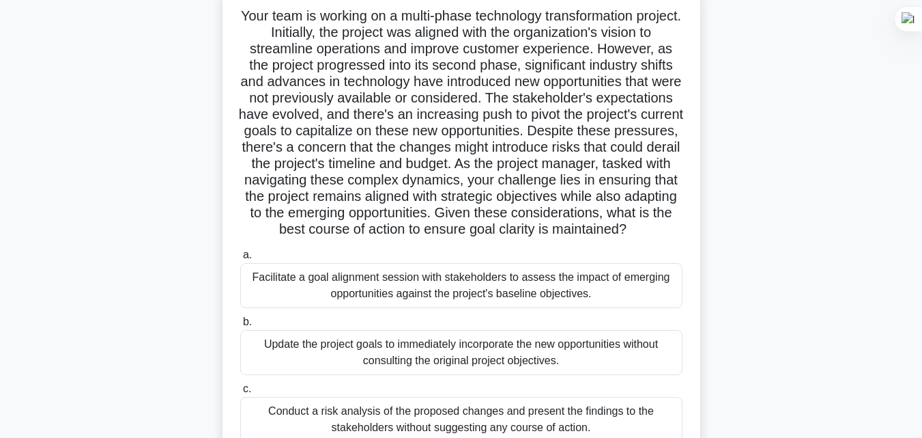
scroll to position [0, 0]
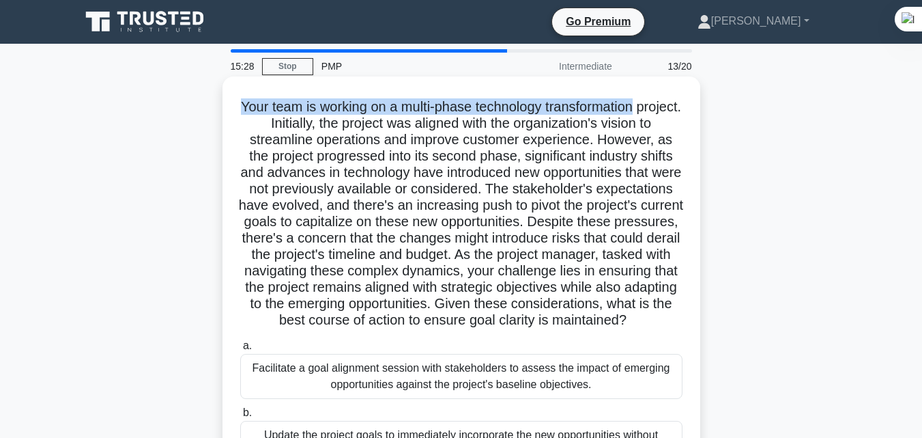
drag, startPoint x: 258, startPoint y: 110, endPoint x: 667, endPoint y: 107, distance: 409.0
click at [667, 107] on h5 "Your team is working on a multi-phase technology transformation project. Initia…" at bounding box center [461, 213] width 445 height 231
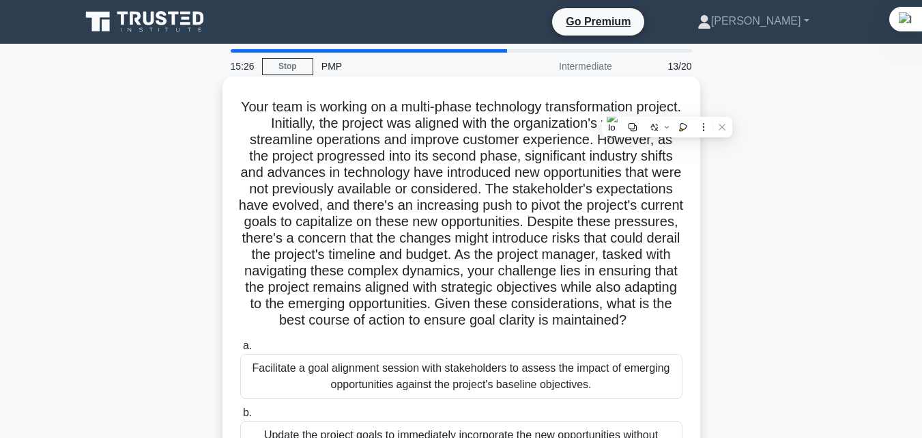
click at [362, 137] on h5 "Your team is working on a multi-phase technology transformation project. Initia…" at bounding box center [461, 213] width 445 height 231
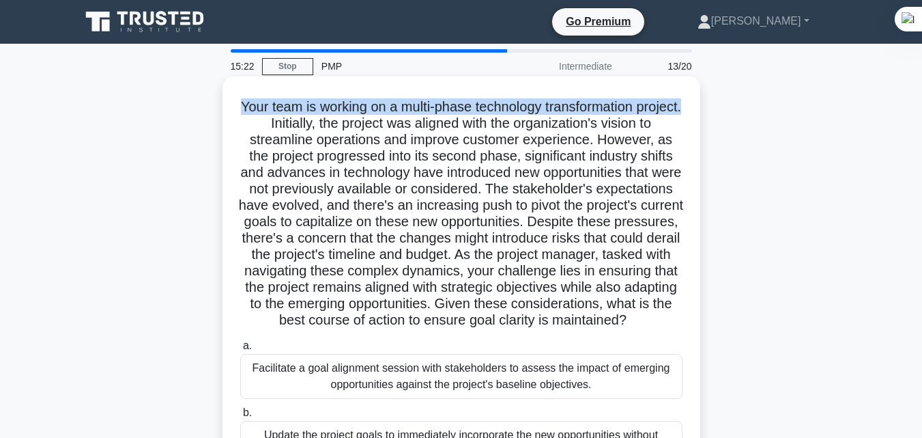
drag, startPoint x: 274, startPoint y: 106, endPoint x: 293, endPoint y: 124, distance: 26.1
click at [293, 124] on h5 "Your team is working on a multi-phase technology transformation project. Initia…" at bounding box center [461, 213] width 445 height 231
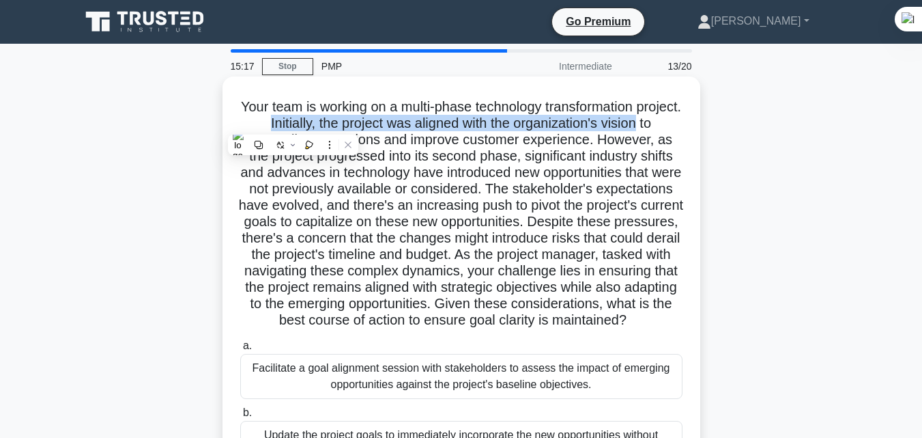
drag, startPoint x: 296, startPoint y: 124, endPoint x: 681, endPoint y: 125, distance: 385.8
click at [681, 125] on h5 "Your team is working on a multi-phase technology transformation project. Initia…" at bounding box center [461, 213] width 445 height 231
click at [681, 126] on h5 "Your team is working on a multi-phase technology transformation project. Initia…" at bounding box center [461, 213] width 445 height 231
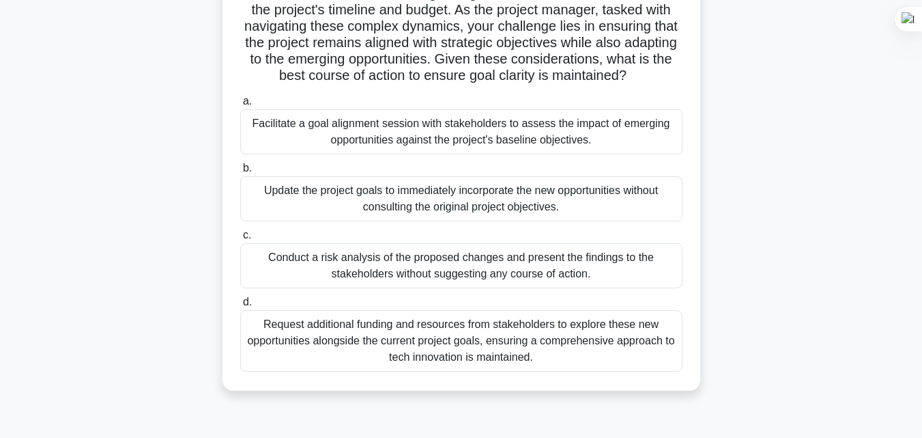
scroll to position [273, 0]
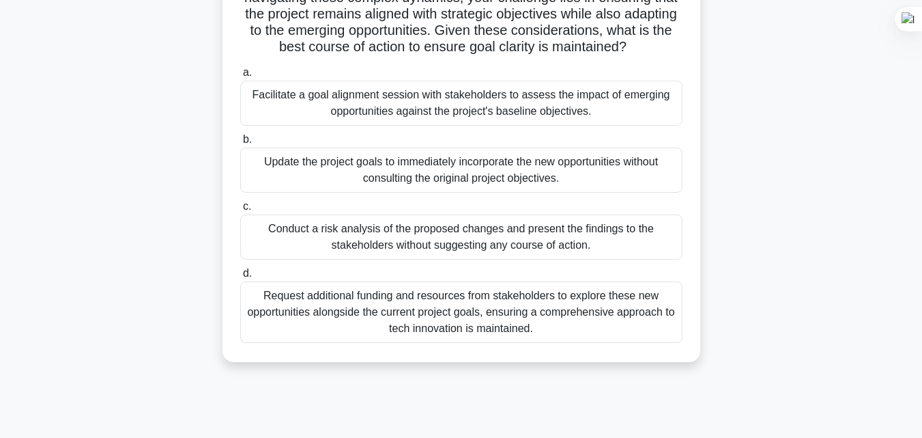
click at [636, 124] on div "Facilitate a goal alignment session with stakeholders to assess the impact of e…" at bounding box center [461, 103] width 442 height 45
click at [240, 77] on input "a. Facilitate a goal alignment session with stakeholders to assess the impact o…" at bounding box center [240, 72] width 0 height 9
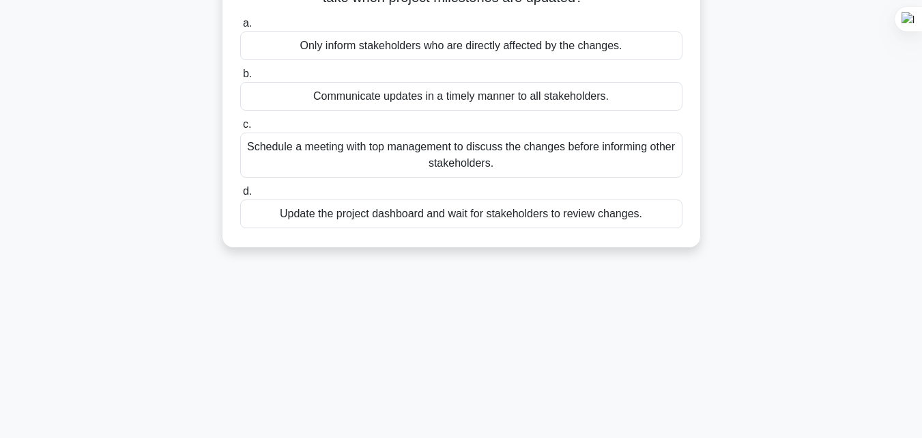
scroll to position [0, 0]
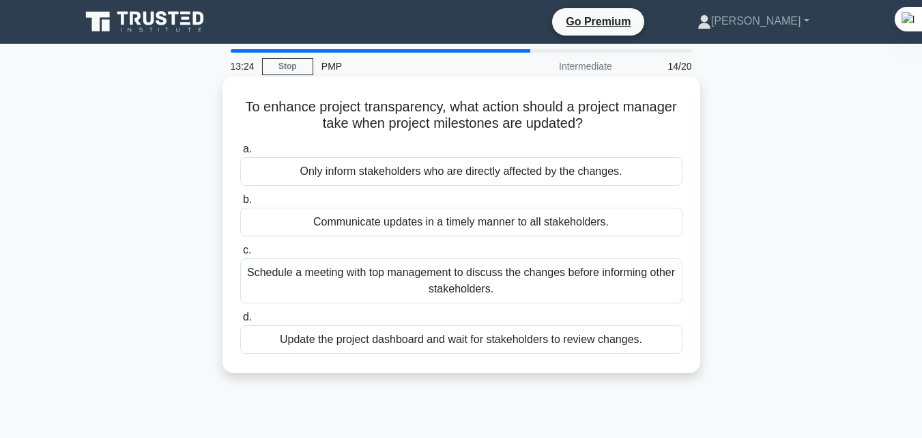
drag, startPoint x: 246, startPoint y: 104, endPoint x: 655, endPoint y: 122, distance: 410.0
click at [655, 122] on h5 "To enhance project transparency, what action should a project manager take when…" at bounding box center [461, 115] width 445 height 34
click at [647, 122] on h5 "To enhance project transparency, what action should a project manager take when…" at bounding box center [461, 115] width 445 height 34
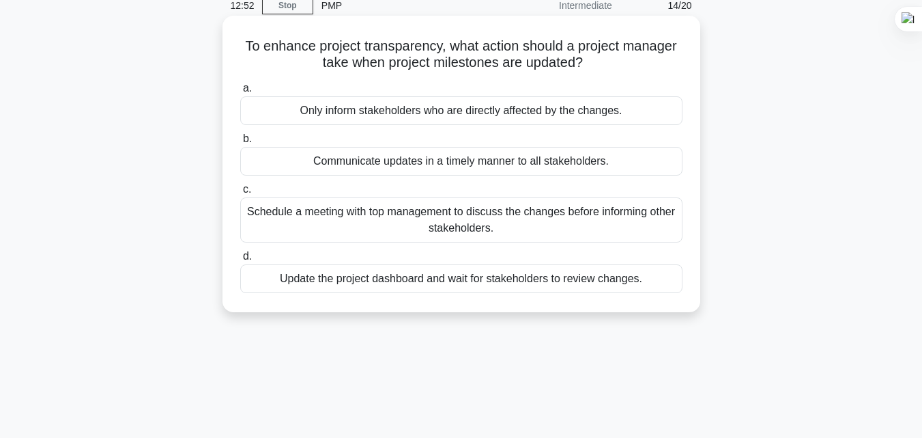
scroll to position [91, 0]
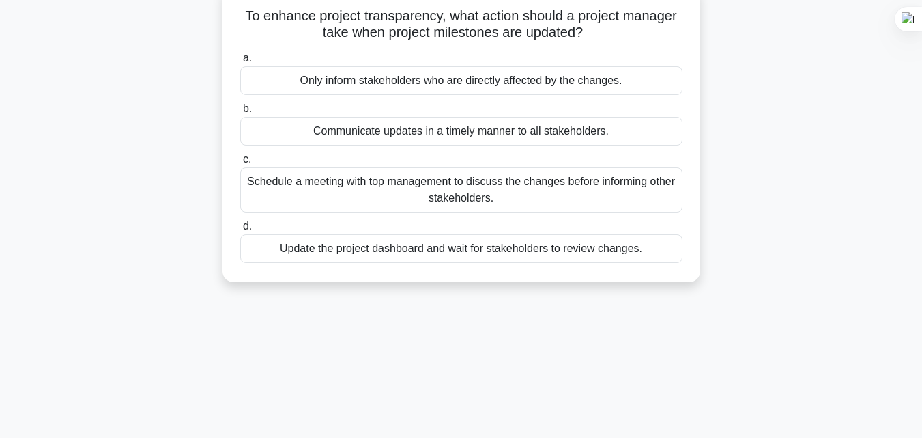
click at [575, 194] on div "Schedule a meeting with top management to discuss the changes before informing …" at bounding box center [461, 189] width 442 height 45
click at [240, 164] on input "c. Schedule a meeting with top management to discuss the changes before informi…" at bounding box center [240, 159] width 0 height 9
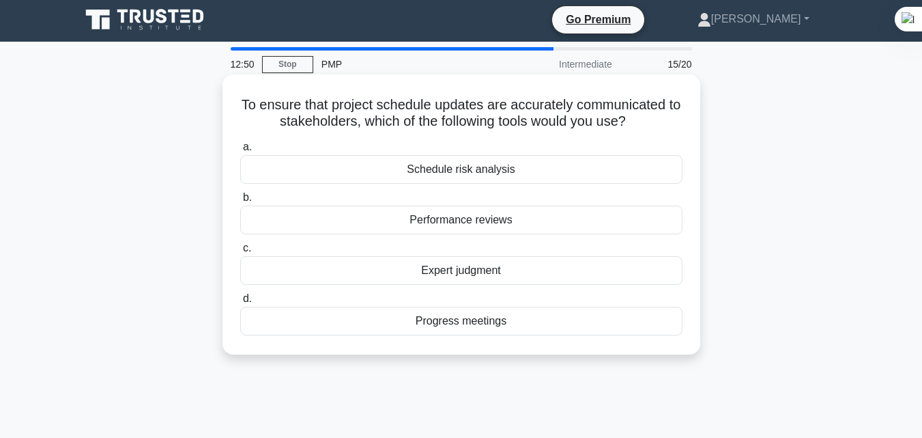
scroll to position [0, 0]
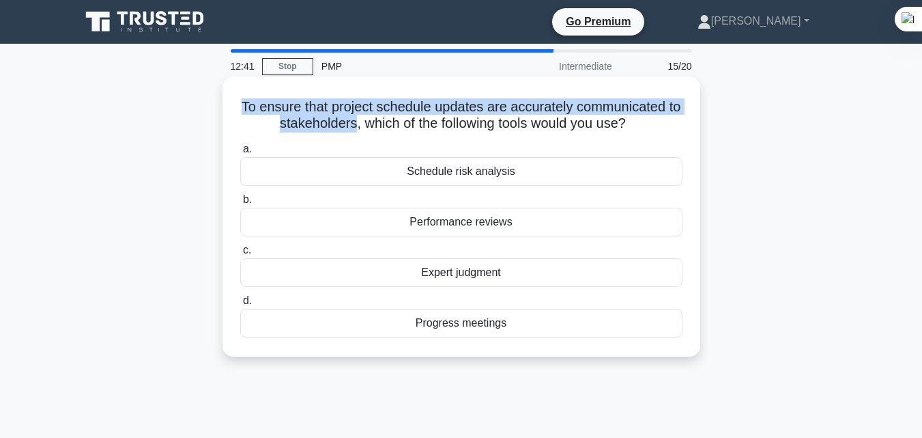
drag, startPoint x: 241, startPoint y: 107, endPoint x: 357, endPoint y: 120, distance: 116.8
click at [357, 120] on h5 "To ensure that project schedule updates are accurately communicated to stakehol…" at bounding box center [461, 115] width 445 height 34
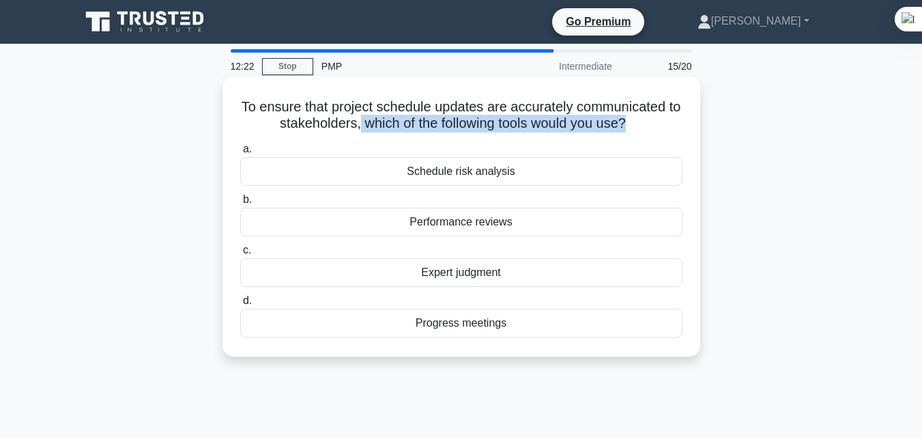
drag, startPoint x: 363, startPoint y: 125, endPoint x: 637, endPoint y: 125, distance: 273.8
click at [636, 125] on h5 "To ensure that project schedule updates are accurately communicated to stakehol…" at bounding box center [461, 115] width 445 height 34
click at [637, 125] on h5 "To ensure that project schedule updates are accurately communicated to stakehol…" at bounding box center [461, 115] width 445 height 34
click at [479, 328] on div "Progress meetings" at bounding box center [461, 323] width 442 height 29
click at [240, 305] on input "d. Progress meetings" at bounding box center [240, 300] width 0 height 9
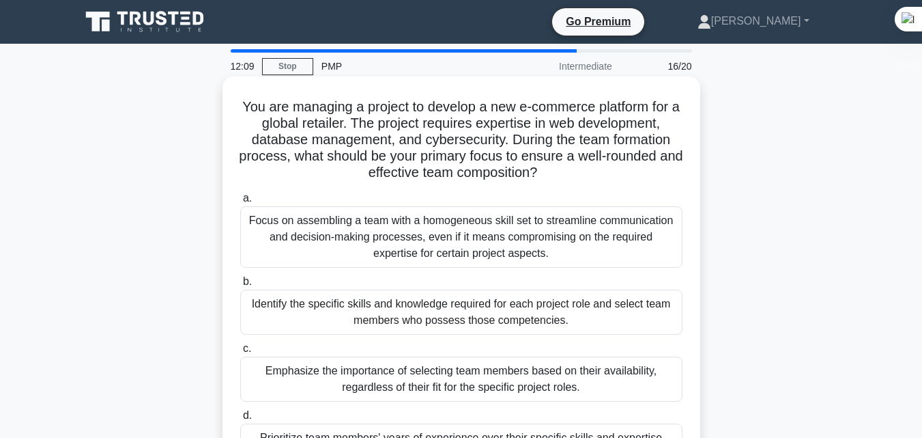
drag, startPoint x: 241, startPoint y: 109, endPoint x: 616, endPoint y: 180, distance: 381.5
click at [620, 180] on h5 "You are managing a project to develop a new e-commerce platform for a global re…" at bounding box center [461, 139] width 445 height 83
click at [609, 175] on h5 "You are managing a project to develop a new e-commerce platform for a global re…" at bounding box center [461, 139] width 445 height 83
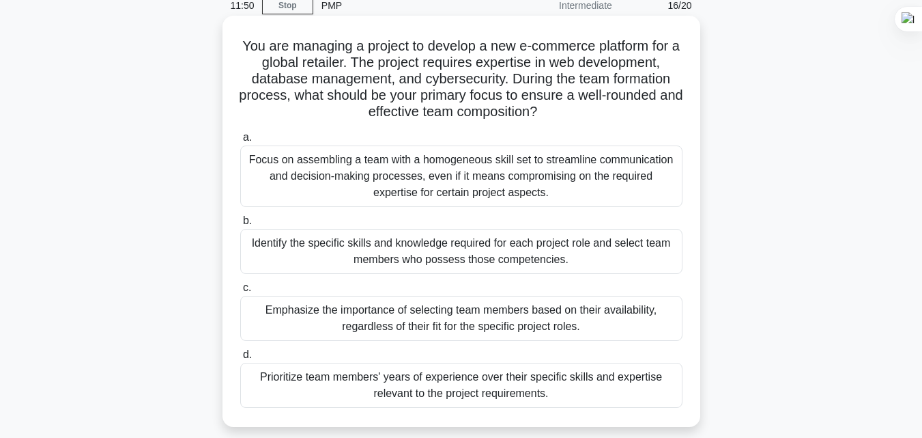
scroll to position [91, 0]
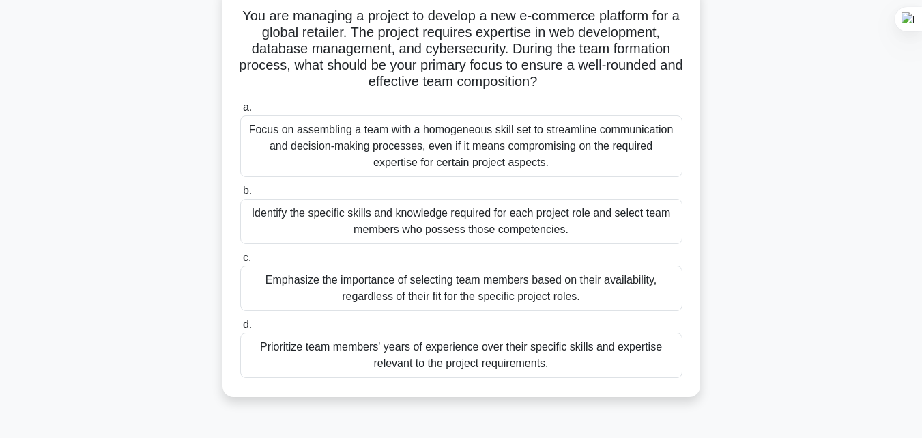
click at [518, 225] on div "Identify the specific skills and knowledge required for each project role and s…" at bounding box center [461, 221] width 442 height 45
click at [240, 195] on input "b. Identify the specific skills and knowledge required for each project role an…" at bounding box center [240, 190] width 0 height 9
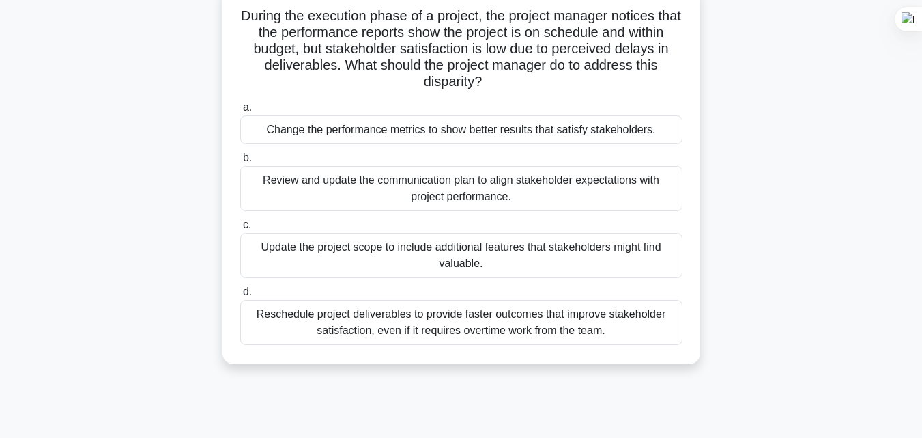
click at [547, 197] on div "Review and update the communication plan to align stakeholder expectations with…" at bounding box center [461, 188] width 442 height 45
click at [240, 163] on input "b. Review and update the communication plan to align stakeholder expectations w…" at bounding box center [240, 158] width 0 height 9
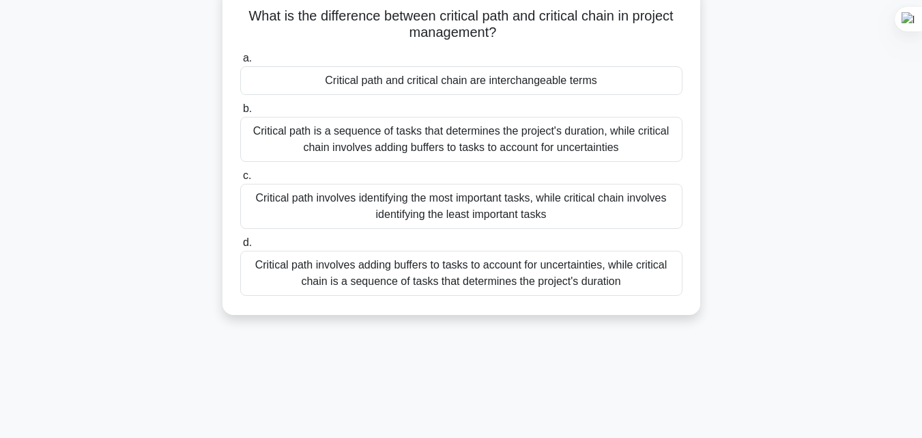
scroll to position [0, 0]
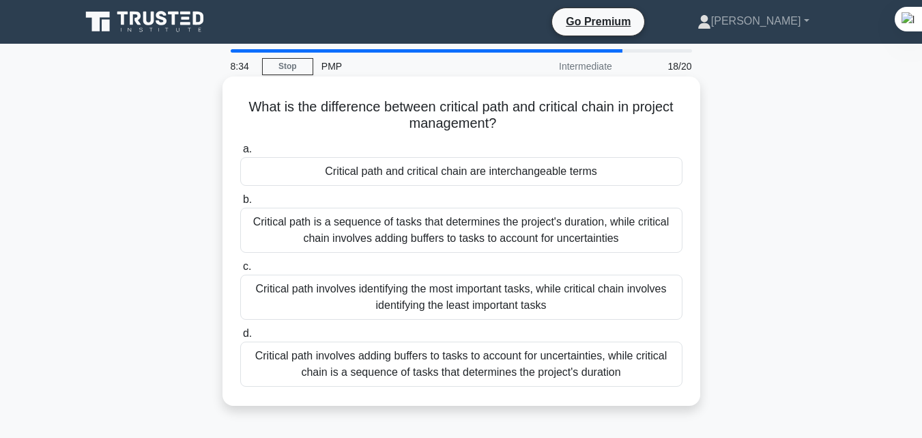
drag, startPoint x: 237, startPoint y: 107, endPoint x: 643, endPoint y: 123, distance: 406.6
click at [643, 123] on div "What is the difference between critical path and critical chain in project mana…" at bounding box center [461, 241] width 467 height 318
click at [643, 123] on h5 "What is the difference between critical path and critical chain in project mana…" at bounding box center [461, 115] width 445 height 34
drag, startPoint x: 256, startPoint y: 224, endPoint x: 660, endPoint y: 234, distance: 403.6
click at [660, 234] on div "Critical path is a sequence of tasks that determines the project's duration, wh…" at bounding box center [461, 230] width 442 height 45
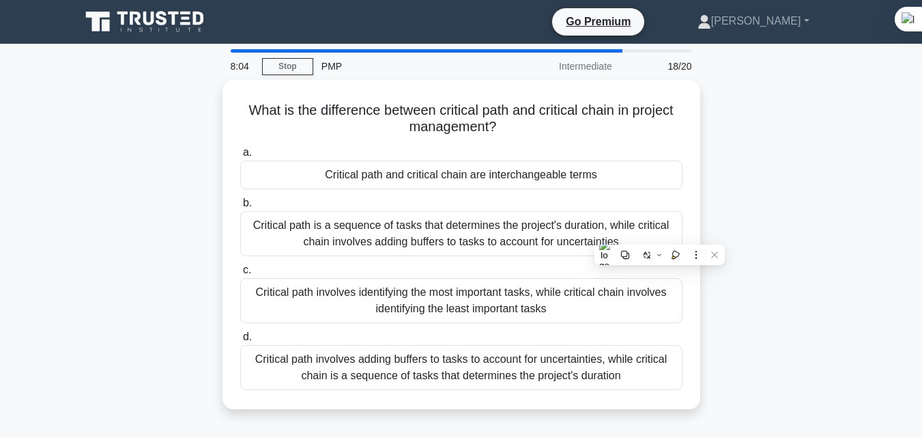
click at [151, 293] on div "What is the difference between critical path and critical chain in project mana…" at bounding box center [461, 252] width 778 height 345
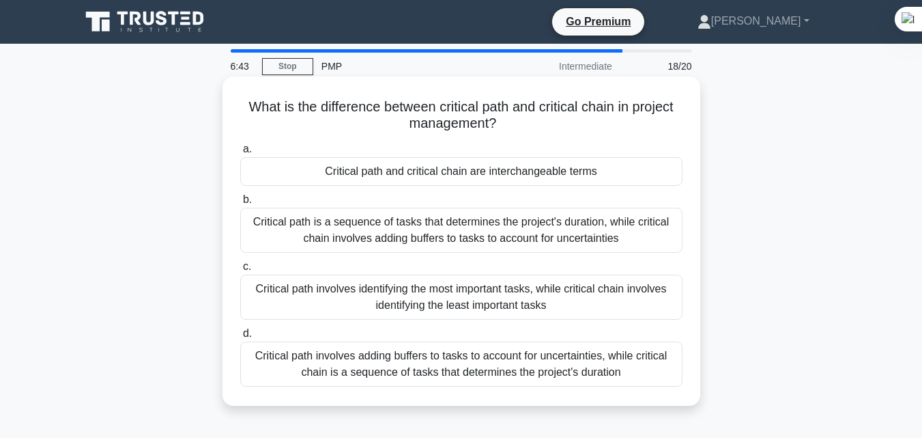
click at [565, 372] on div "Critical path involves adding buffers to tasks to account for uncertainties, wh…" at bounding box center [461, 363] width 442 height 45
click at [240, 338] on input "d. Critical path involves adding buffers to tasks to account for uncertainties,…" at bounding box center [240, 333] width 0 height 9
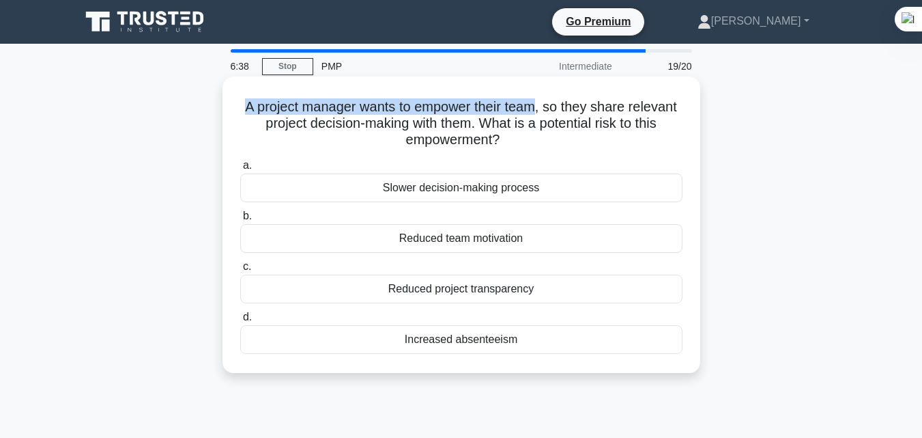
drag, startPoint x: 238, startPoint y: 104, endPoint x: 538, endPoint y: 111, distance: 299.8
click at [538, 111] on h5 "A project manager wants to empower their team, so they share relevant project d…" at bounding box center [461, 123] width 445 height 51
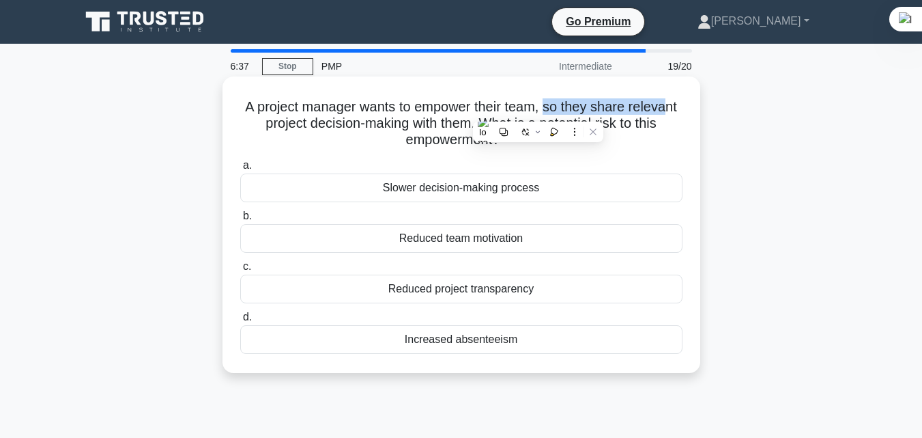
drag, startPoint x: 547, startPoint y: 109, endPoint x: 673, endPoint y: 109, distance: 125.6
click at [672, 109] on h5 "A project manager wants to empower their team, so they share relevant project d…" at bounding box center [461, 123] width 445 height 51
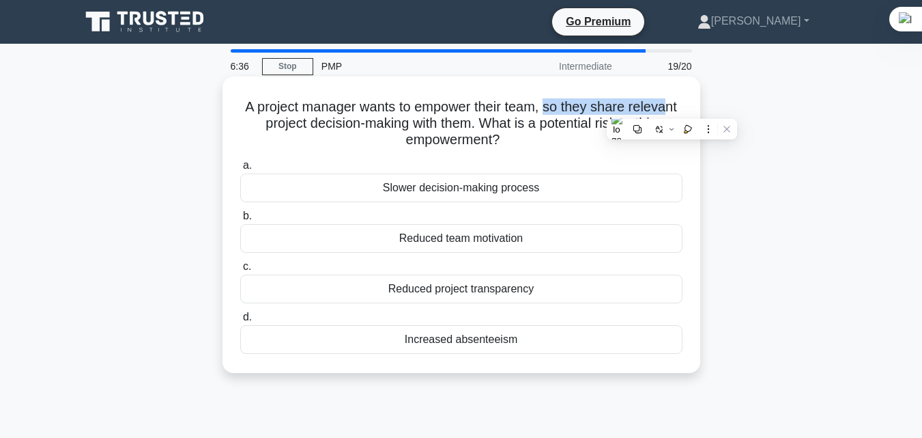
click at [673, 109] on h5 "A project manager wants to empower their team, so they share relevant project d…" at bounding box center [461, 123] width 445 height 51
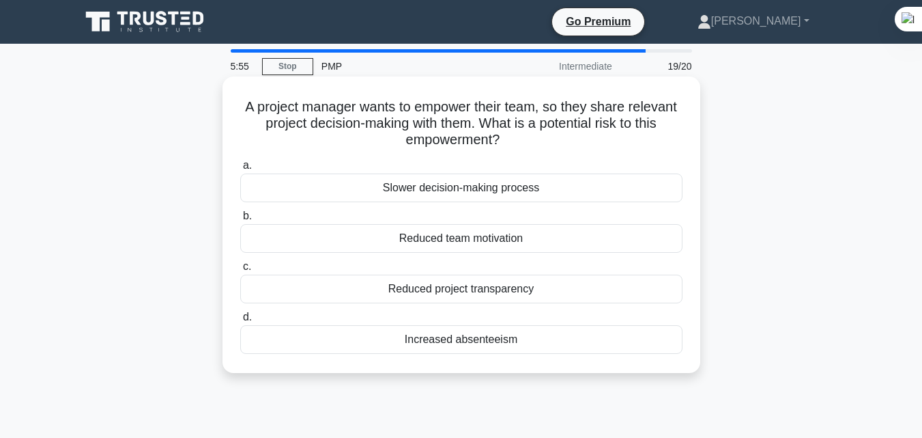
click at [524, 295] on div "Reduced project transparency" at bounding box center [461, 288] width 442 height 29
click at [240, 271] on input "c. Reduced project transparency" at bounding box center [240, 266] width 0 height 9
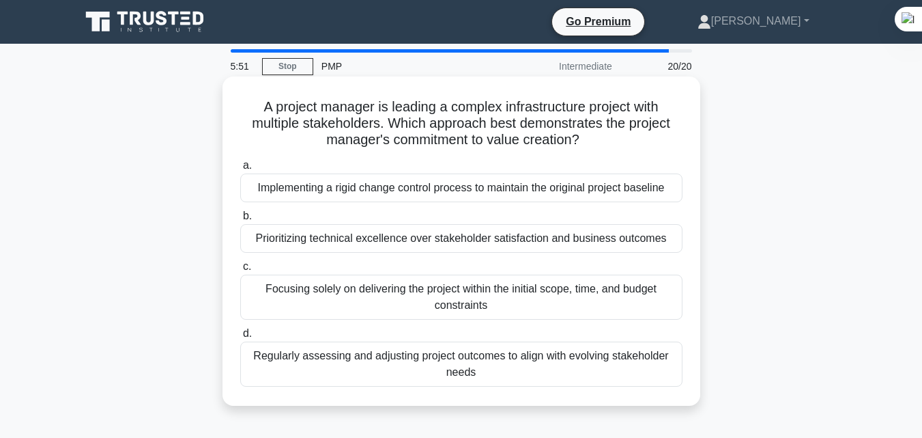
drag, startPoint x: 255, startPoint y: 109, endPoint x: 642, endPoint y: 144, distance: 389.4
click at [642, 143] on h5 "A project manager is leading a complex infrastructure project with multiple sta…" at bounding box center [461, 123] width 445 height 51
click at [642, 145] on h5 "A project manager is leading a complex infrastructure project with multiple sta…" at bounding box center [461, 123] width 445 height 51
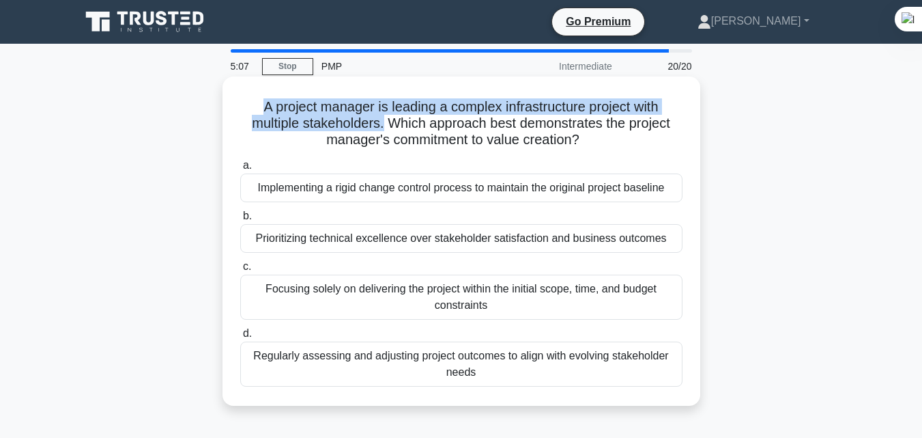
drag, startPoint x: 260, startPoint y: 105, endPoint x: 382, endPoint y: 128, distance: 124.3
click at [382, 128] on h5 "A project manager is leading a complex infrastructure project with multiple sta…" at bounding box center [461, 123] width 445 height 51
drag, startPoint x: 387, startPoint y: 124, endPoint x: 617, endPoint y: 140, distance: 230.6
click at [617, 140] on h5 "A project manager is leading a complex infrastructure project with multiple sta…" at bounding box center [461, 123] width 445 height 51
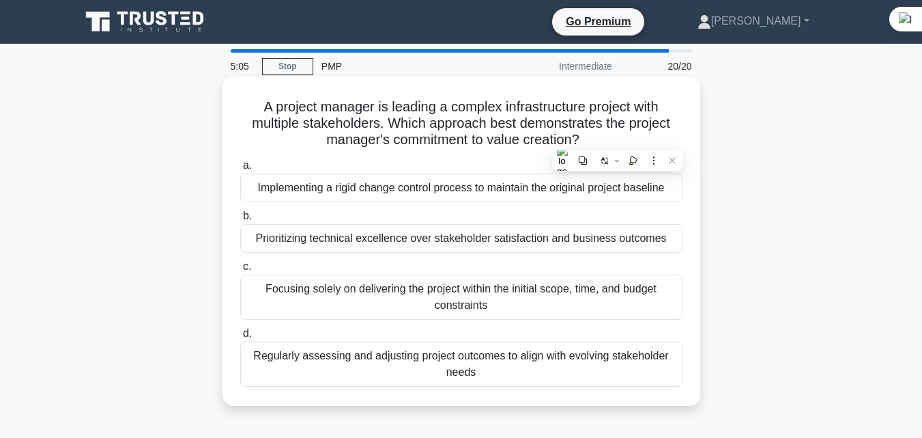
click at [617, 140] on h5 "A project manager is leading a complex infrastructure project with multiple sta…" at bounding box center [461, 123] width 445 height 51
drag, startPoint x: 253, startPoint y: 192, endPoint x: 681, endPoint y: 188, distance: 428.1
click at [677, 189] on div "Implementing a rigid change control process to maintain the original project ba…" at bounding box center [461, 187] width 442 height 29
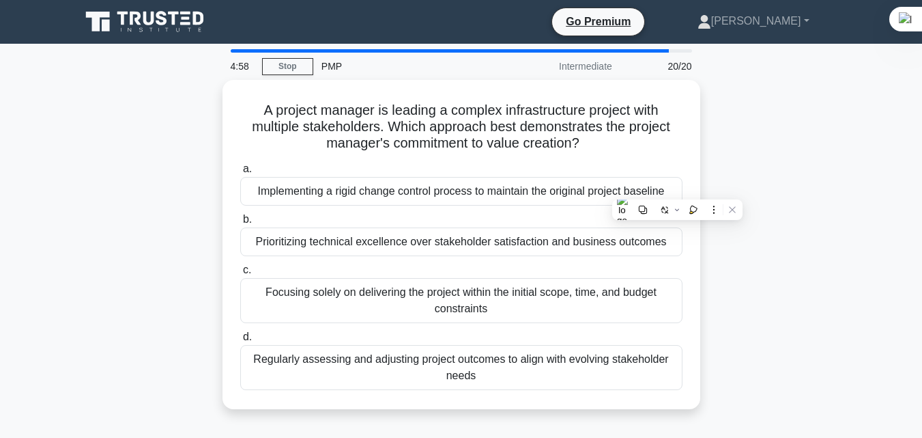
click at [714, 167] on div "A project manager is leading a complex infrastructure project with multiple sta…" at bounding box center [461, 252] width 778 height 345
drag, startPoint x: 257, startPoint y: 242, endPoint x: 737, endPoint y: 217, distance: 480.7
click at [708, 231] on div "A project manager is leading a complex infrastructure project with multiple sta…" at bounding box center [461, 252] width 778 height 345
click at [749, 209] on div "A project manager is leading a complex infrastructure project with multiple sta…" at bounding box center [461, 252] width 778 height 345
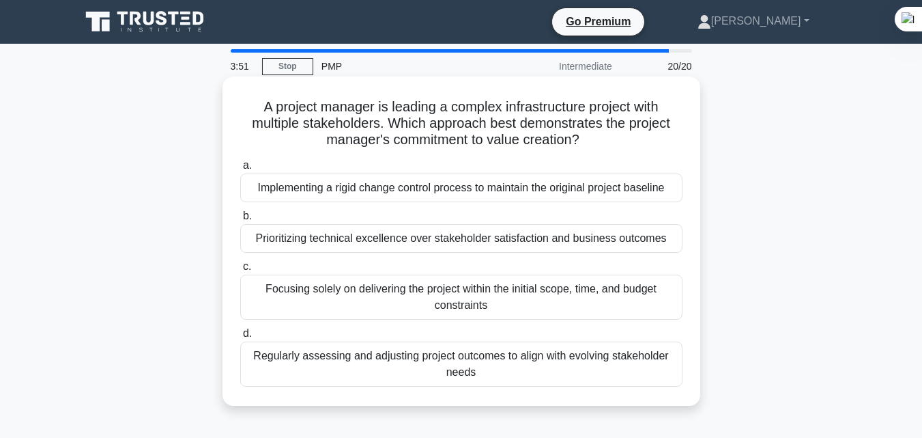
click at [548, 188] on div "Implementing a rigid change control process to maintain the original project ba…" at bounding box center [461, 187] width 442 height 29
click at [240, 170] on input "a. Implementing a rigid change control process to maintain the original project…" at bounding box center [240, 165] width 0 height 9
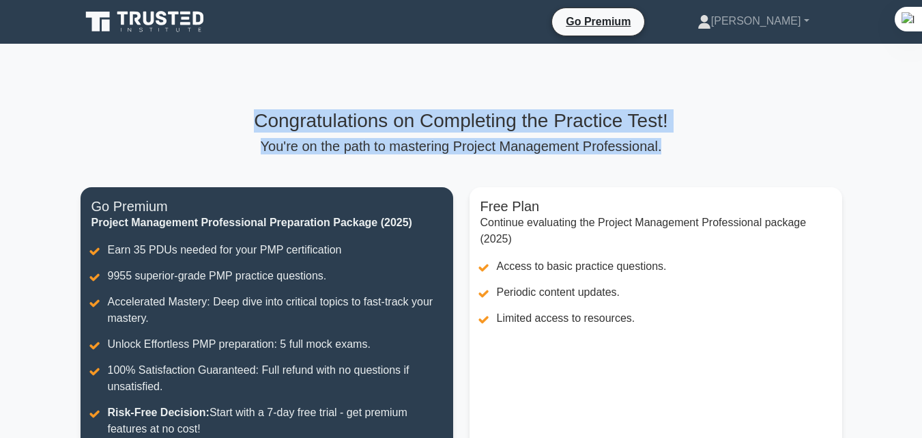
drag, startPoint x: 253, startPoint y: 130, endPoint x: 680, endPoint y: 139, distance: 427.5
click at [680, 139] on div "Congratulations on Completing the Practice Test! You're on the path to masterin…" at bounding box center [462, 131] width 762 height 45
click at [680, 139] on p "You're on the path to mastering Project Management Professional." at bounding box center [462, 146] width 762 height 16
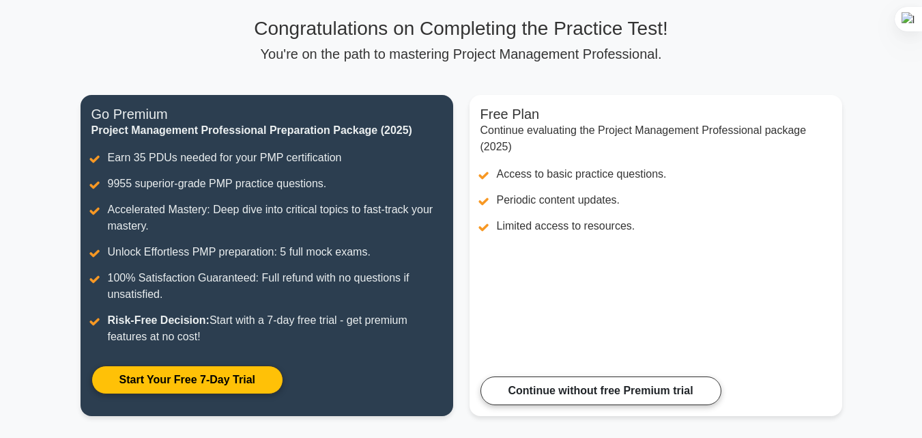
scroll to position [91, 0]
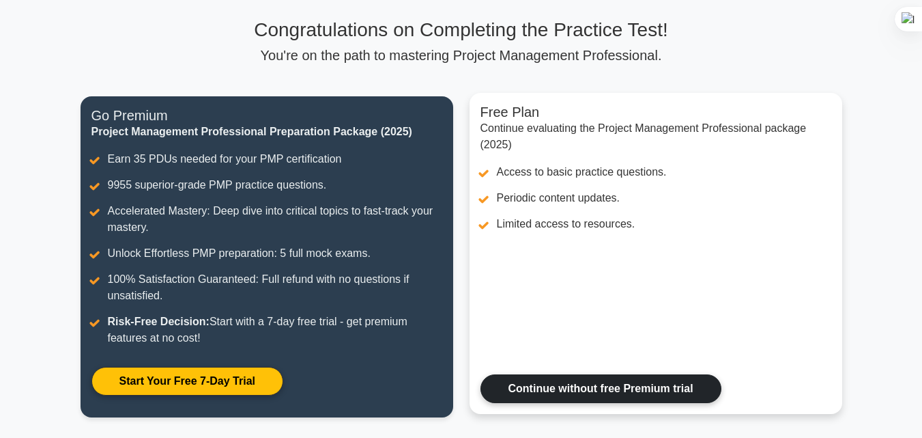
click at [574, 387] on link "Continue without free Premium trial" at bounding box center [601, 388] width 241 height 29
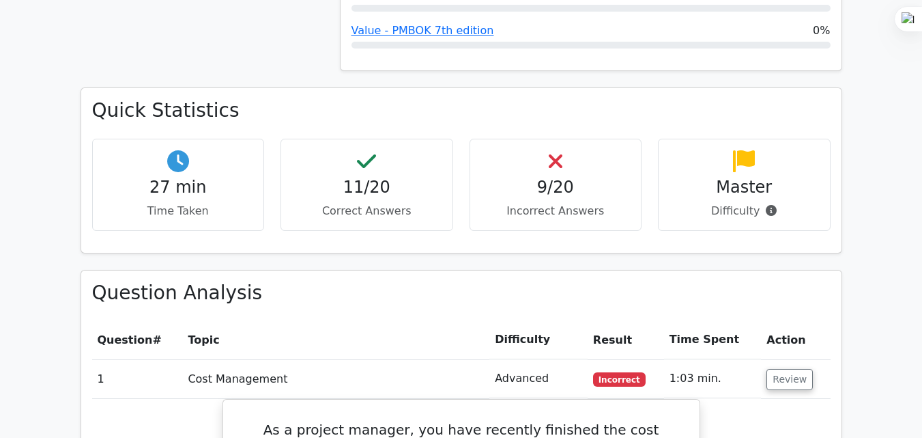
scroll to position [1275, 0]
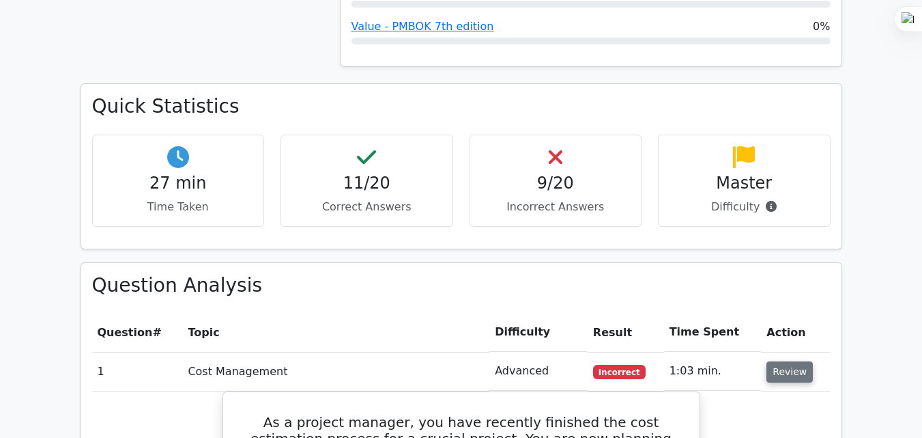
click at [791, 361] on button "Review" at bounding box center [790, 371] width 46 height 21
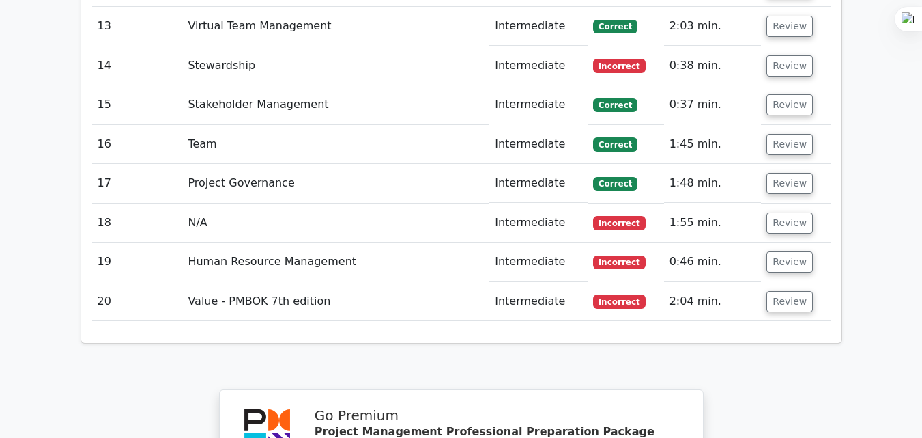
scroll to position [2003, 0]
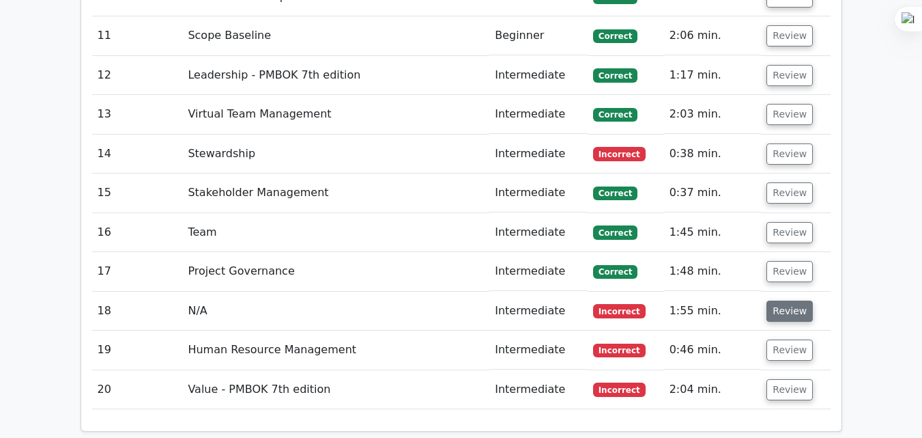
click at [783, 300] on button "Review" at bounding box center [790, 310] width 46 height 21
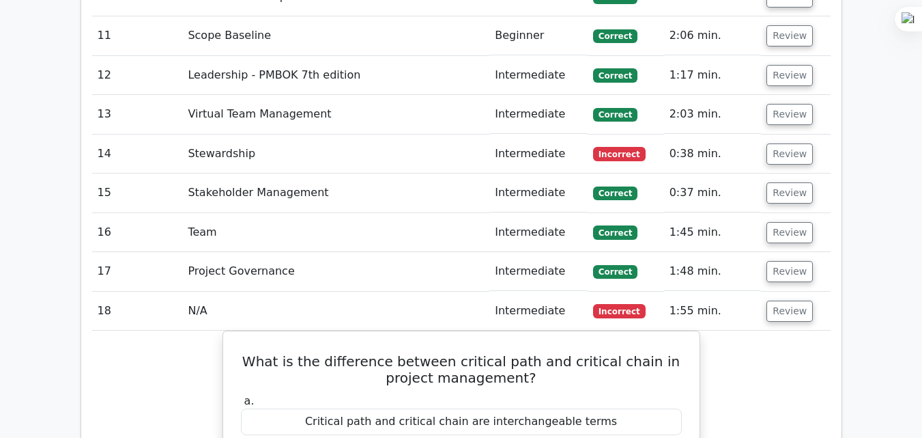
scroll to position [2094, 0]
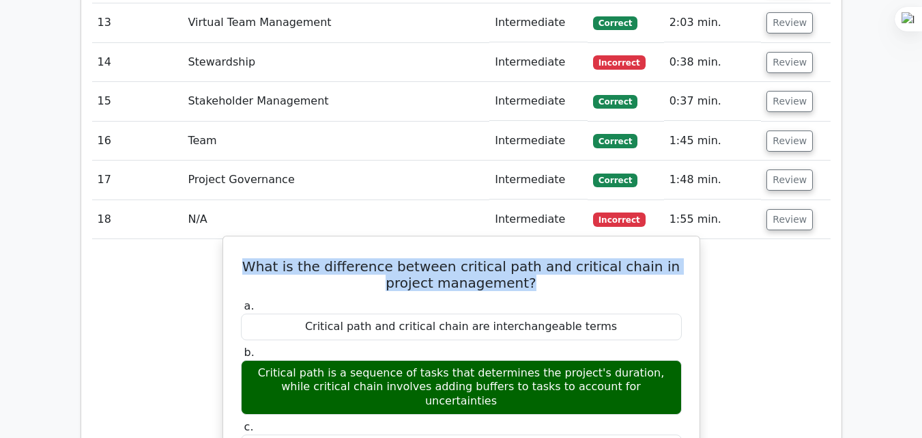
drag, startPoint x: 246, startPoint y: 201, endPoint x: 566, endPoint y: 216, distance: 320.5
click at [565, 258] on h5 "What is the difference between critical path and critical chain in project mana…" at bounding box center [462, 274] width 444 height 33
click at [566, 258] on h5 "What is the difference between critical path and critical chain in project mana…" at bounding box center [462, 274] width 444 height 33
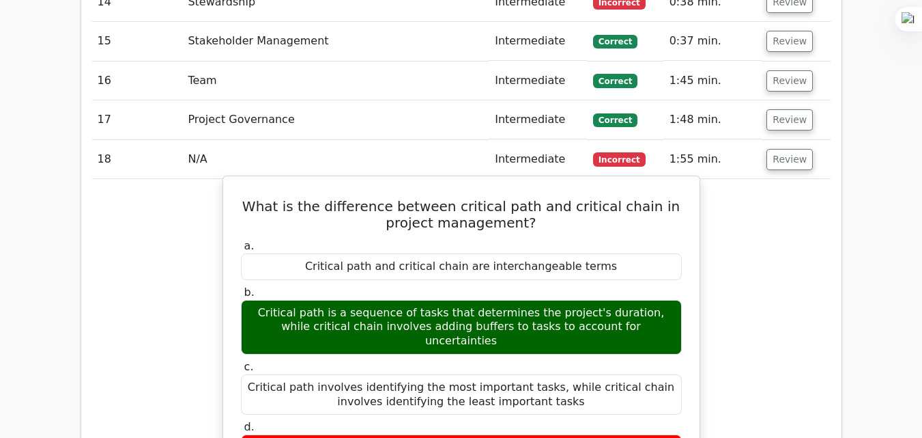
scroll to position [2185, 0]
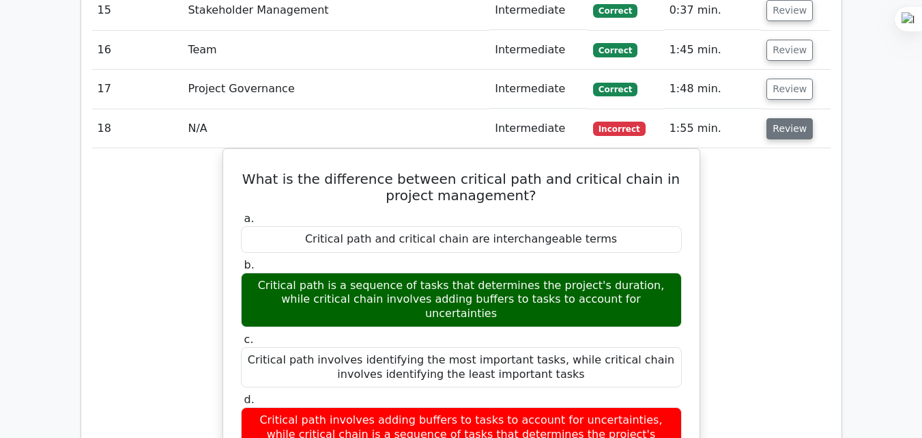
click at [771, 118] on button "Review" at bounding box center [790, 128] width 46 height 21
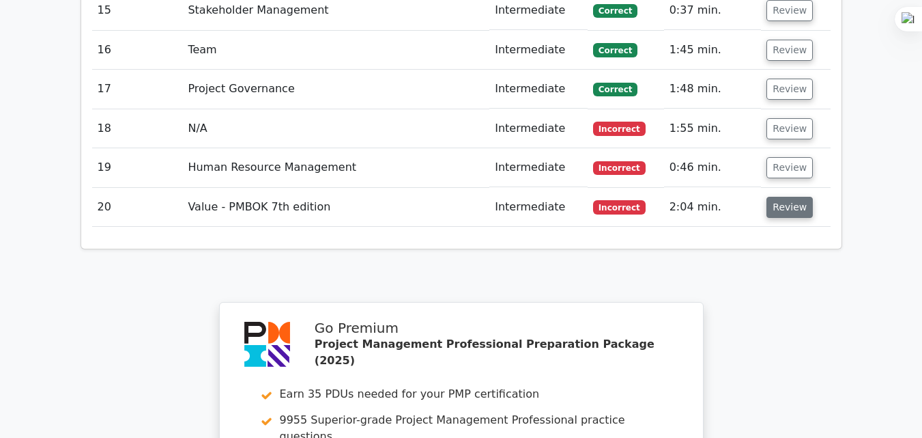
click at [791, 197] on button "Review" at bounding box center [790, 207] width 46 height 21
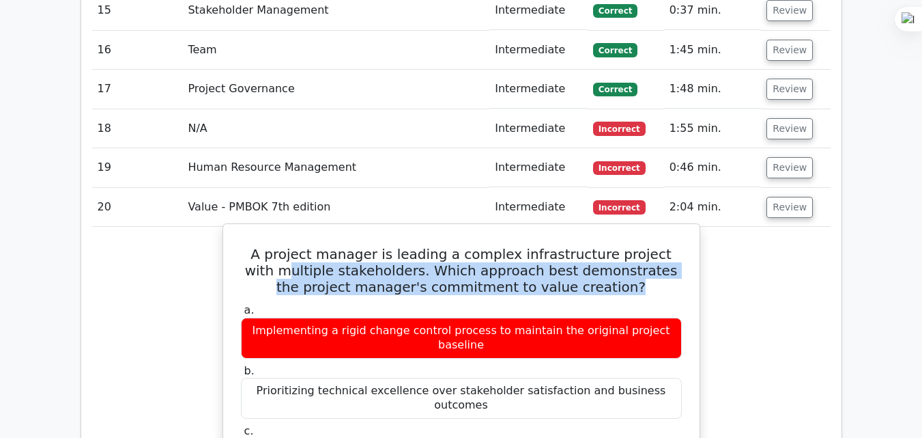
drag, startPoint x: 253, startPoint y: 196, endPoint x: 593, endPoint y: 221, distance: 340.9
click at [592, 246] on h5 "A project manager is leading a complex infrastructure project with multiple sta…" at bounding box center [462, 270] width 444 height 49
click at [593, 246] on h5 "A project manager is leading a complex infrastructure project with multiple sta…" at bounding box center [462, 270] width 444 height 49
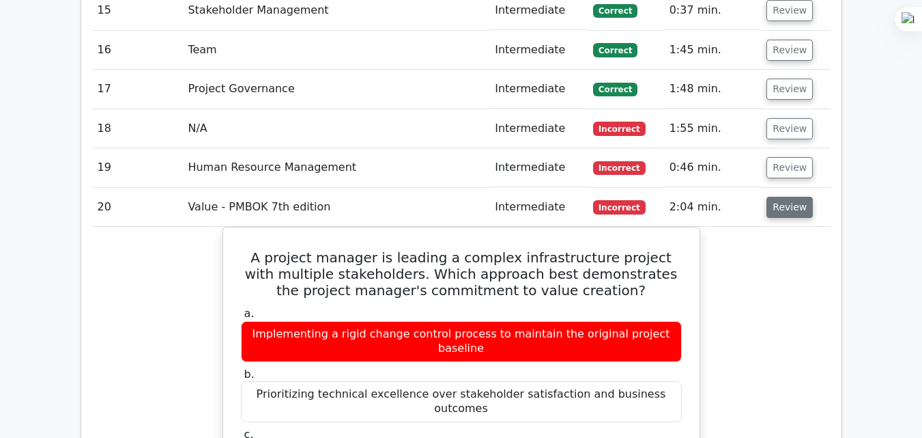
click at [786, 197] on button "Review" at bounding box center [790, 207] width 46 height 21
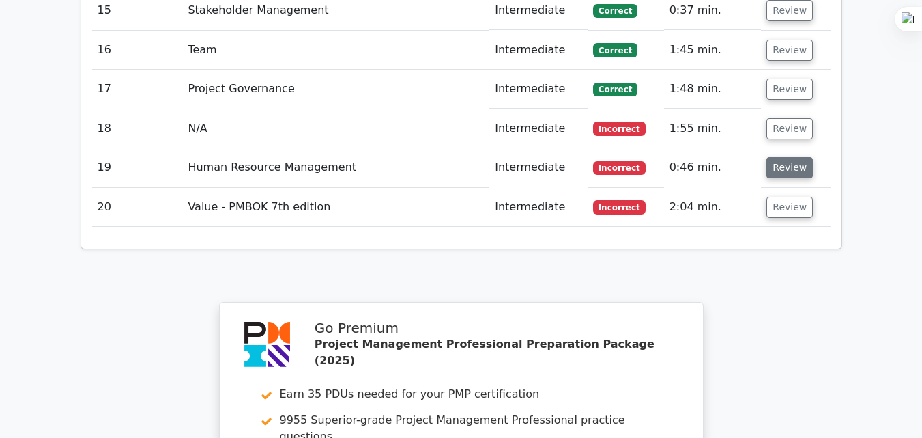
click at [789, 157] on button "Review" at bounding box center [790, 167] width 46 height 21
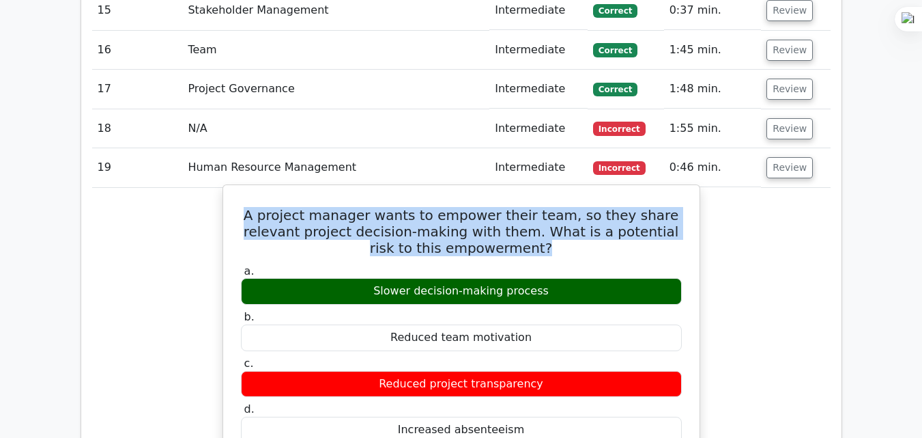
drag, startPoint x: 247, startPoint y: 149, endPoint x: 646, endPoint y: 184, distance: 400.3
click at [647, 207] on h5 "A project manager wants to empower their team, so they share relevant project d…" at bounding box center [462, 231] width 444 height 49
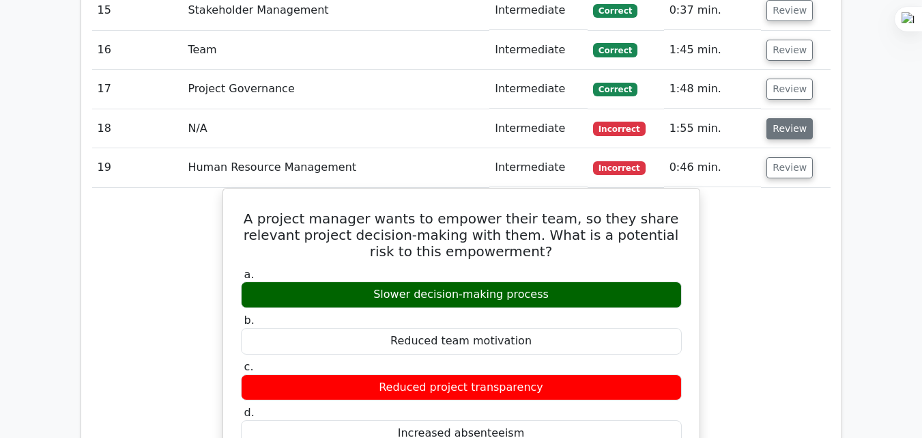
click at [785, 118] on button "Review" at bounding box center [790, 128] width 46 height 21
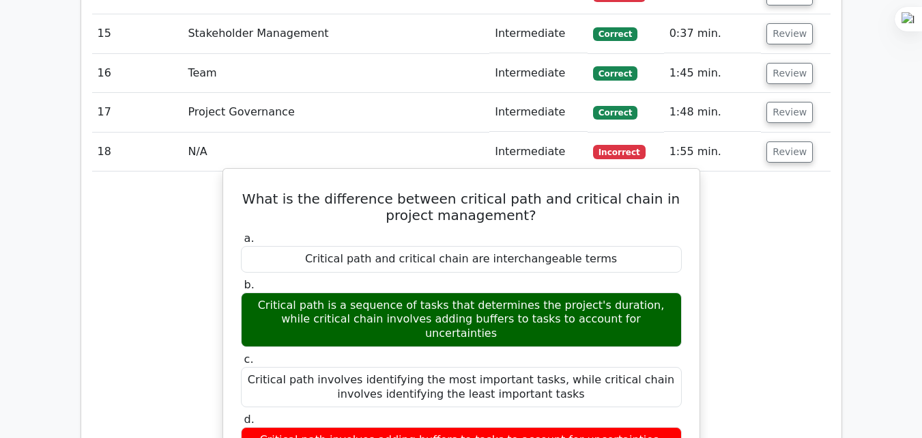
scroll to position [2094, 0]
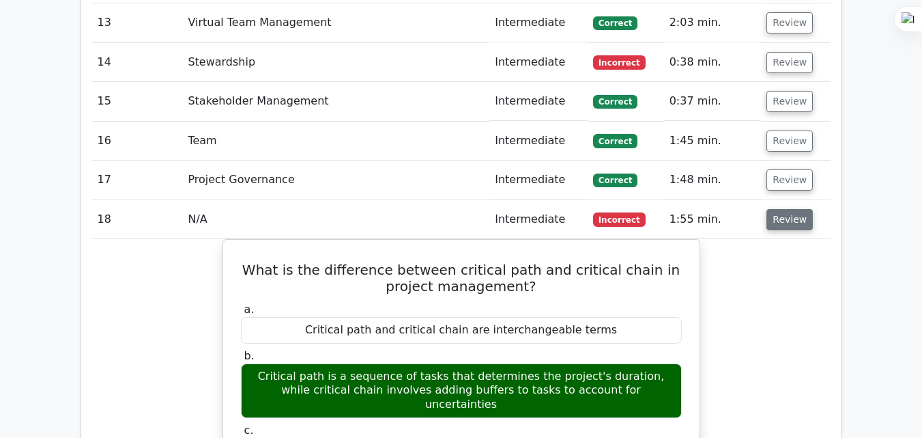
click at [780, 209] on button "Review" at bounding box center [790, 219] width 46 height 21
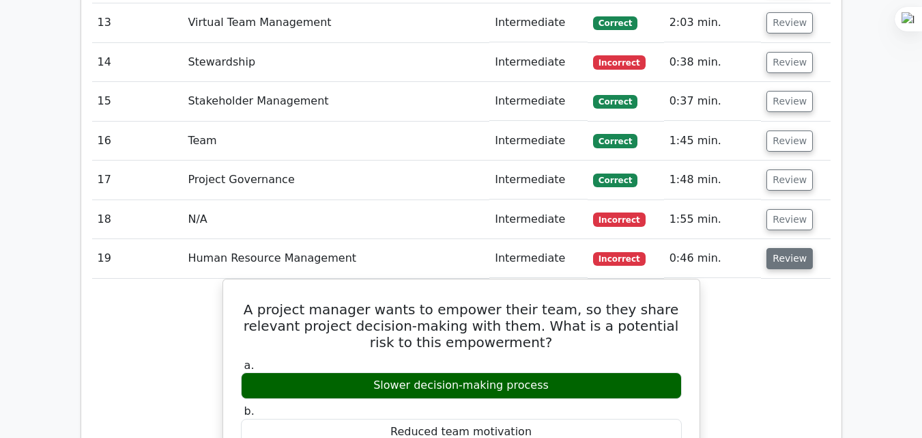
click at [785, 248] on button "Review" at bounding box center [790, 258] width 46 height 21
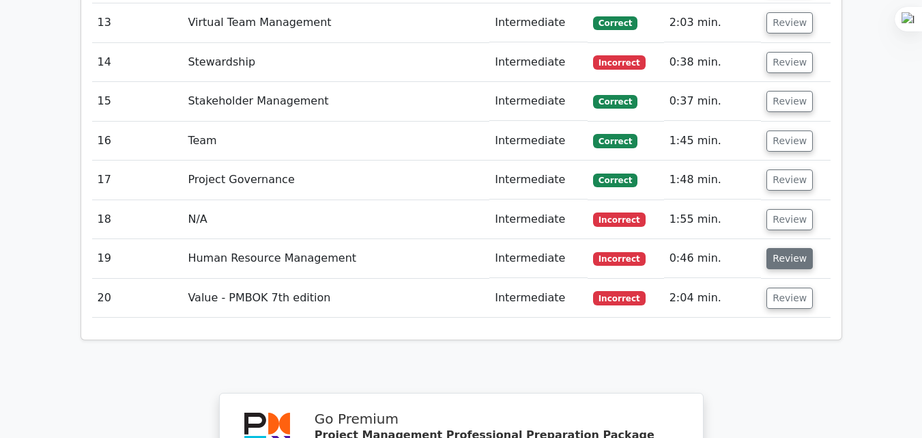
click at [785, 248] on button "Review" at bounding box center [790, 258] width 46 height 21
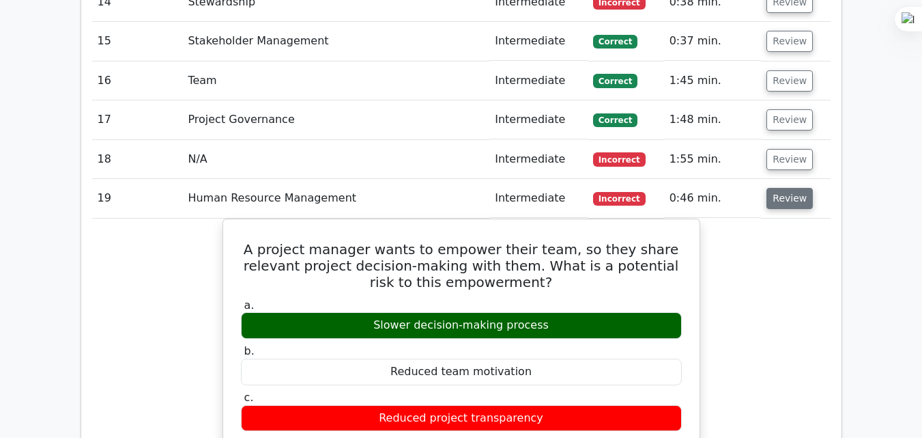
scroll to position [2185, 0]
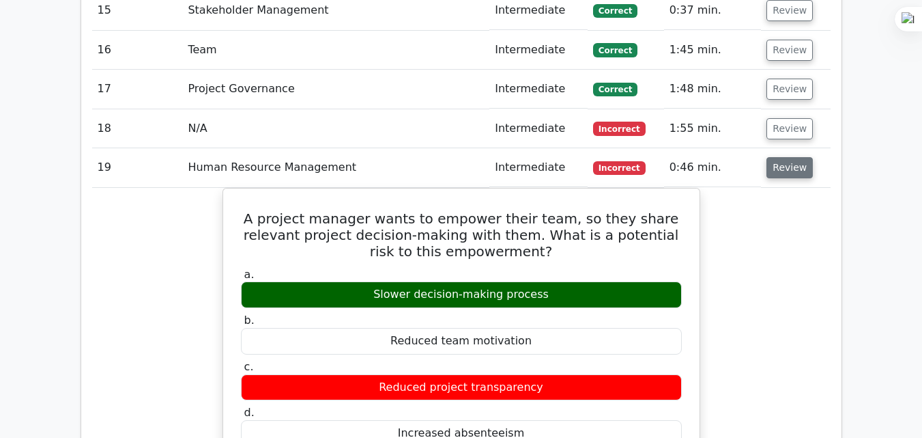
click at [783, 157] on button "Review" at bounding box center [790, 167] width 46 height 21
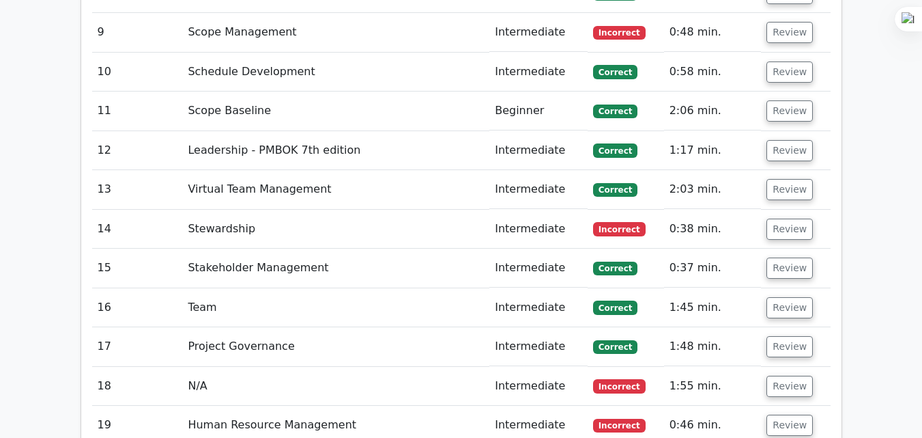
scroll to position [1912, 0]
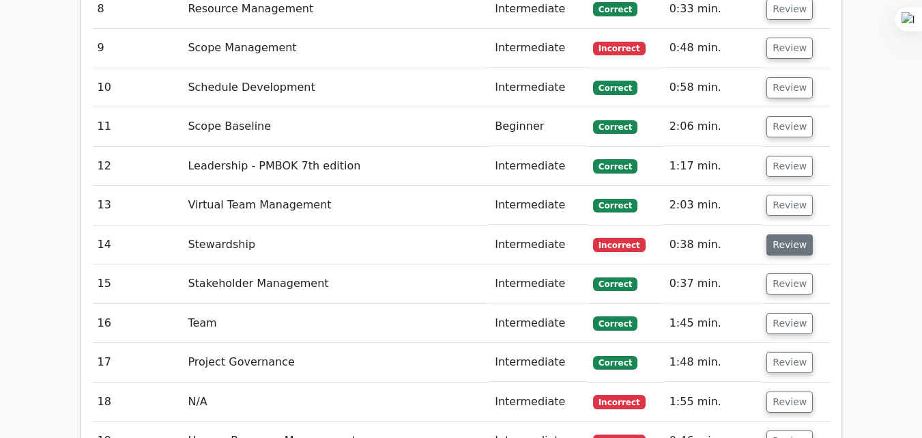
click at [774, 234] on button "Review" at bounding box center [790, 244] width 46 height 21
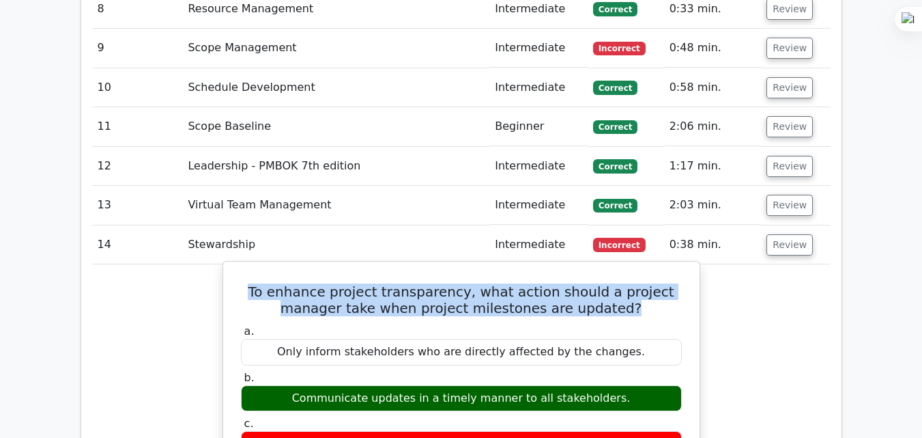
drag, startPoint x: 239, startPoint y: 231, endPoint x: 613, endPoint y: 245, distance: 374.4
click at [610, 283] on h5 "To enhance project transparency, what action should a project manager take when…" at bounding box center [462, 299] width 444 height 33
click at [613, 283] on h5 "To enhance project transparency, what action should a project manager take when…" at bounding box center [462, 299] width 444 height 33
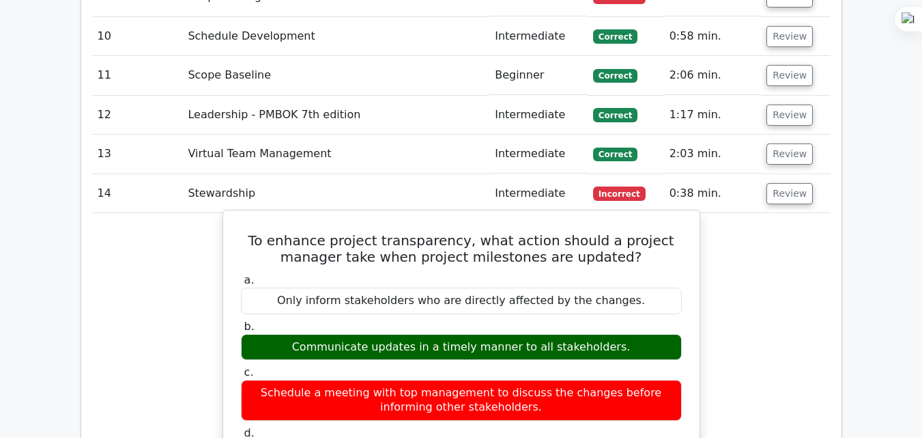
scroll to position [2003, 0]
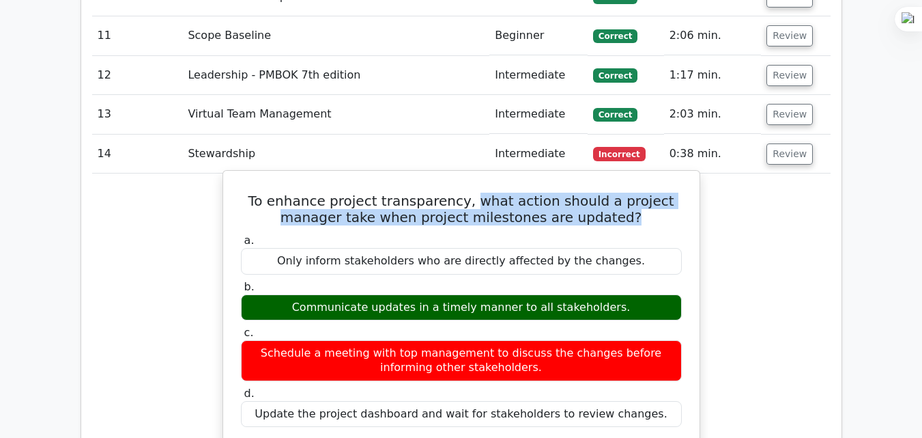
drag, startPoint x: 449, startPoint y: 139, endPoint x: 644, endPoint y: 154, distance: 195.1
click at [644, 193] on h5 "To enhance project transparency, what action should a project manager take when…" at bounding box center [462, 209] width 444 height 33
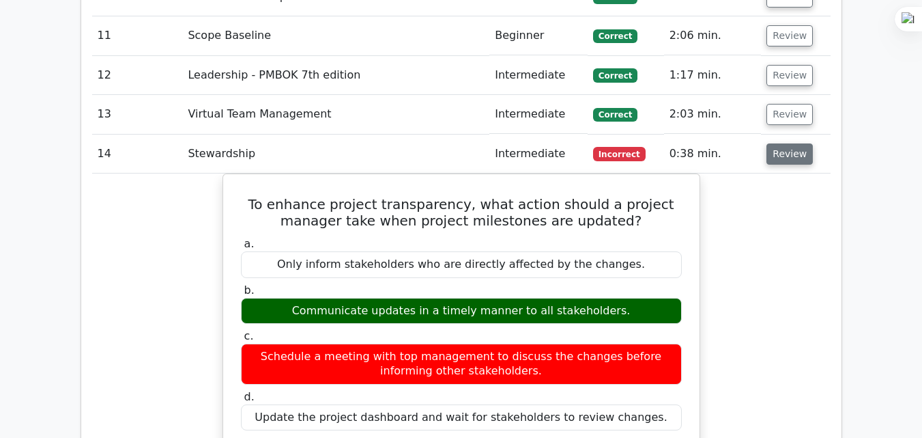
click at [789, 143] on button "Review" at bounding box center [790, 153] width 46 height 21
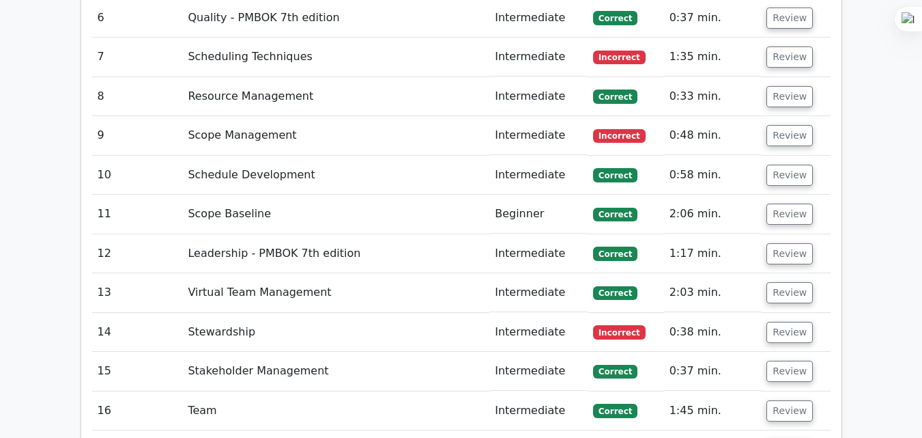
scroll to position [1821, 0]
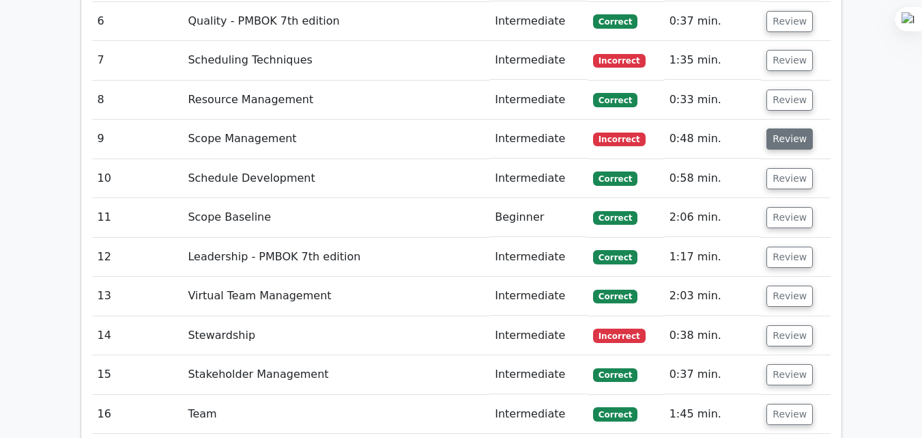
click at [788, 128] on button "Review" at bounding box center [790, 138] width 46 height 21
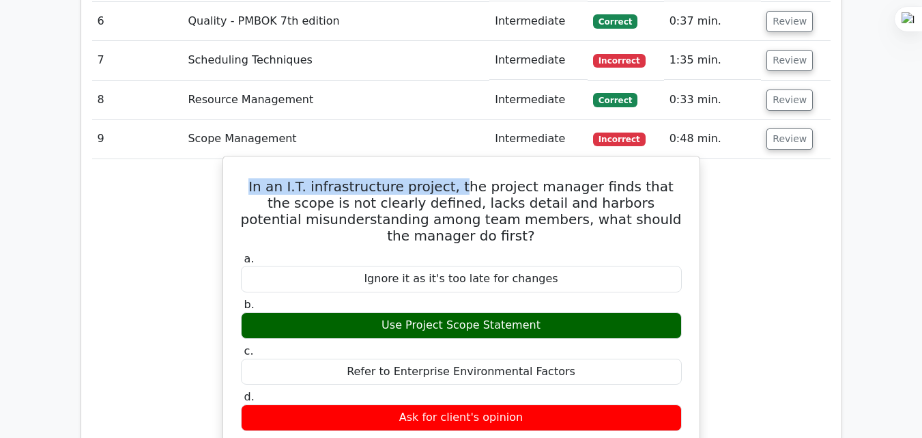
drag, startPoint x: 257, startPoint y: 120, endPoint x: 457, endPoint y: 117, distance: 200.1
click at [457, 178] on h5 "In an I.T. infrastructure project, the project manager finds that the scope is …" at bounding box center [462, 211] width 444 height 66
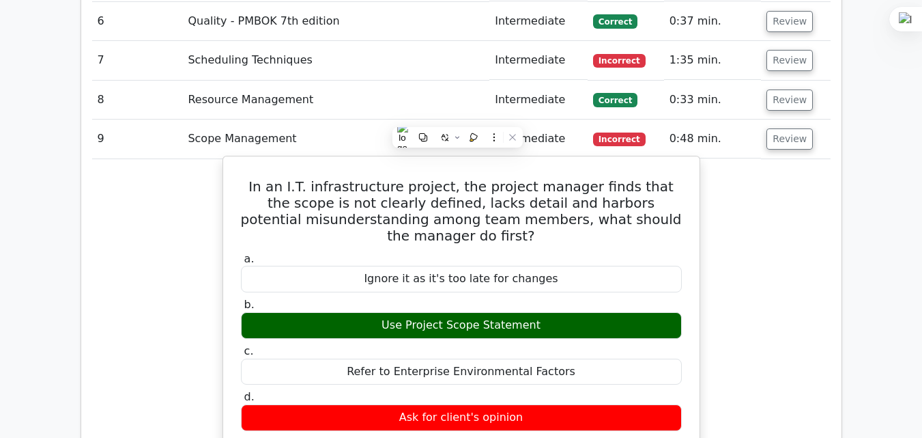
click at [617, 178] on h5 "In an I.T. infrastructure project, the project manager finds that the scope is …" at bounding box center [462, 211] width 444 height 66
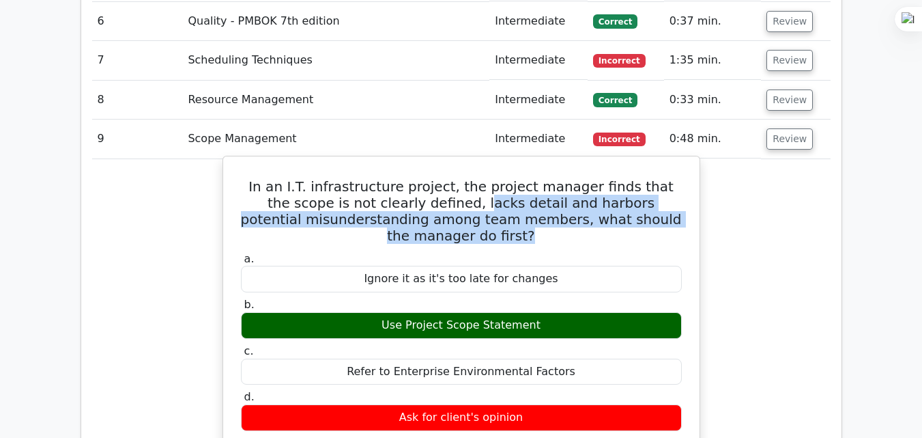
drag, startPoint x: 449, startPoint y: 143, endPoint x: 632, endPoint y: 169, distance: 185.4
click at [632, 178] on h5 "In an I.T. infrastructure project, the project manager finds that the scope is …" at bounding box center [462, 211] width 444 height 66
drag, startPoint x: 389, startPoint y: 261, endPoint x: 539, endPoint y: 259, distance: 149.5
click at [539, 312] on div "Use Project Scope Statement" at bounding box center [461, 325] width 441 height 27
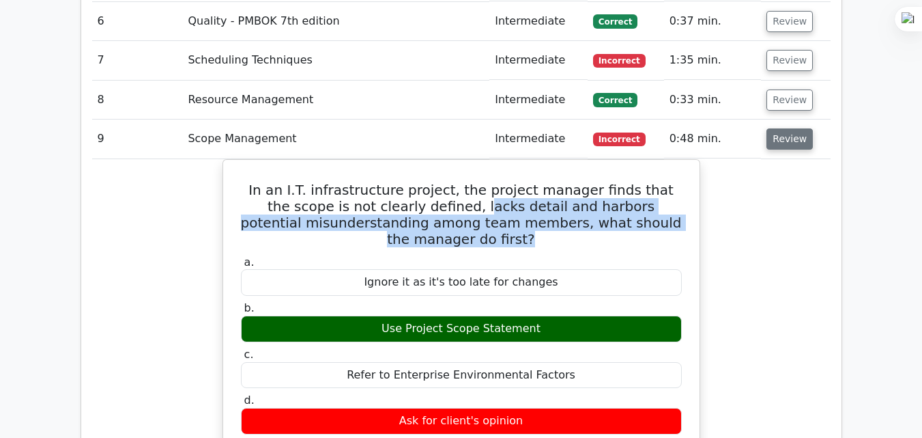
click at [793, 128] on button "Review" at bounding box center [790, 138] width 46 height 21
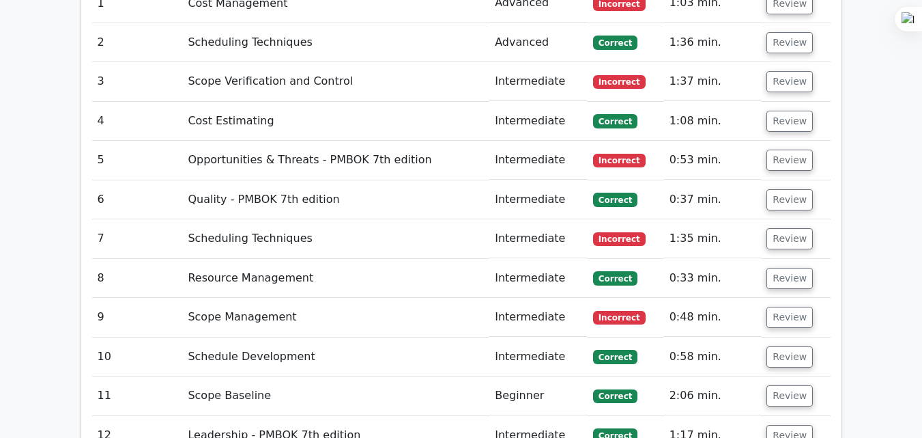
scroll to position [1639, 0]
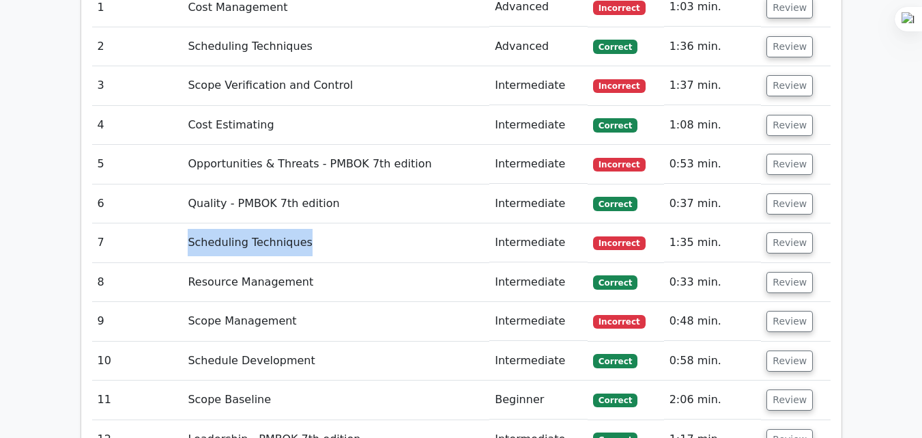
drag, startPoint x: 185, startPoint y: 175, endPoint x: 363, endPoint y: 169, distance: 178.3
click at [363, 223] on td "Scheduling Techniques" at bounding box center [335, 242] width 307 height 39
click at [775, 311] on button "Review" at bounding box center [790, 321] width 46 height 21
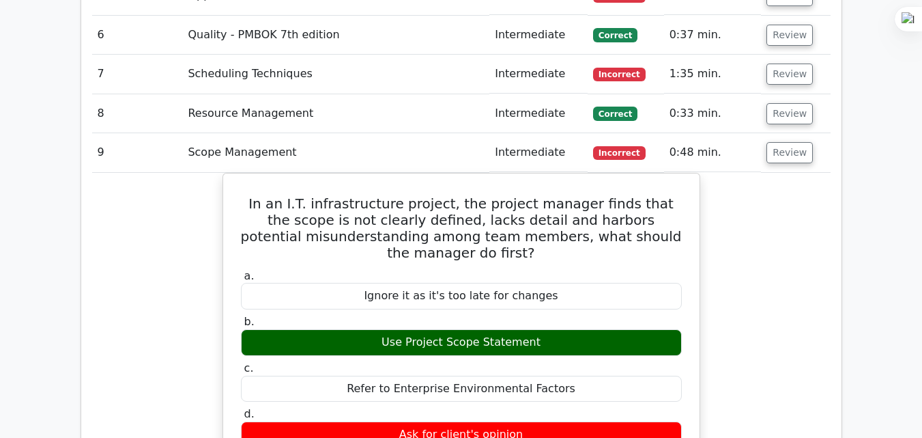
scroll to position [1729, 0]
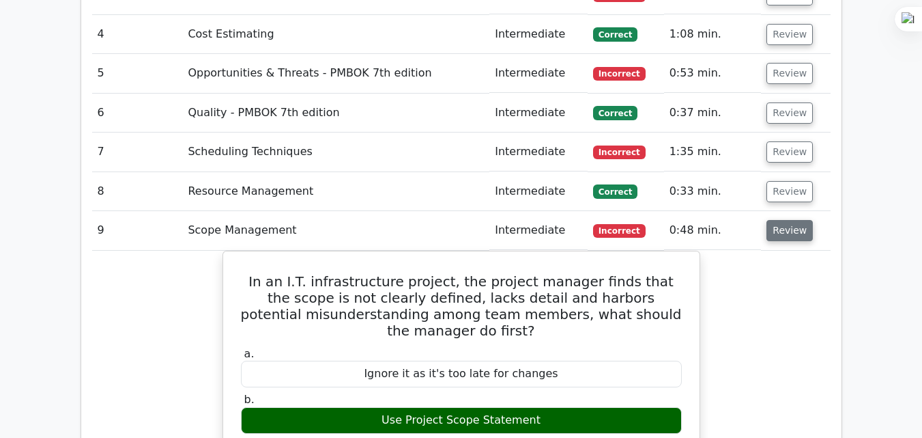
click at [785, 220] on button "Review" at bounding box center [790, 230] width 46 height 21
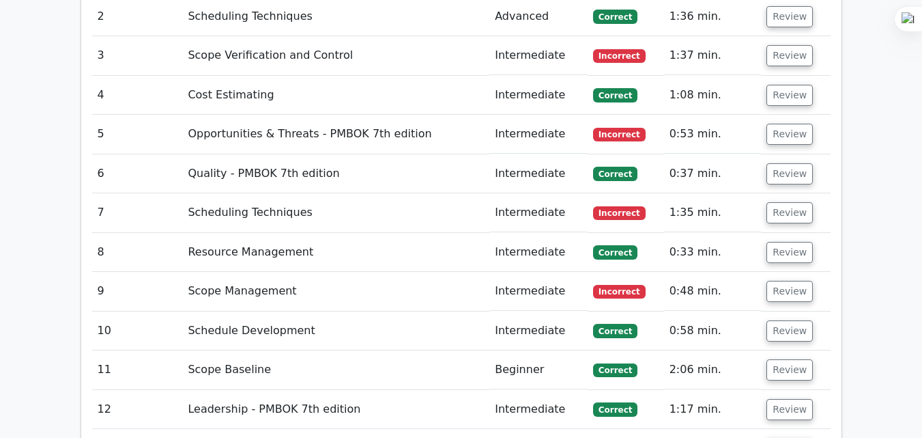
scroll to position [1639, 0]
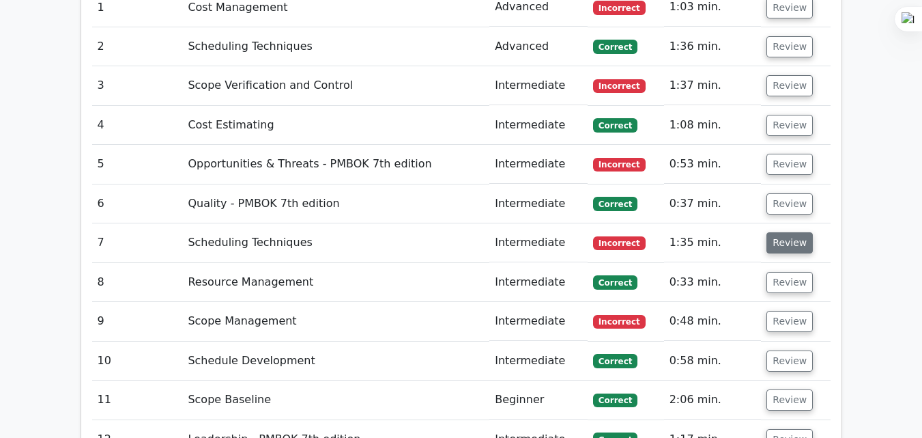
click at [780, 232] on button "Review" at bounding box center [790, 242] width 46 height 21
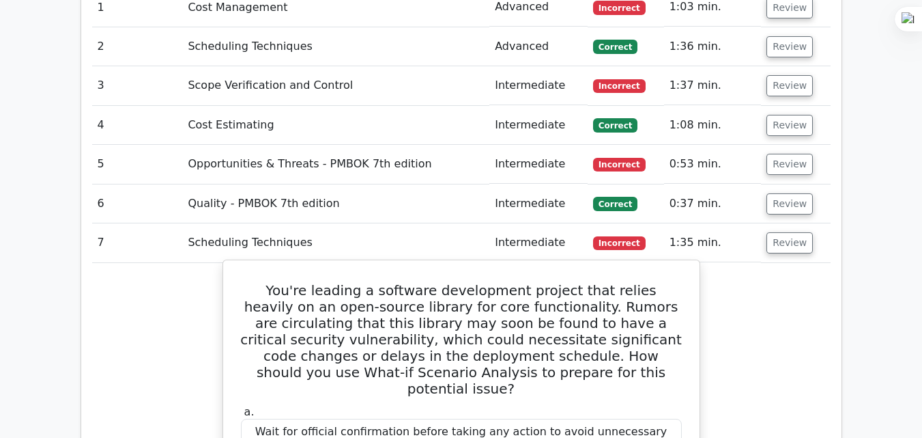
scroll to position [1729, 0]
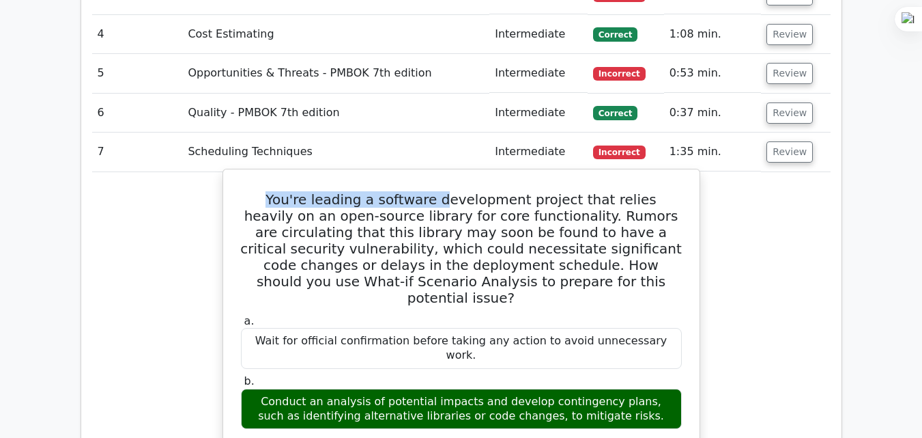
drag, startPoint x: 243, startPoint y: 133, endPoint x: 332, endPoint y: 143, distance: 89.3
click at [348, 191] on h5 "You're leading a software development project that relies heavily on an open-so…" at bounding box center [462, 248] width 444 height 115
click at [434, 191] on h5 "You're leading a software development project that relies heavily on an open-so…" at bounding box center [462, 248] width 444 height 115
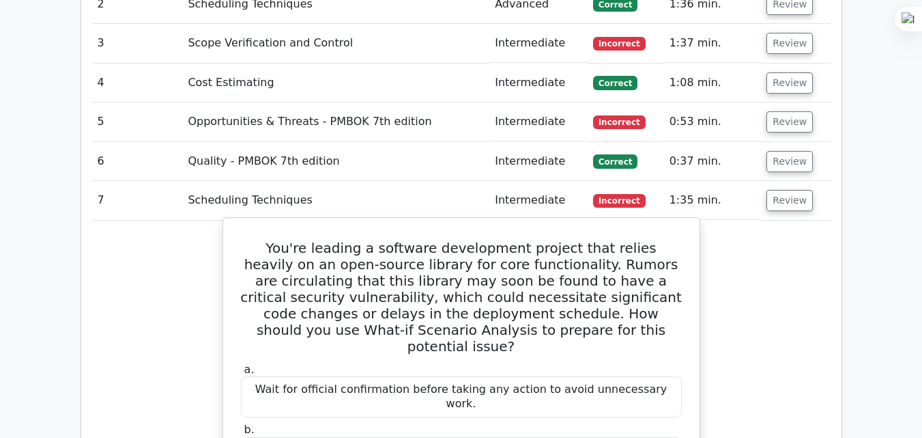
scroll to position [1639, 0]
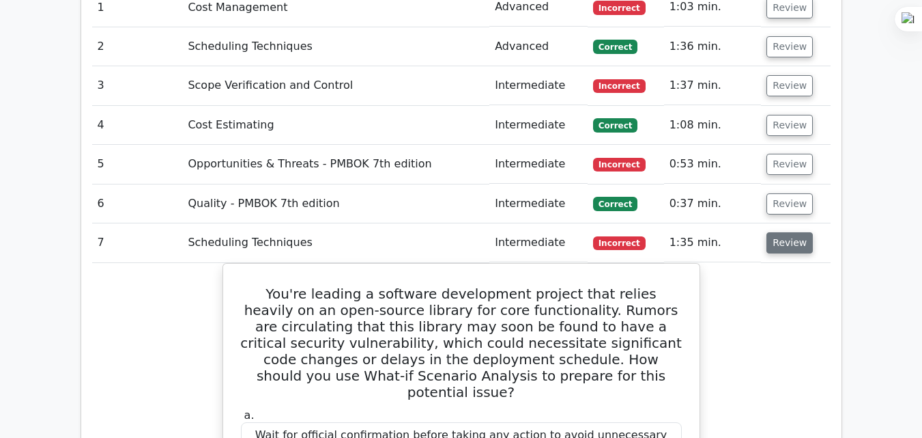
click at [795, 232] on button "Review" at bounding box center [790, 242] width 46 height 21
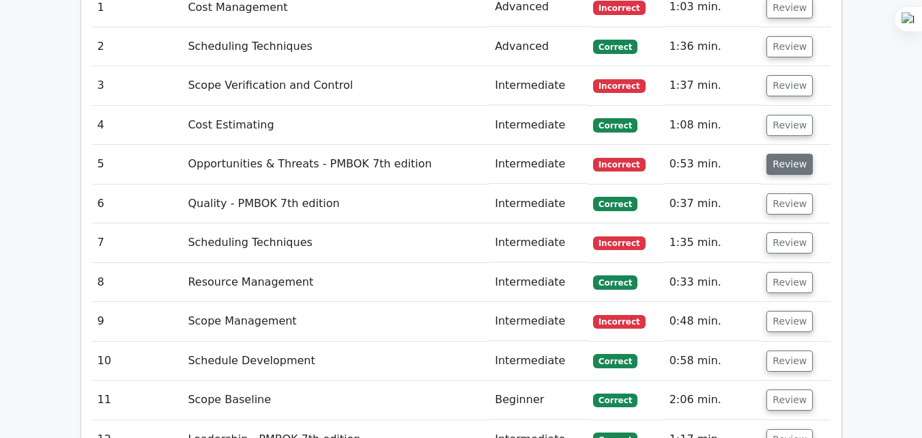
click at [778, 154] on button "Review" at bounding box center [790, 164] width 46 height 21
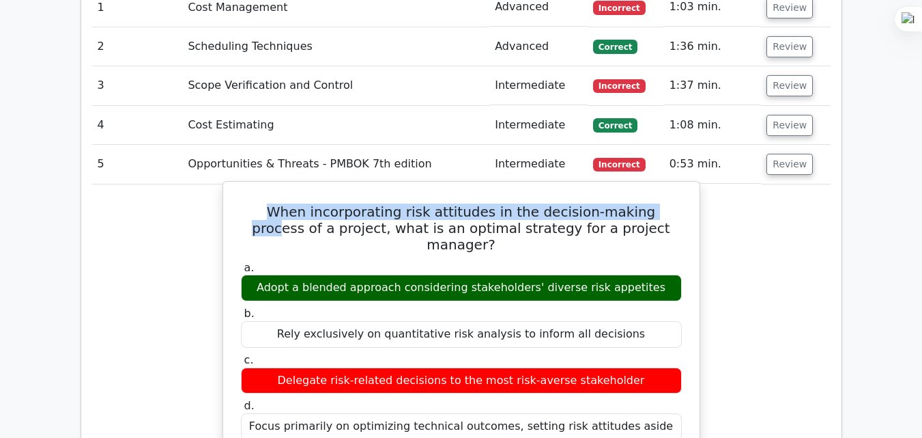
drag, startPoint x: 246, startPoint y: 146, endPoint x: 643, endPoint y: 150, distance: 396.7
click at [640, 203] on h5 "When incorporating risk attitudes in the decision-making process of a project, …" at bounding box center [462, 227] width 444 height 49
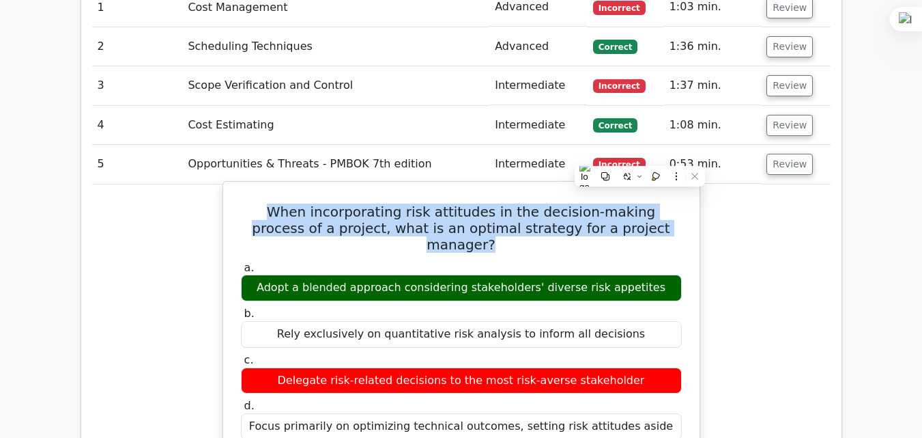
click at [643, 203] on h5 "When incorporating risk attitudes in the decision-making process of a project, …" at bounding box center [462, 227] width 444 height 49
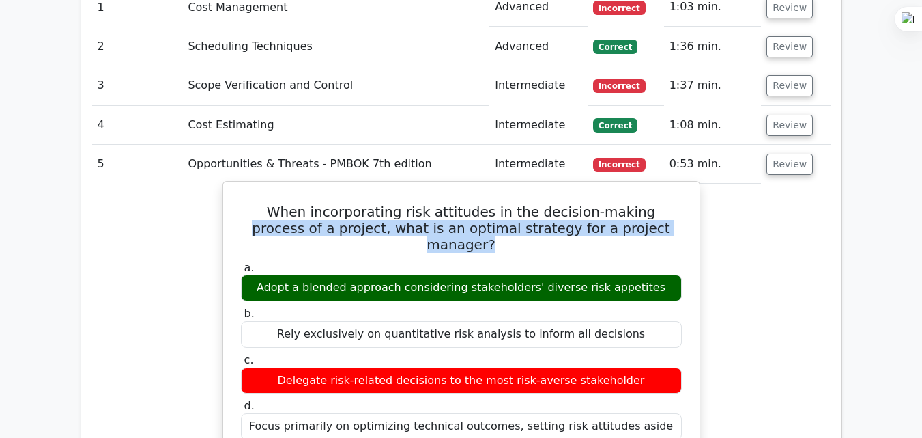
drag, startPoint x: 643, startPoint y: 150, endPoint x: 665, endPoint y: 155, distance: 22.5
click at [665, 203] on h5 "When incorporating risk attitudes in the decision-making process of a project, …" at bounding box center [462, 227] width 444 height 49
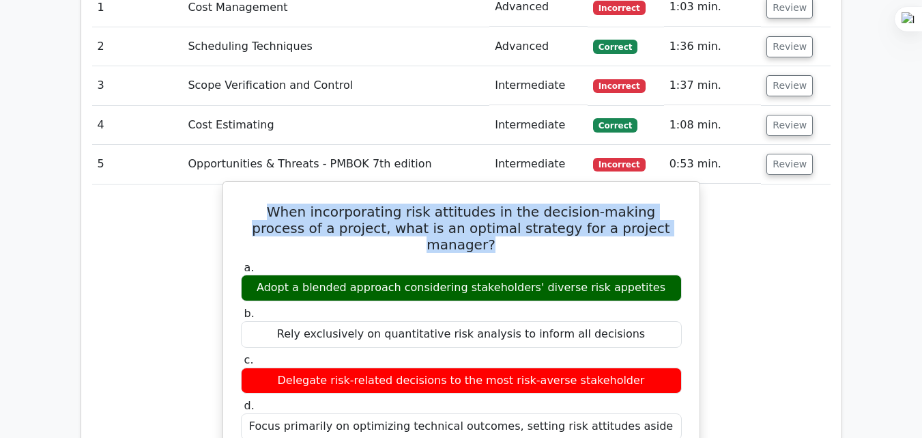
drag, startPoint x: 245, startPoint y: 146, endPoint x: 677, endPoint y: 171, distance: 432.9
click at [664, 203] on h5 "When incorporating risk attitudes in the decision-making process of a project, …" at bounding box center [462, 227] width 444 height 49
drag, startPoint x: 249, startPoint y: 147, endPoint x: 666, endPoint y: 163, distance: 417.4
click at [666, 203] on h5 "When incorporating risk attitudes in the decision-making process of a project, …" at bounding box center [462, 227] width 444 height 49
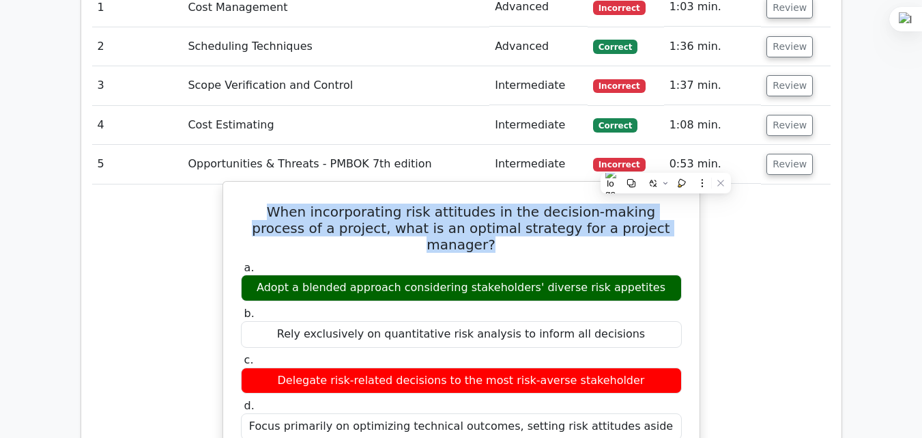
click at [663, 203] on h5 "When incorporating risk attitudes in the decision-making process of a project, …" at bounding box center [462, 227] width 444 height 49
drag, startPoint x: 250, startPoint y: 147, endPoint x: 661, endPoint y: 165, distance: 411.4
click at [661, 203] on h5 "When incorporating risk attitudes in the decision-making process of a project, …" at bounding box center [462, 227] width 444 height 49
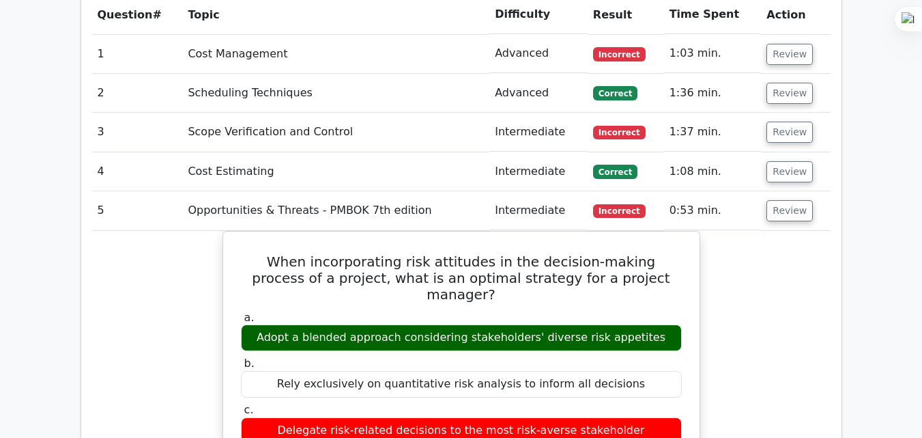
scroll to position [1583, 0]
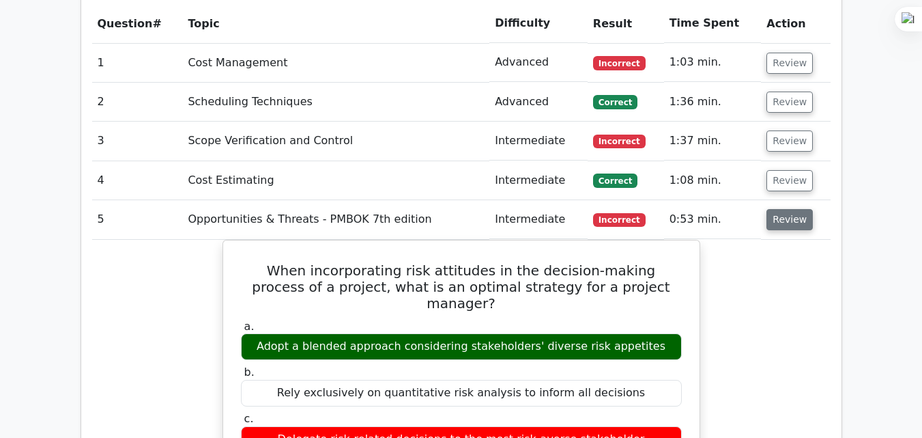
click at [793, 209] on button "Review" at bounding box center [790, 219] width 46 height 21
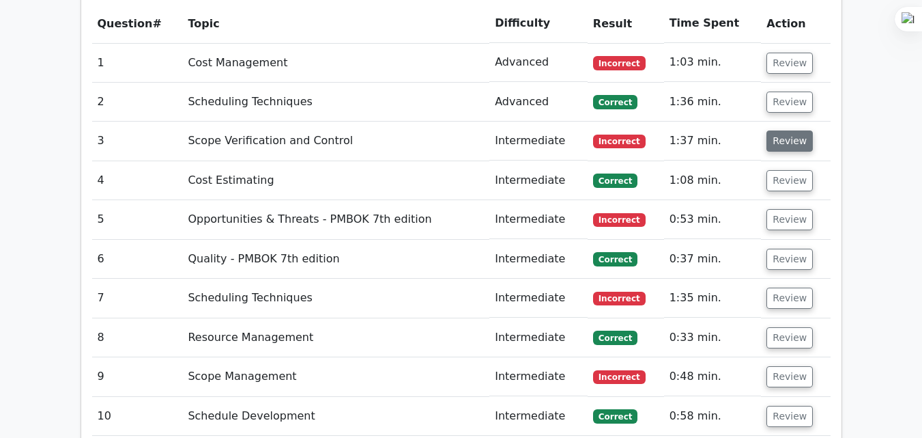
click at [774, 130] on button "Review" at bounding box center [790, 140] width 46 height 21
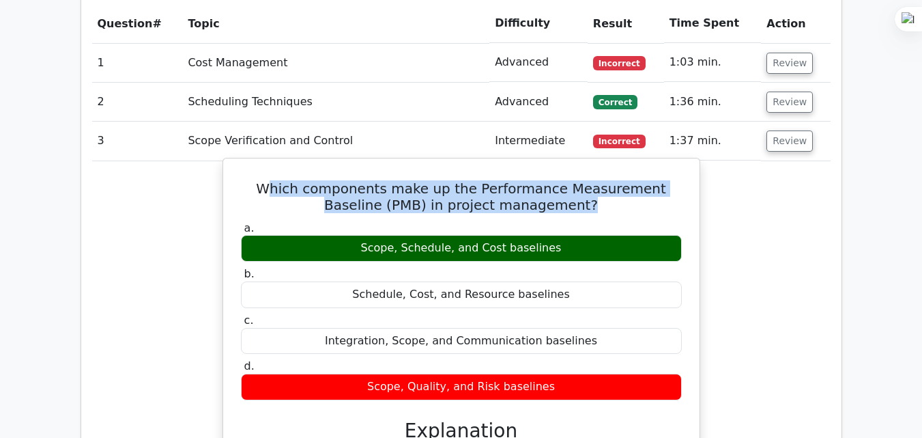
drag, startPoint x: 281, startPoint y: 117, endPoint x: 620, endPoint y: 142, distance: 340.2
click at [620, 180] on h5 "Which components make up the Performance Measurement Baseline (PMB) in project …" at bounding box center [462, 196] width 444 height 33
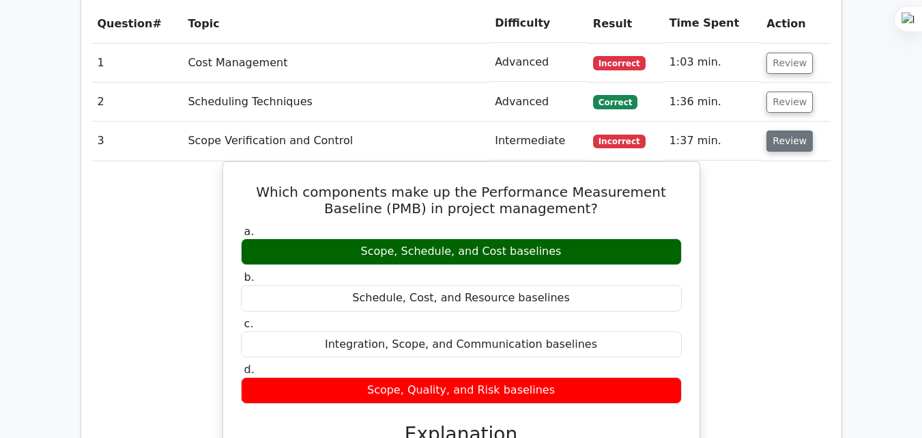
click at [788, 130] on button "Review" at bounding box center [790, 140] width 46 height 21
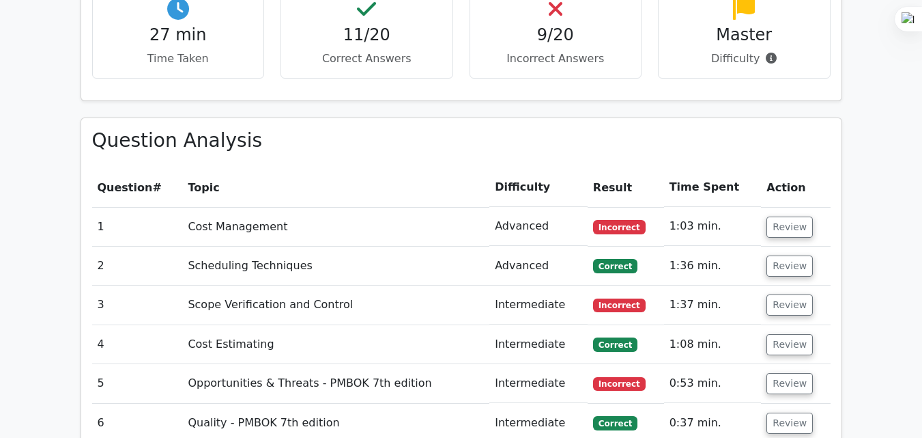
scroll to position [1408, 0]
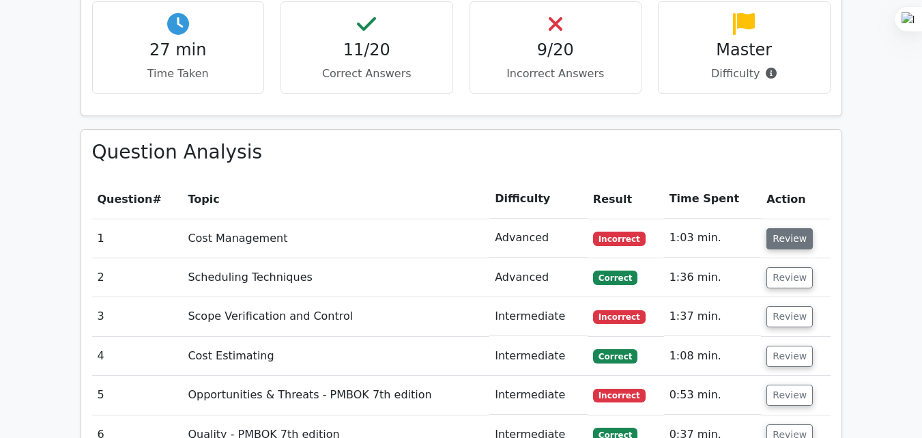
click at [791, 228] on button "Review" at bounding box center [790, 238] width 46 height 21
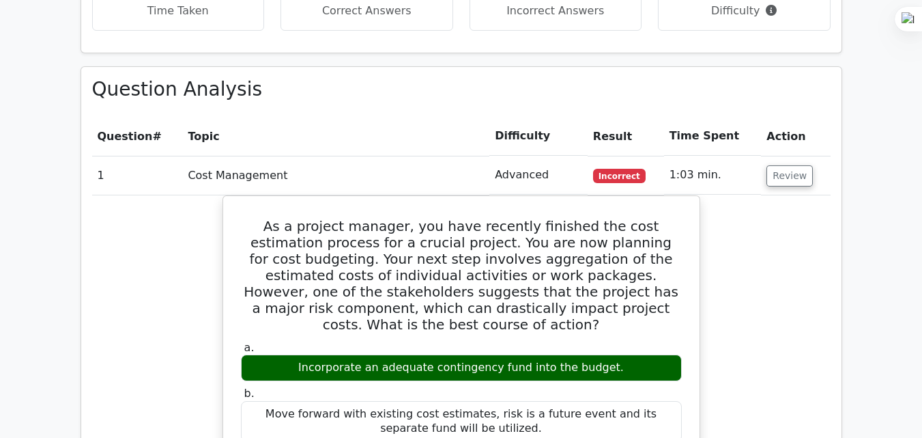
scroll to position [1499, 0]
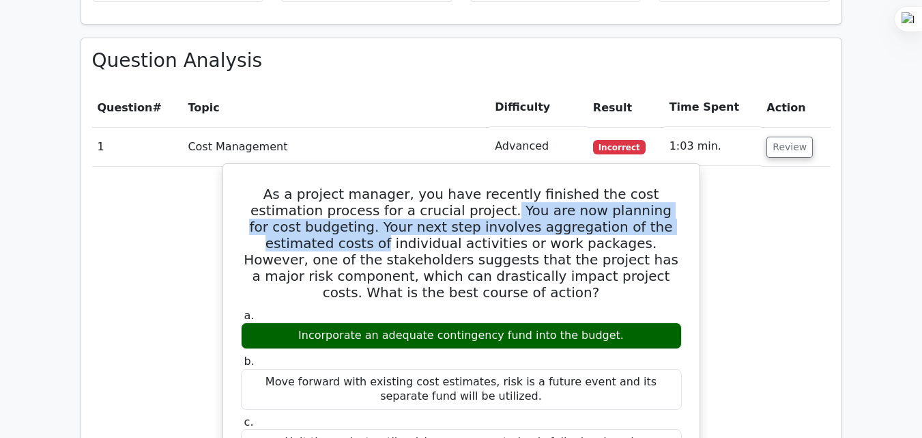
drag, startPoint x: 425, startPoint y: 147, endPoint x: 617, endPoint y: 163, distance: 193.2
click at [617, 186] on h5 "As a project manager, you have recently finished the cost estimation process fo…" at bounding box center [462, 243] width 444 height 115
click at [585, 186] on h5 "As a project manager, you have recently finished the cost estimation process fo…" at bounding box center [462, 243] width 444 height 115
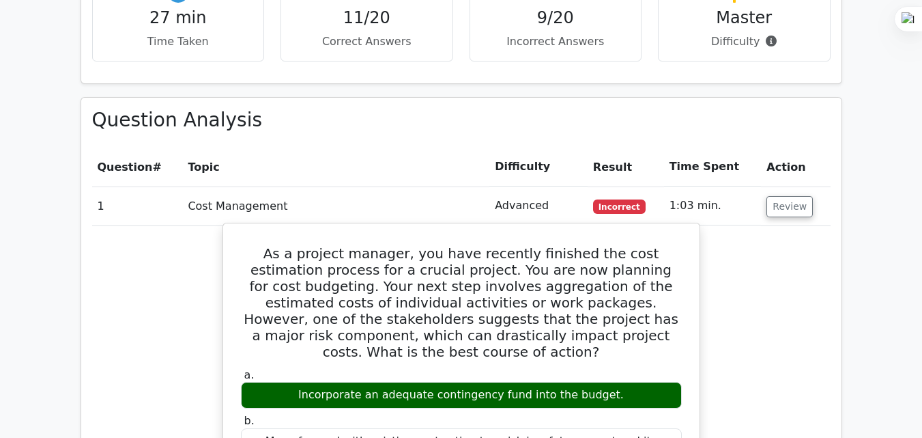
scroll to position [1408, 0]
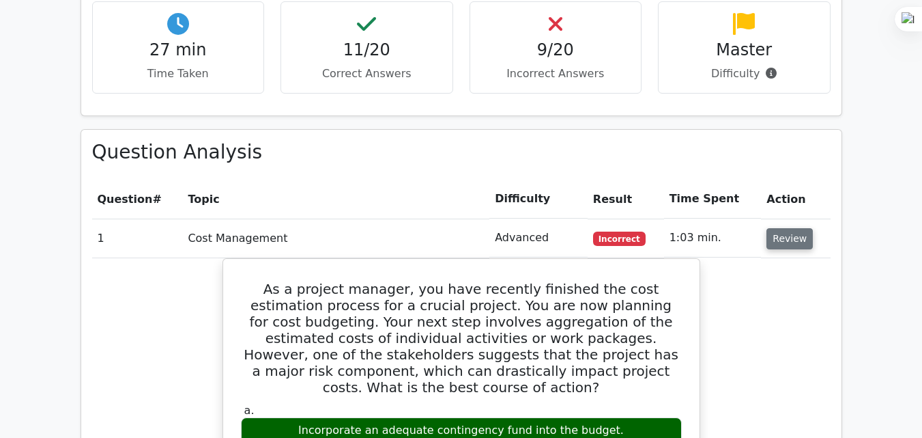
click at [791, 228] on button "Review" at bounding box center [790, 238] width 46 height 21
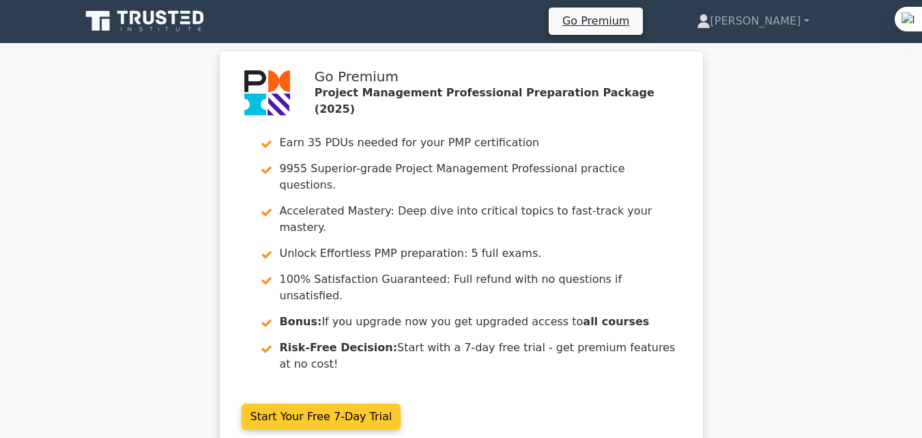
scroll to position [0, 0]
